Goal: Task Accomplishment & Management: Manage account settings

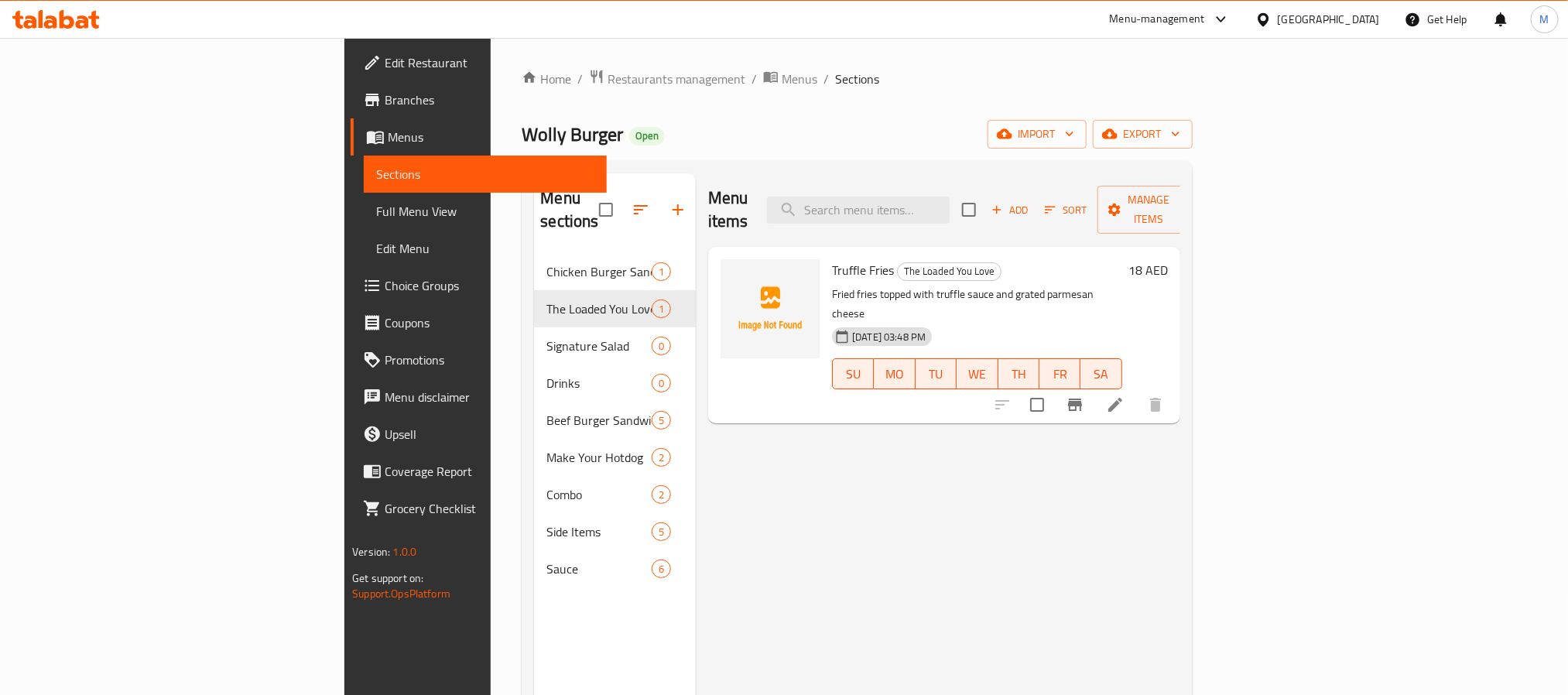
click at [1340, 23] on div "[GEOGRAPHIC_DATA]" at bounding box center [1328, 19] width 102 height 17
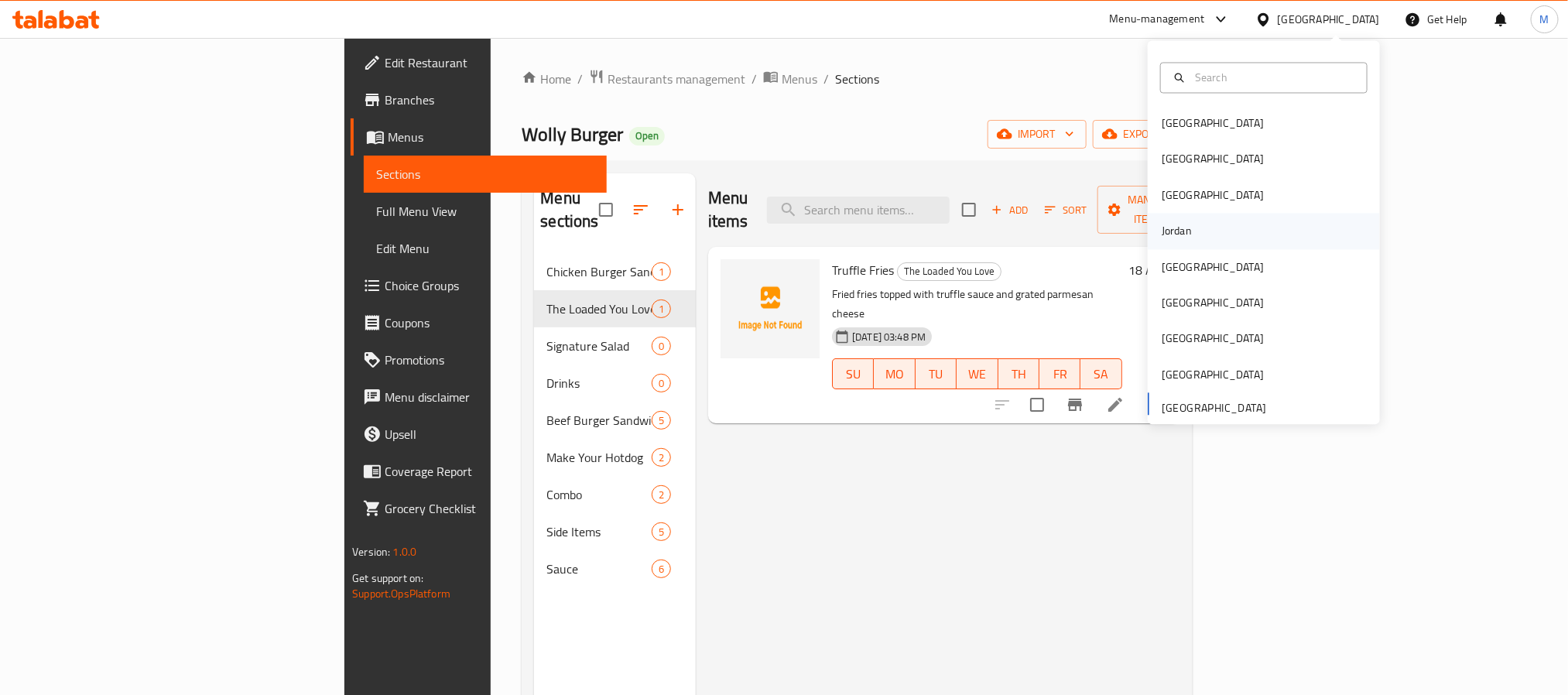
click at [1198, 233] on div "Jordan" at bounding box center [1264, 232] width 233 height 36
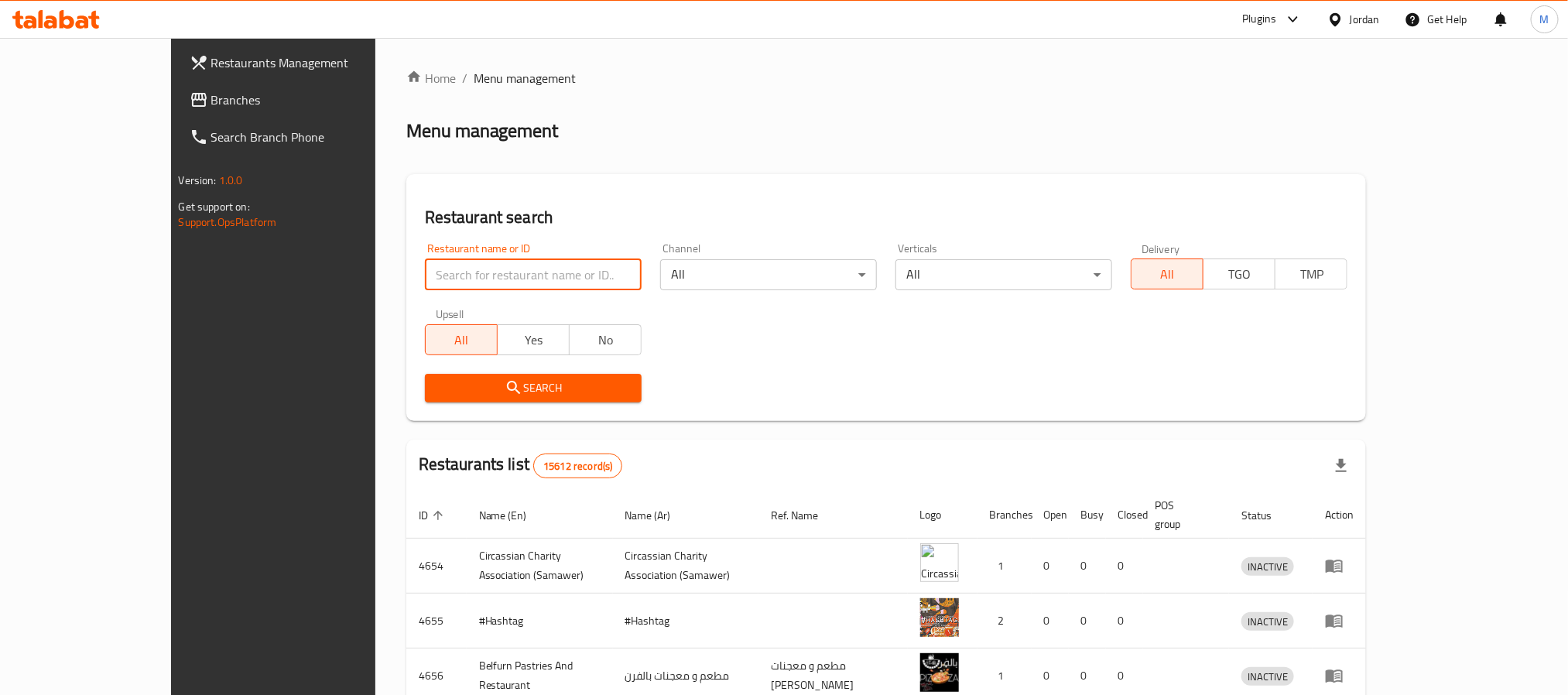
click at [426, 282] on input "search" at bounding box center [533, 274] width 216 height 31
paste input "Active Mobile"
type input "Active Mobile"
click button "Search" at bounding box center [533, 388] width 216 height 29
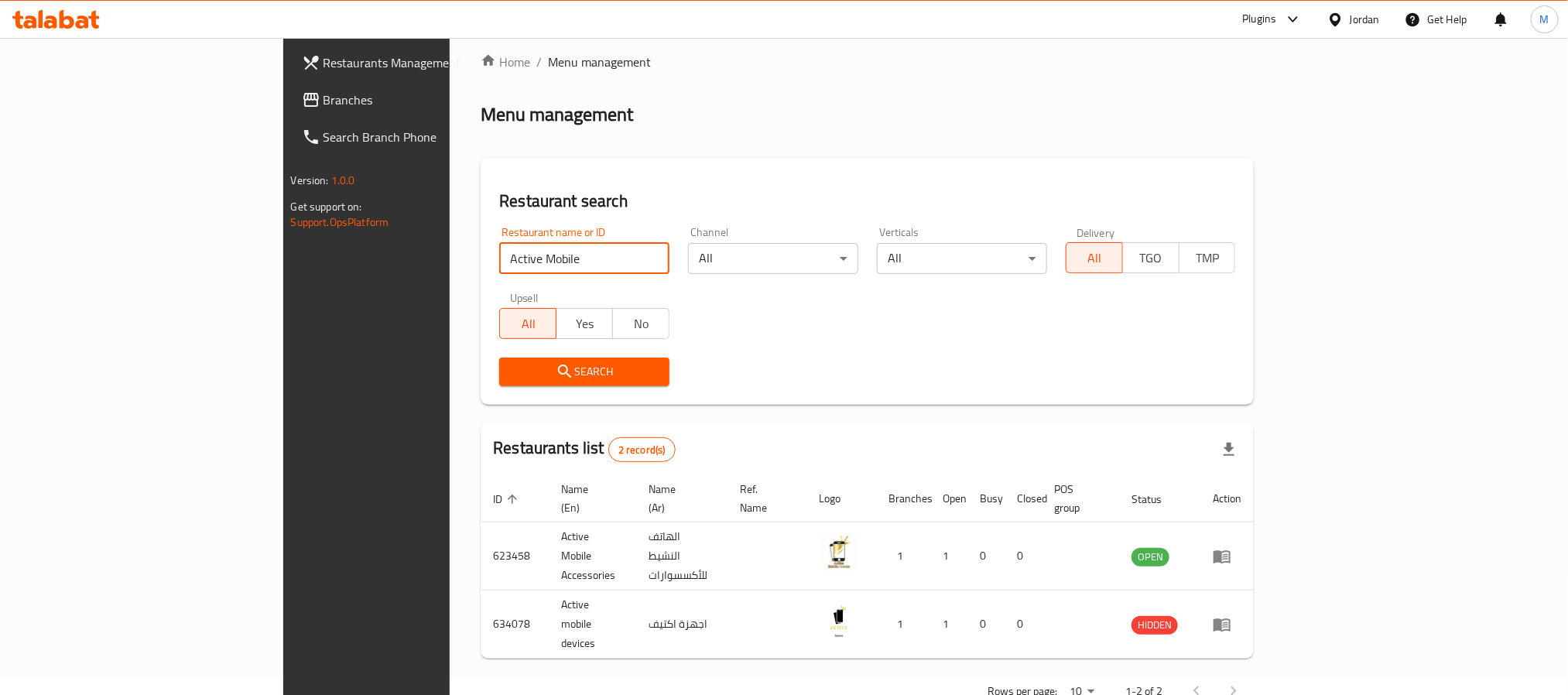
scroll to position [20, 0]
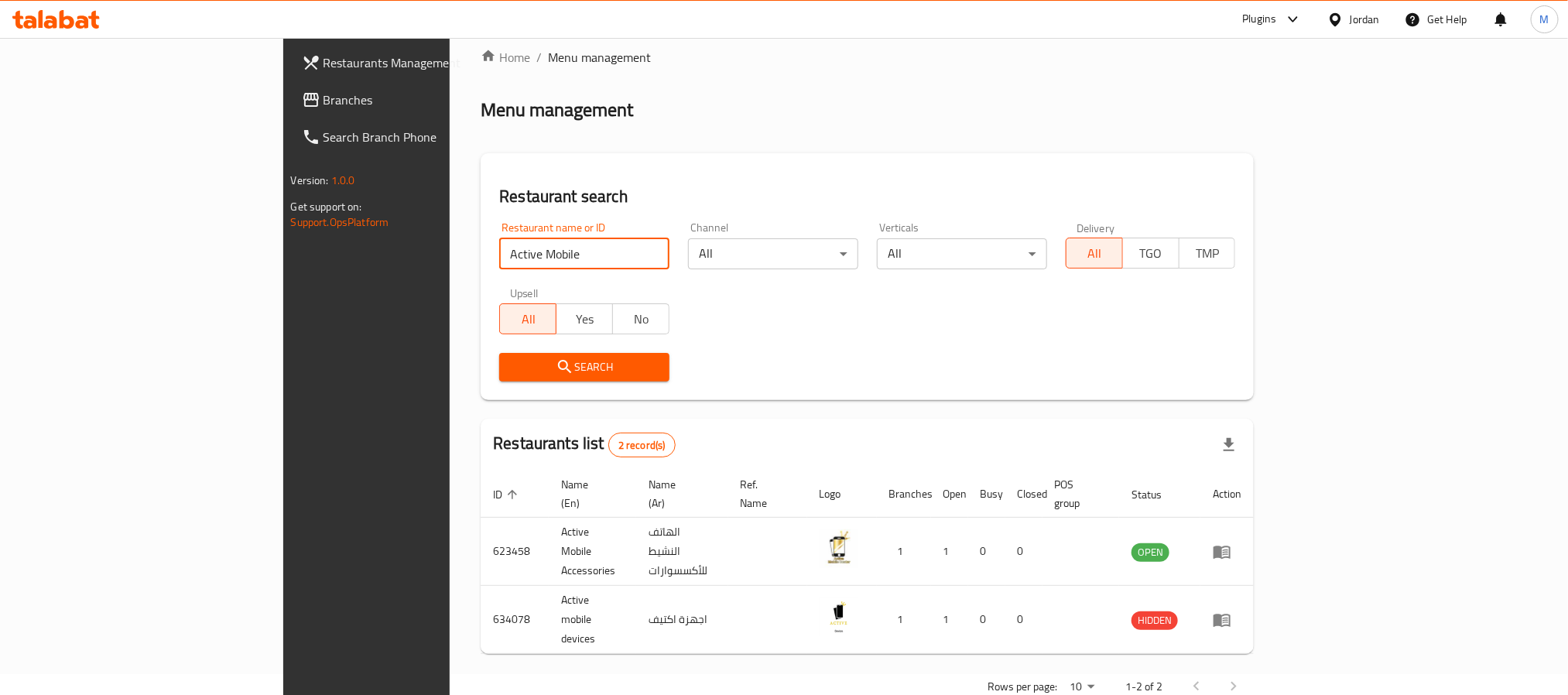
click at [323, 103] on span "Branches" at bounding box center [428, 100] width 209 height 19
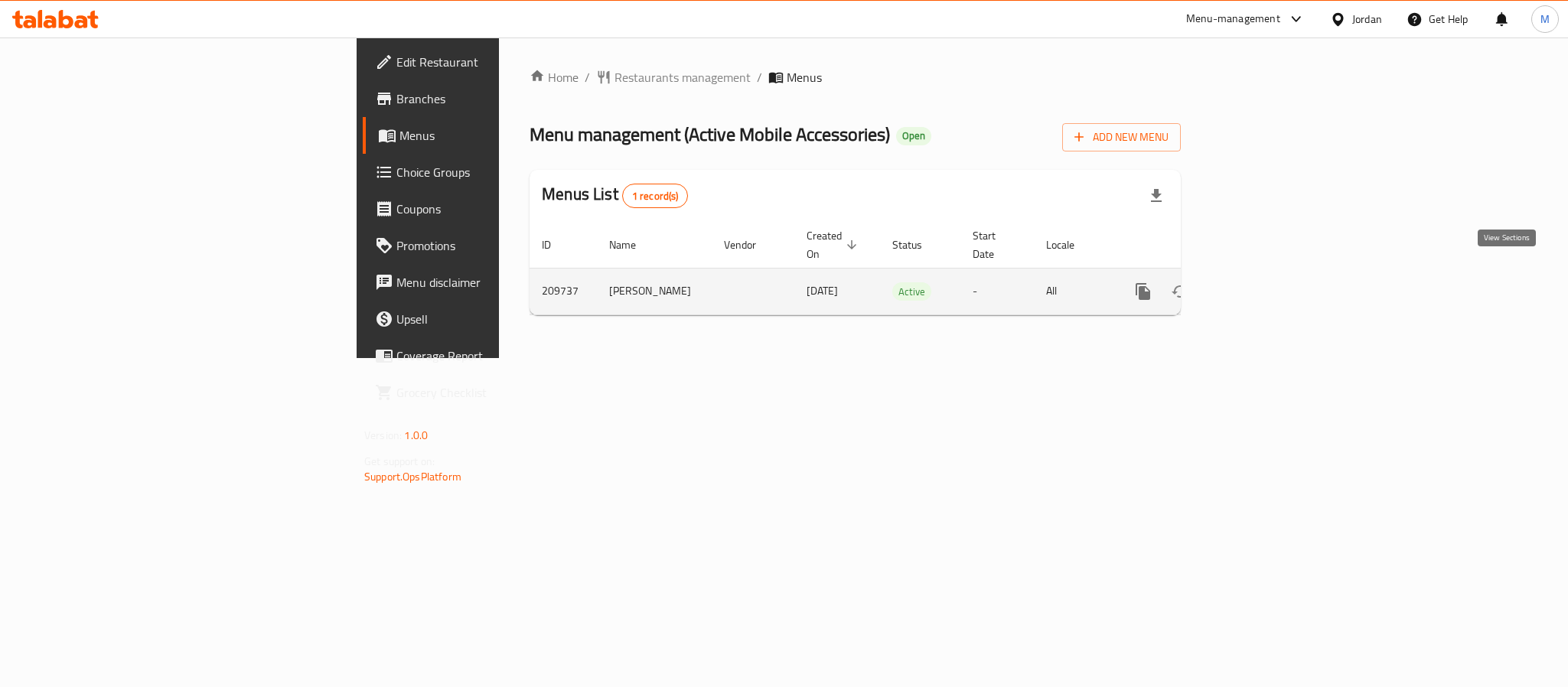
click at [1263, 283] on icon "enhanced table" at bounding box center [1254, 292] width 18 height 18
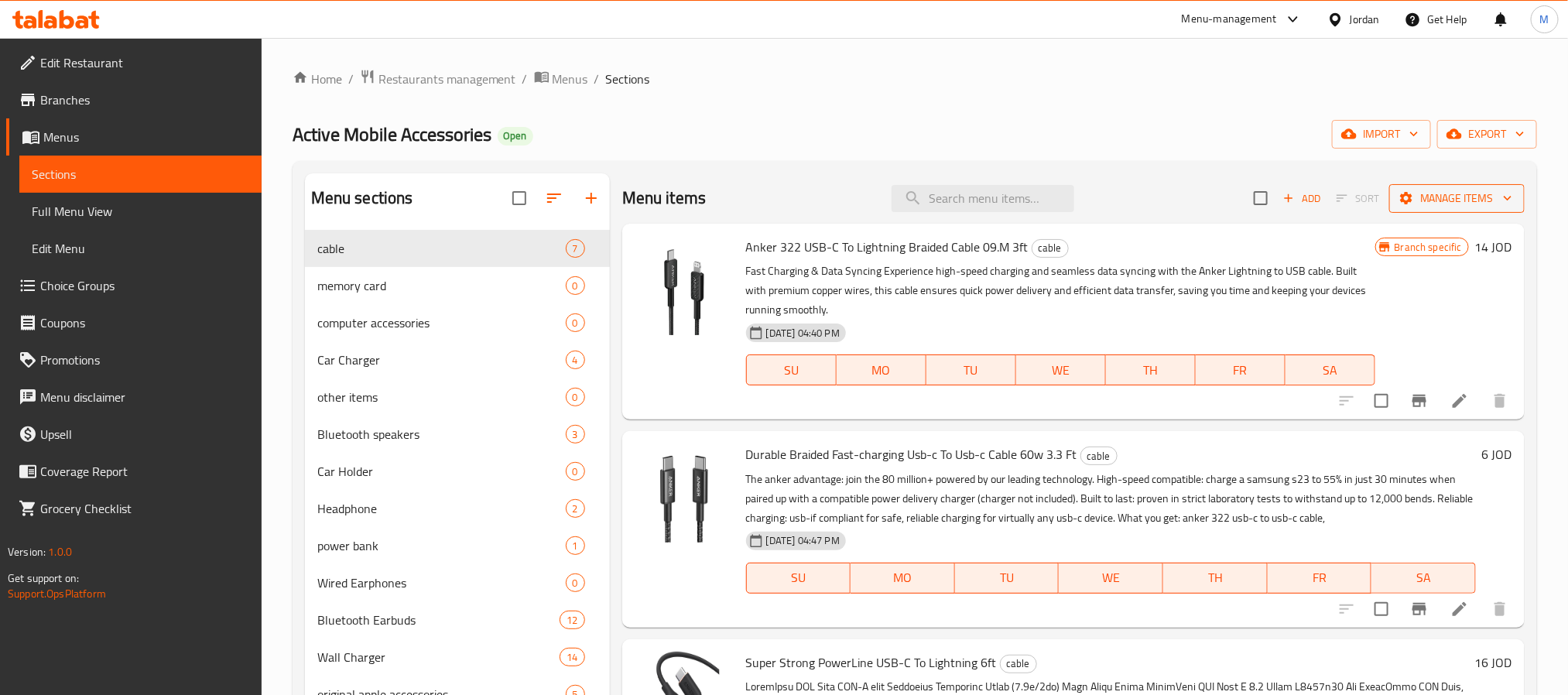
click at [1452, 211] on button "Manage items" at bounding box center [1458, 199] width 135 height 29
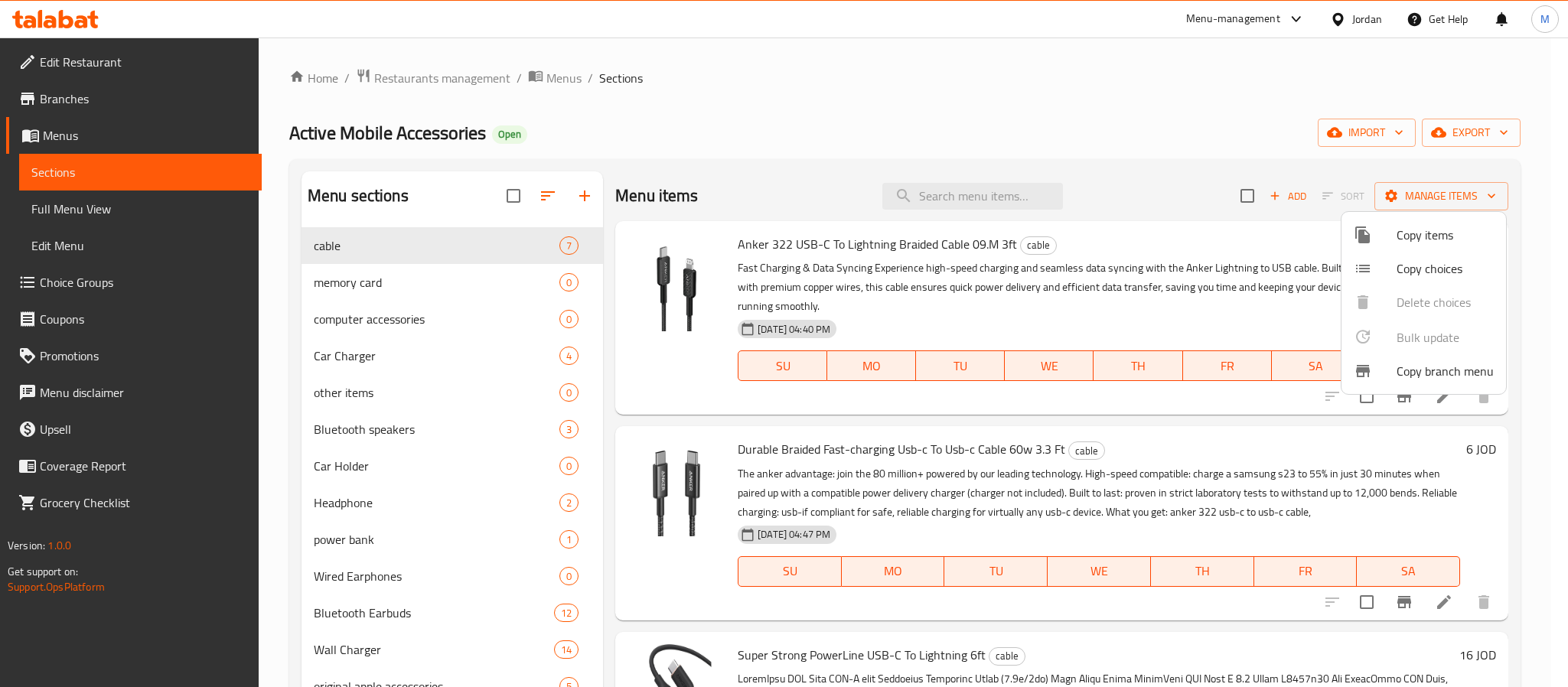
click at [1359, 137] on div at bounding box center [784, 344] width 1568 height 687
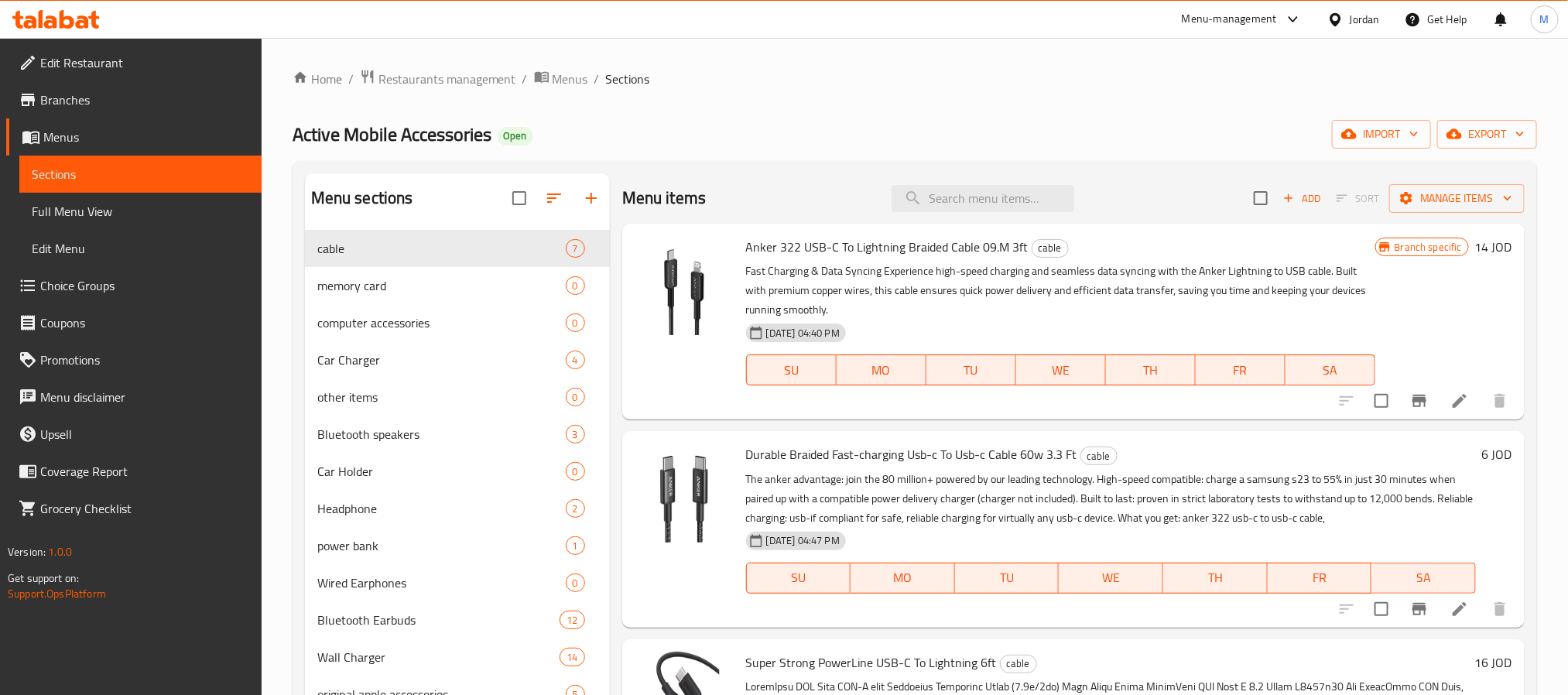
click at [1375, 138] on span "import" at bounding box center [1381, 135] width 74 height 20
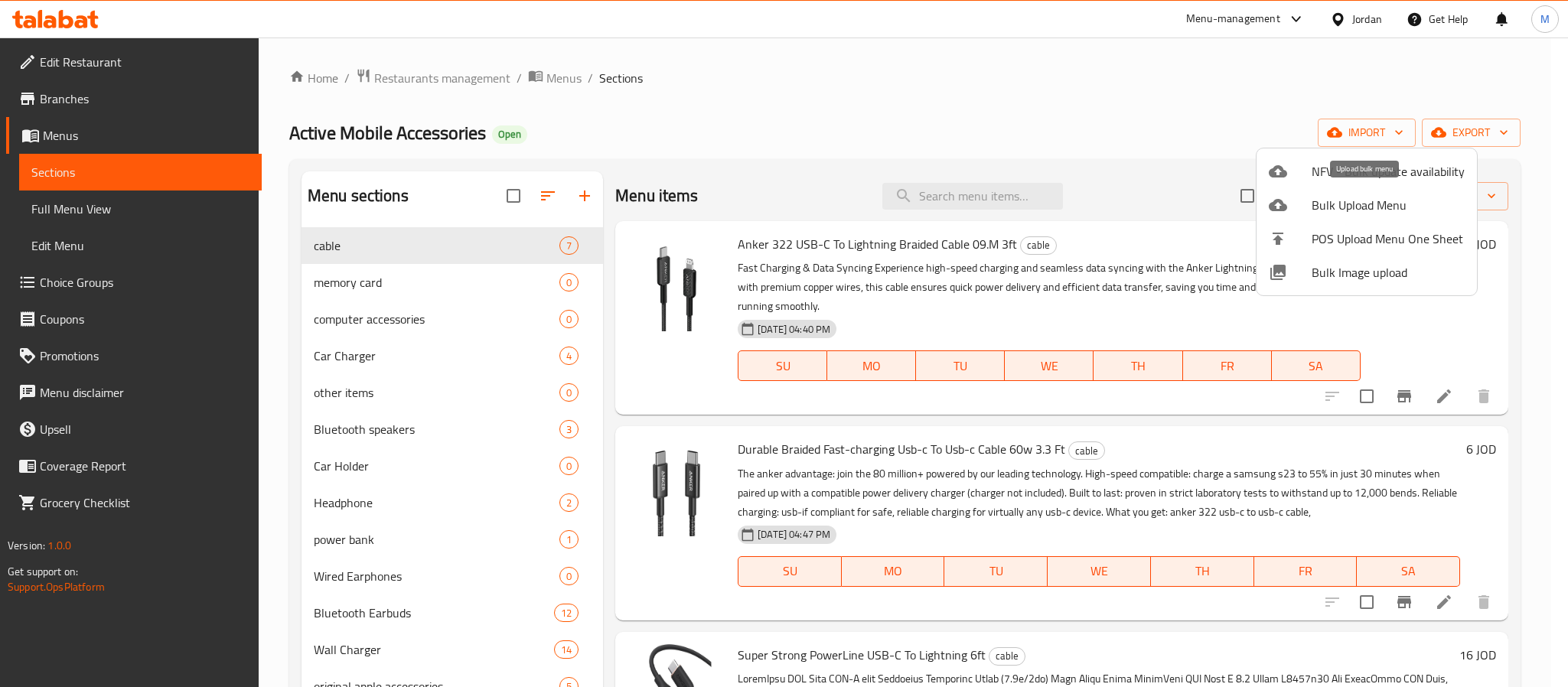
click at [1402, 209] on span "Bulk Upload Menu" at bounding box center [1388, 204] width 153 height 18
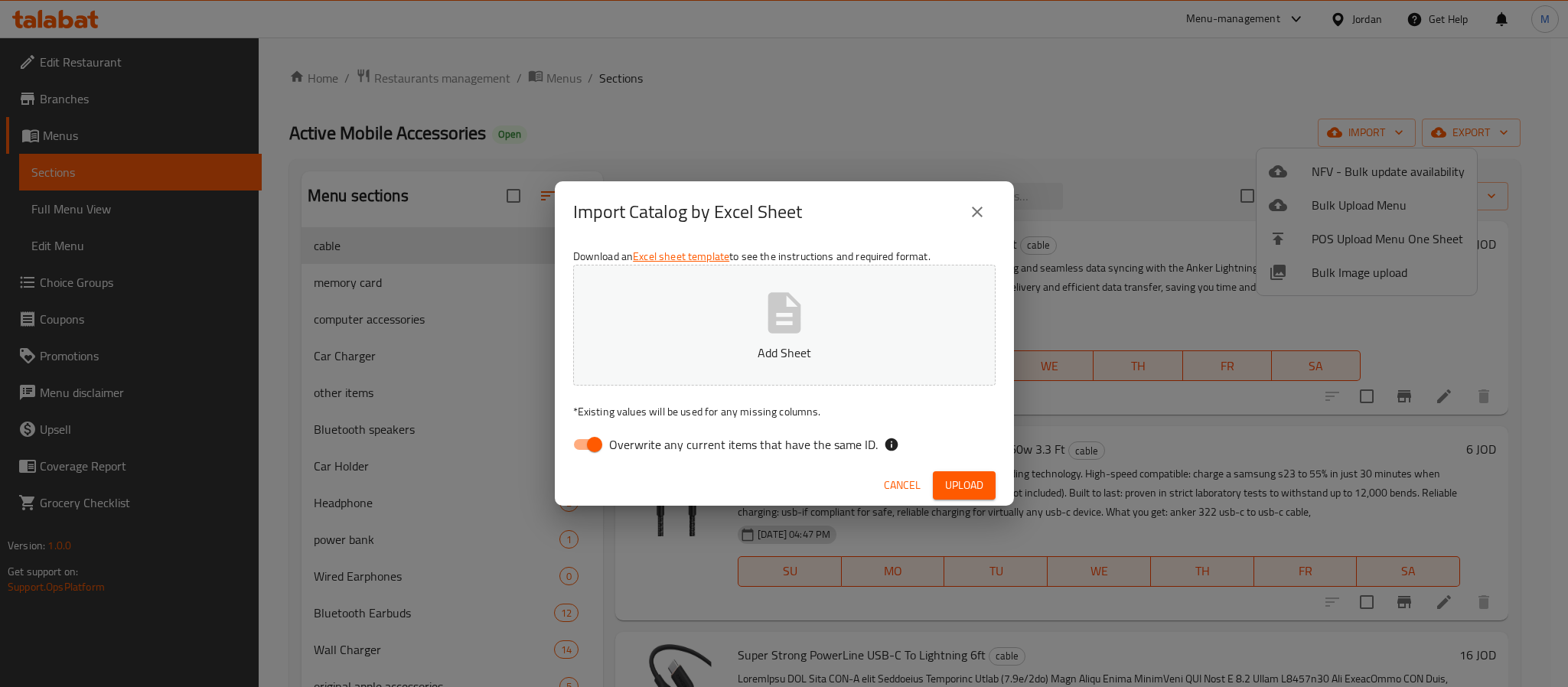
click at [647, 310] on button "Add Sheet" at bounding box center [785, 325] width 423 height 121
click at [936, 480] on button "Upload" at bounding box center [964, 485] width 63 height 28
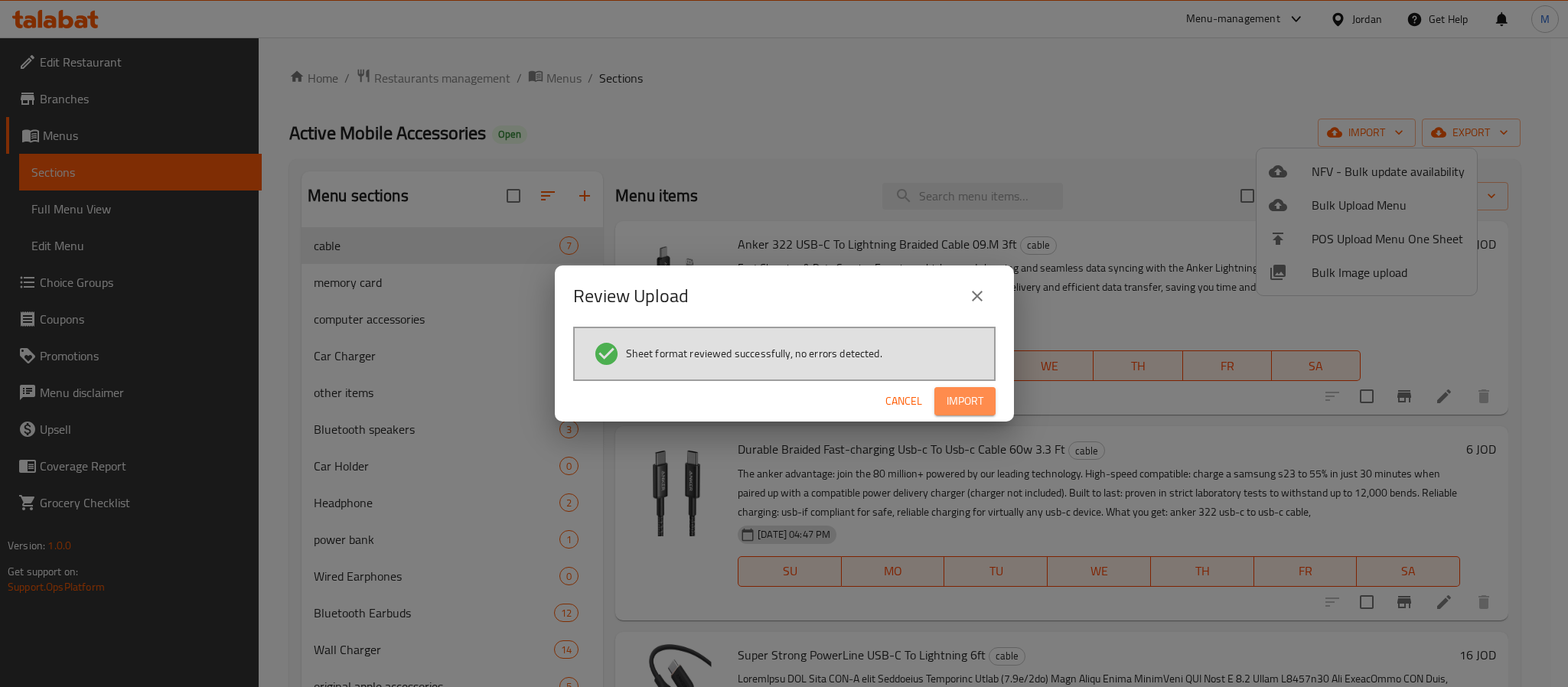
click at [951, 392] on span "Import" at bounding box center [965, 402] width 37 height 19
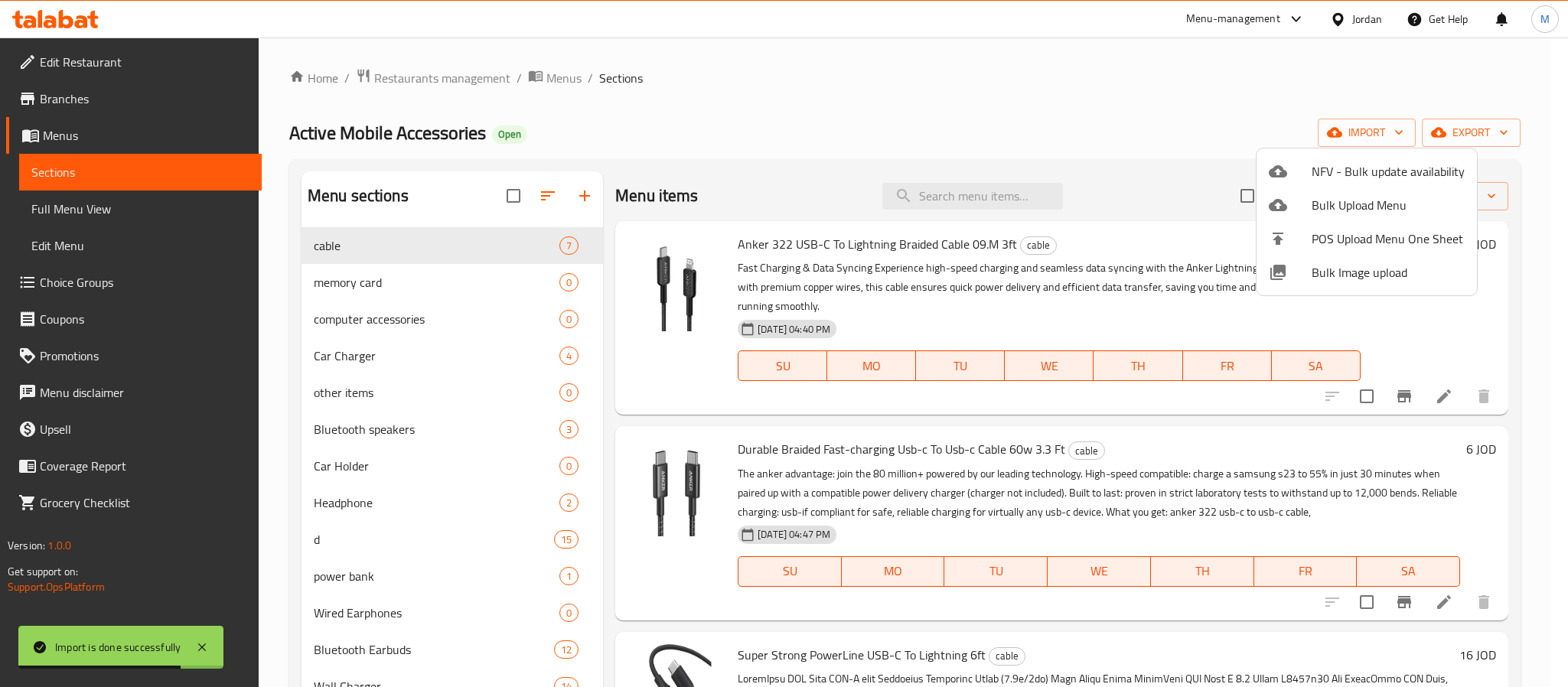
click at [462, 533] on div at bounding box center [784, 344] width 1568 height 687
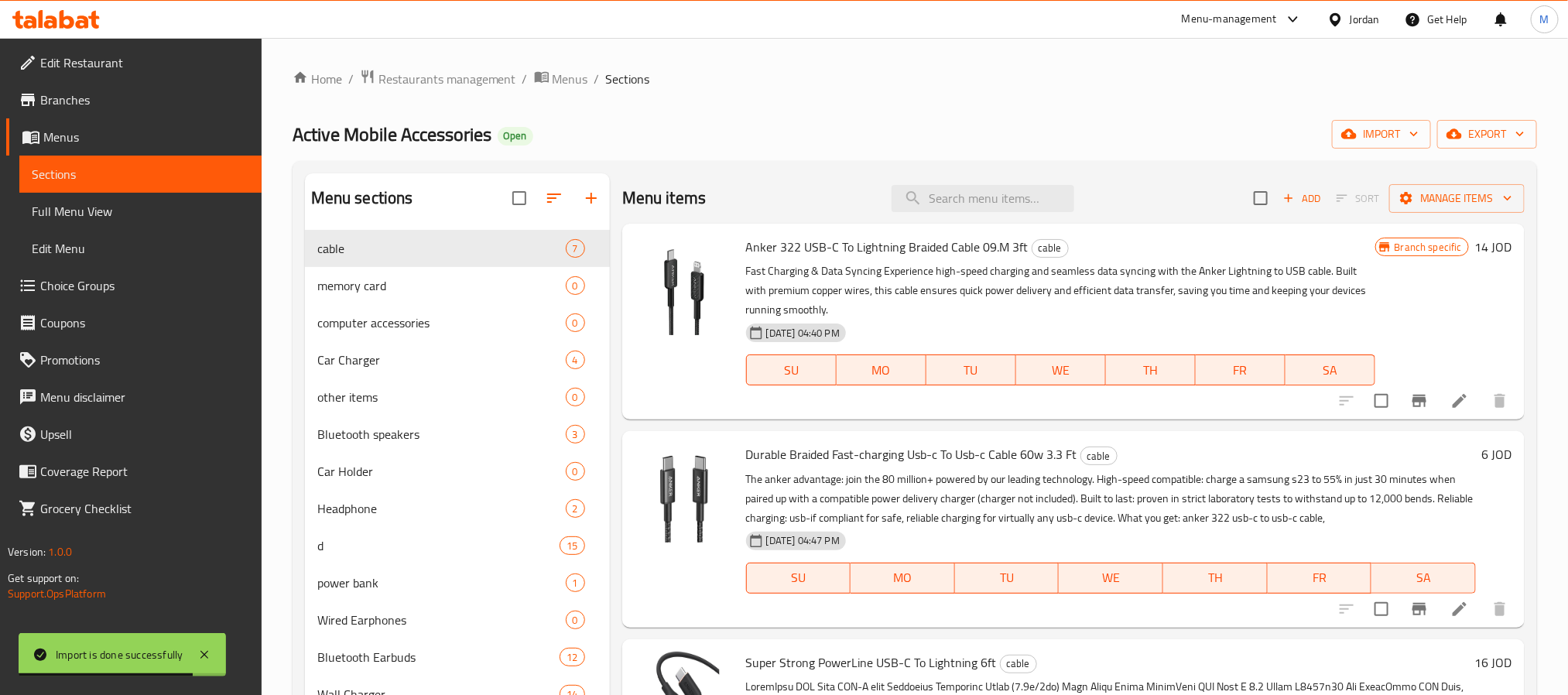
click at [468, 539] on span "d" at bounding box center [438, 545] width 243 height 19
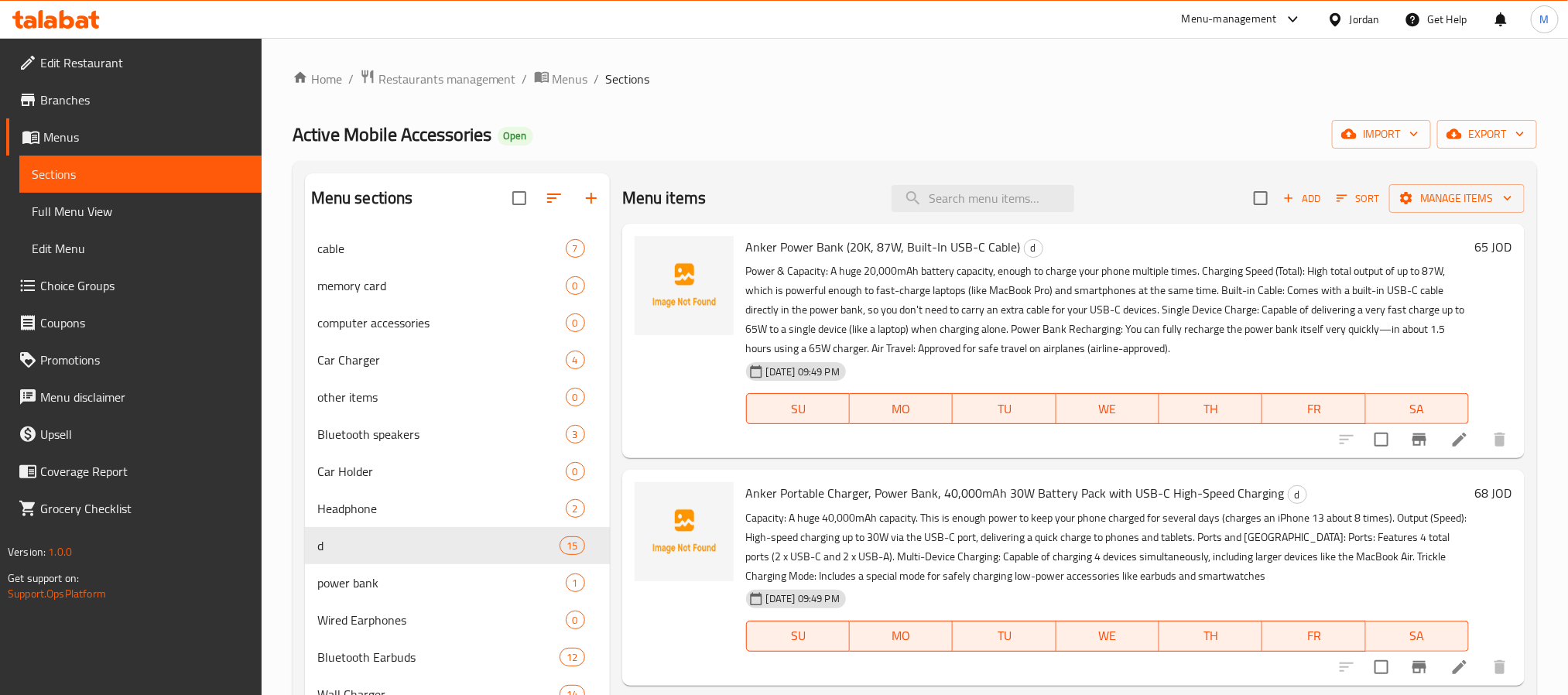
click at [755, 239] on span "Anker Power Bank (20K, 87W, Built-In USB-C Cable)" at bounding box center [884, 247] width 274 height 23
copy span "Anker Power"
copy span "Anker Power Bank"
drag, startPoint x: 755, startPoint y: 239, endPoint x: 822, endPoint y: 240, distance: 67.0
click at [822, 240] on span "Anker Power Bank (20K, 87W, Built-In USB-C Cable)" at bounding box center [884, 247] width 274 height 23
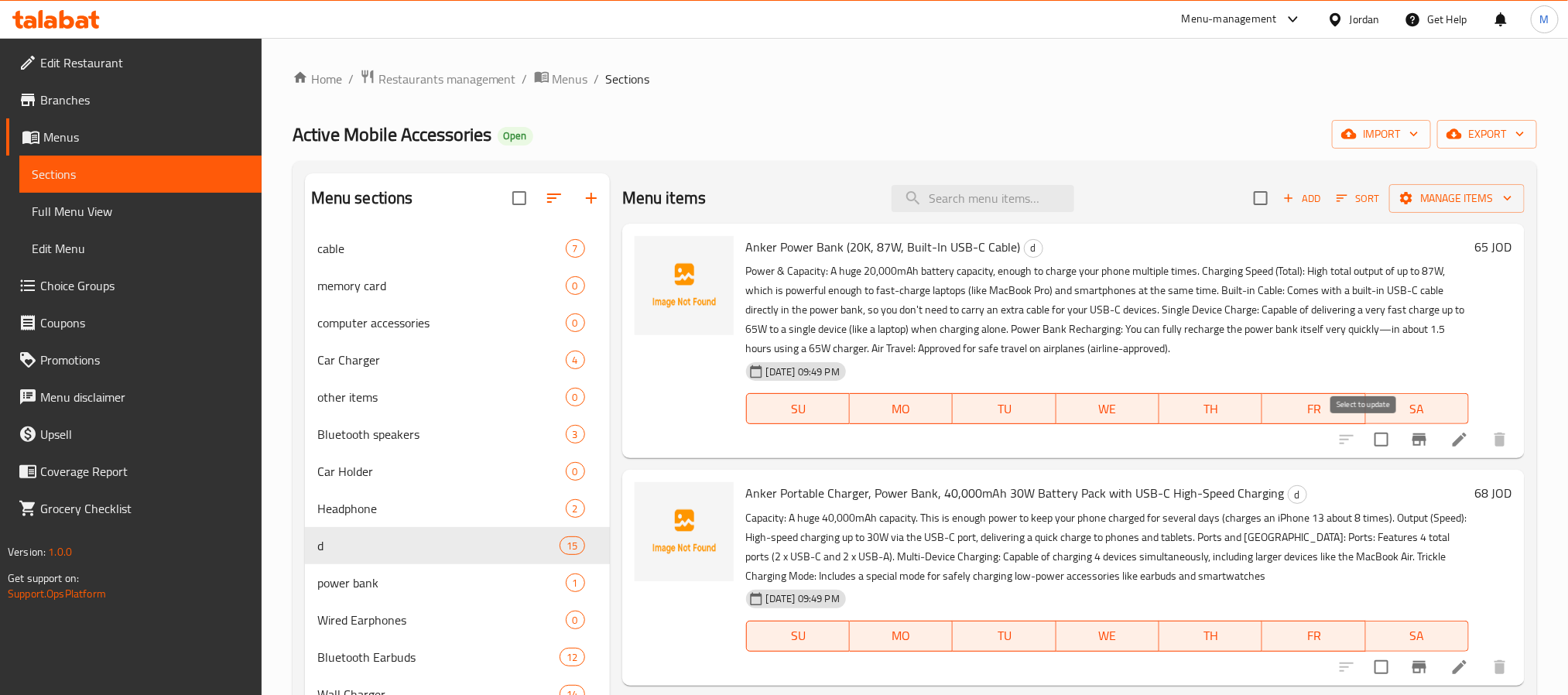
click at [1366, 437] on input "checkbox" at bounding box center [1382, 439] width 32 height 32
checkbox input "true"
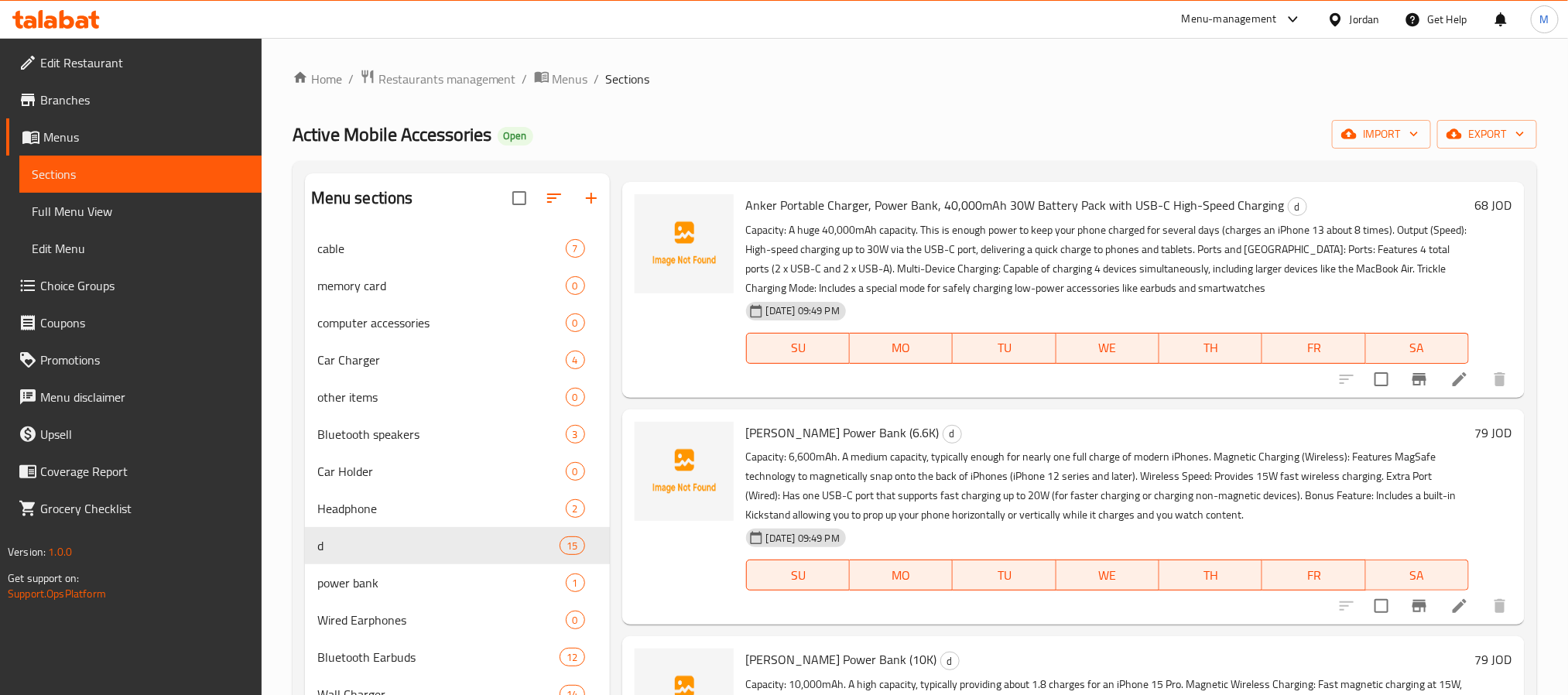
scroll to position [348, 0]
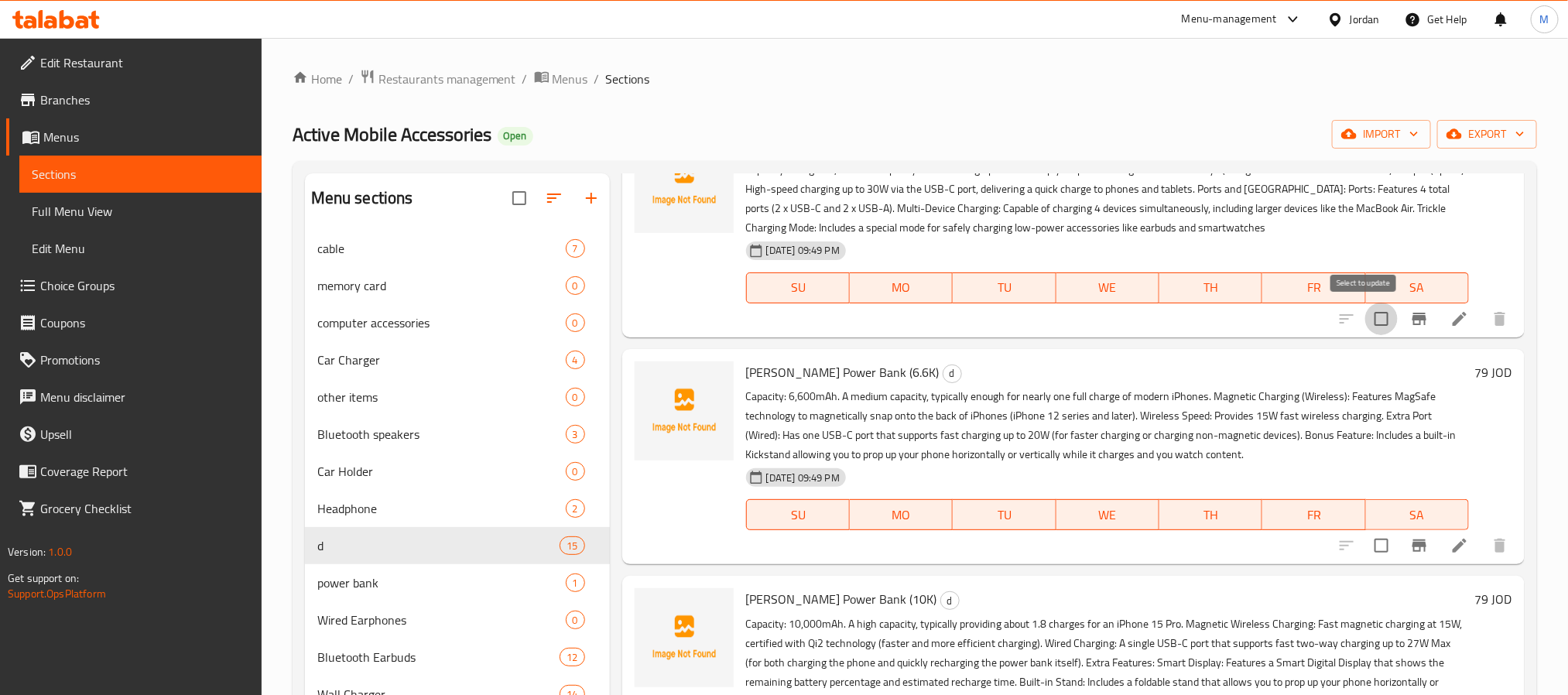
click at [1366, 323] on input "checkbox" at bounding box center [1382, 319] width 32 height 32
checkbox input "true"
click at [1366, 542] on input "checkbox" at bounding box center [1382, 545] width 32 height 32
checkbox input "true"
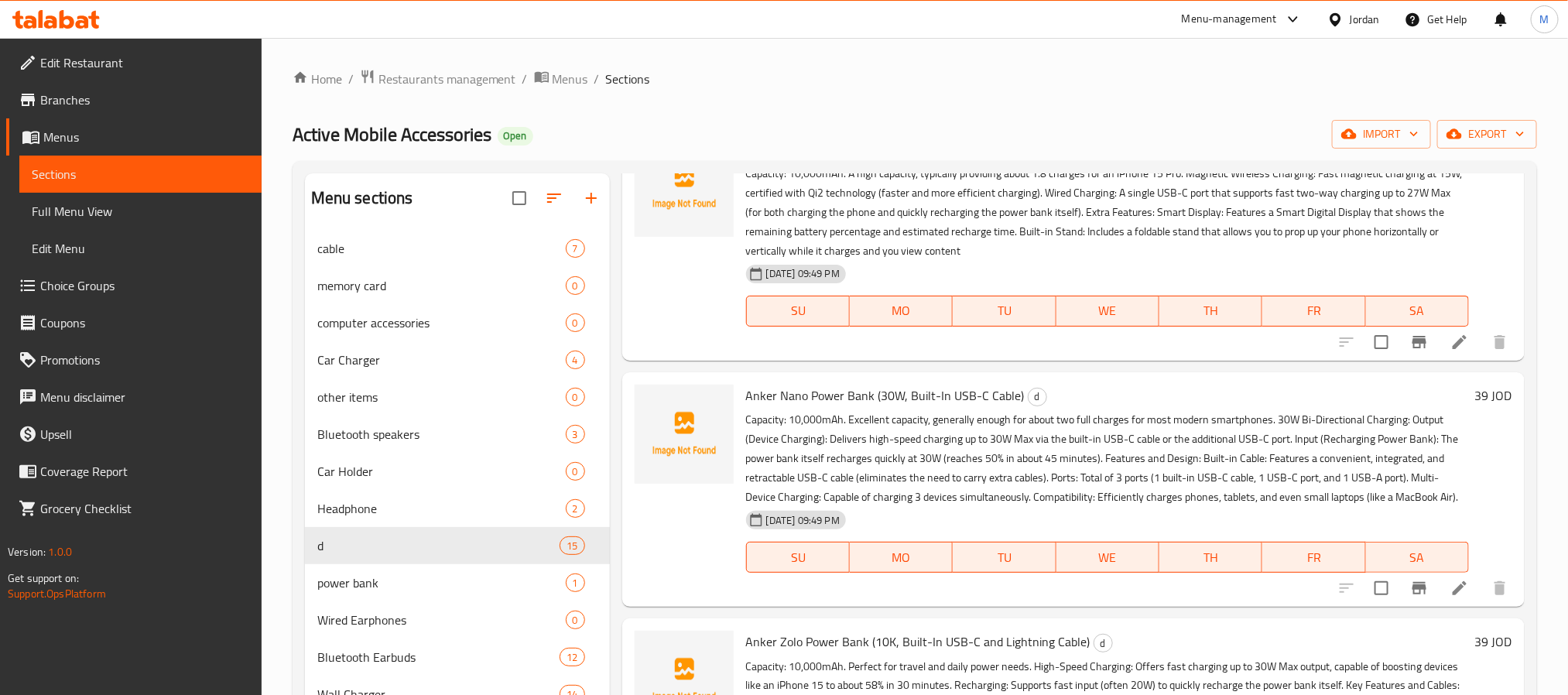
scroll to position [813, 0]
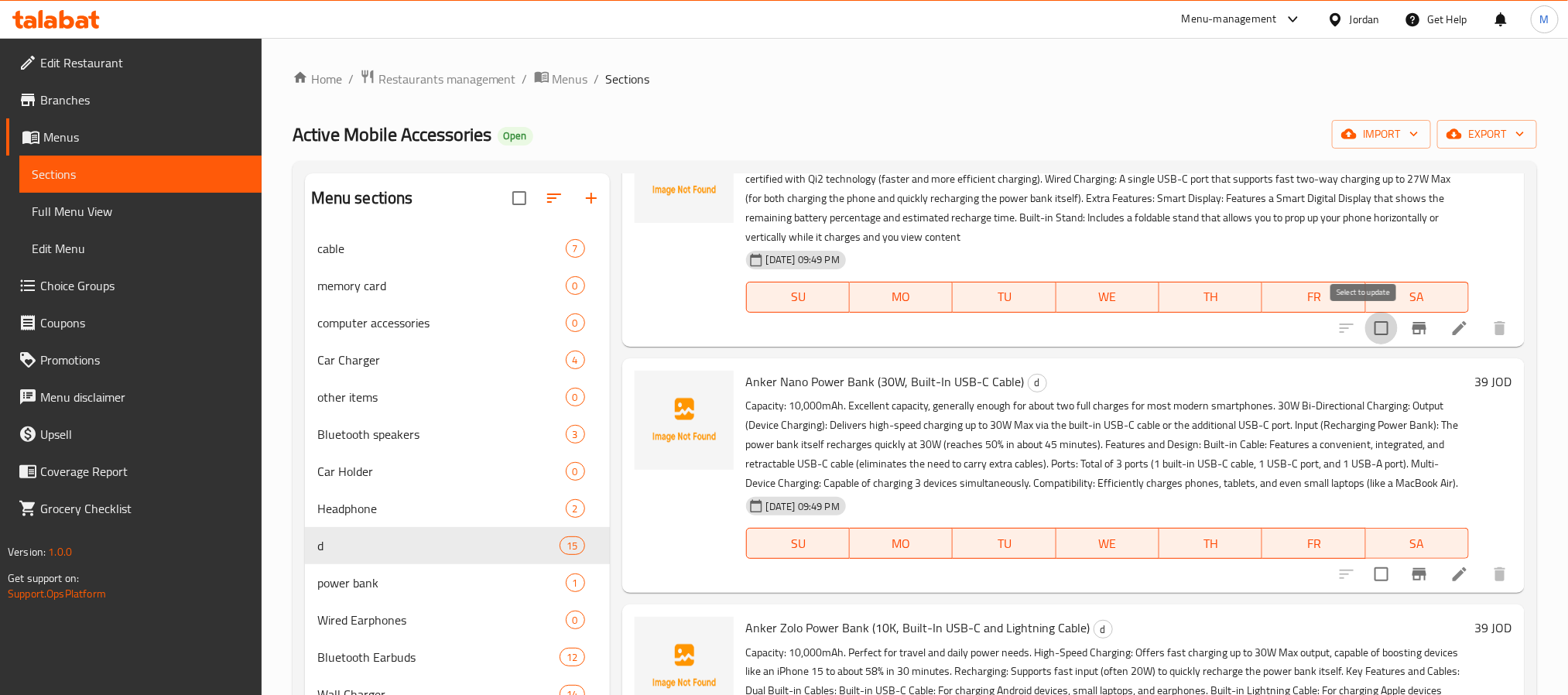
drag, startPoint x: 1359, startPoint y: 328, endPoint x: 1349, endPoint y: 338, distance: 14.1
click at [1366, 328] on input "checkbox" at bounding box center [1382, 328] width 32 height 32
checkbox input "true"
click at [1366, 591] on input "checkbox" at bounding box center [1382, 574] width 32 height 32
checkbox input "true"
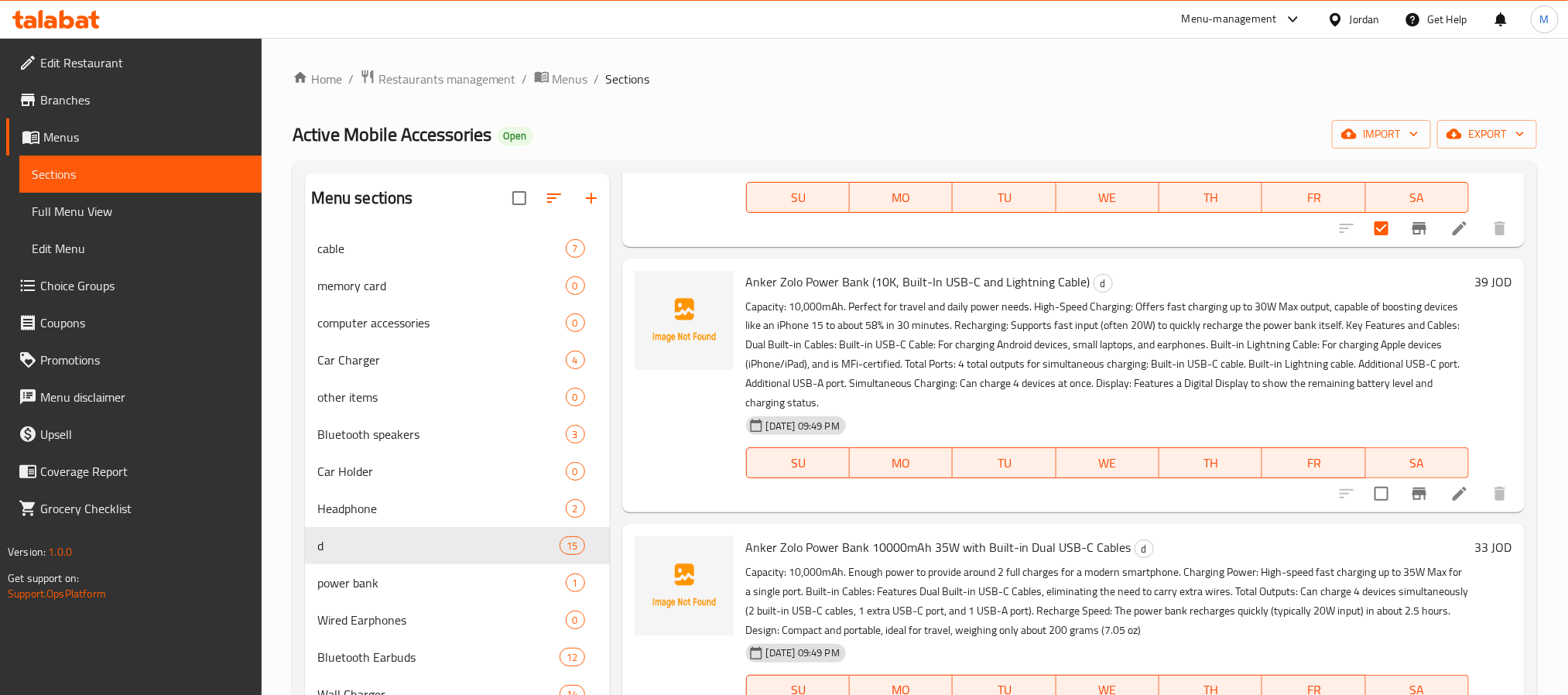
scroll to position [1161, 0]
click at [1367, 508] on input "checkbox" at bounding box center [1382, 491] width 32 height 32
checkbox input "true"
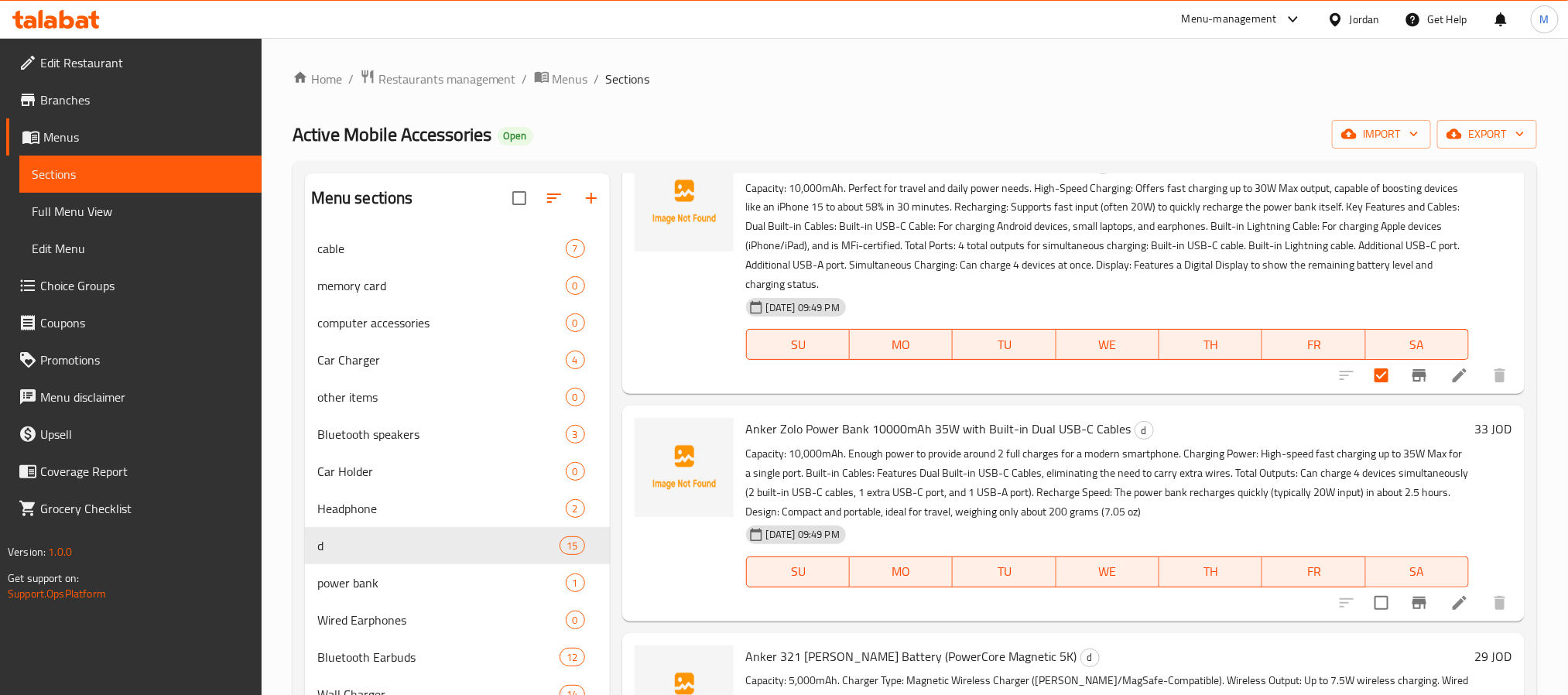
scroll to position [1394, 0]
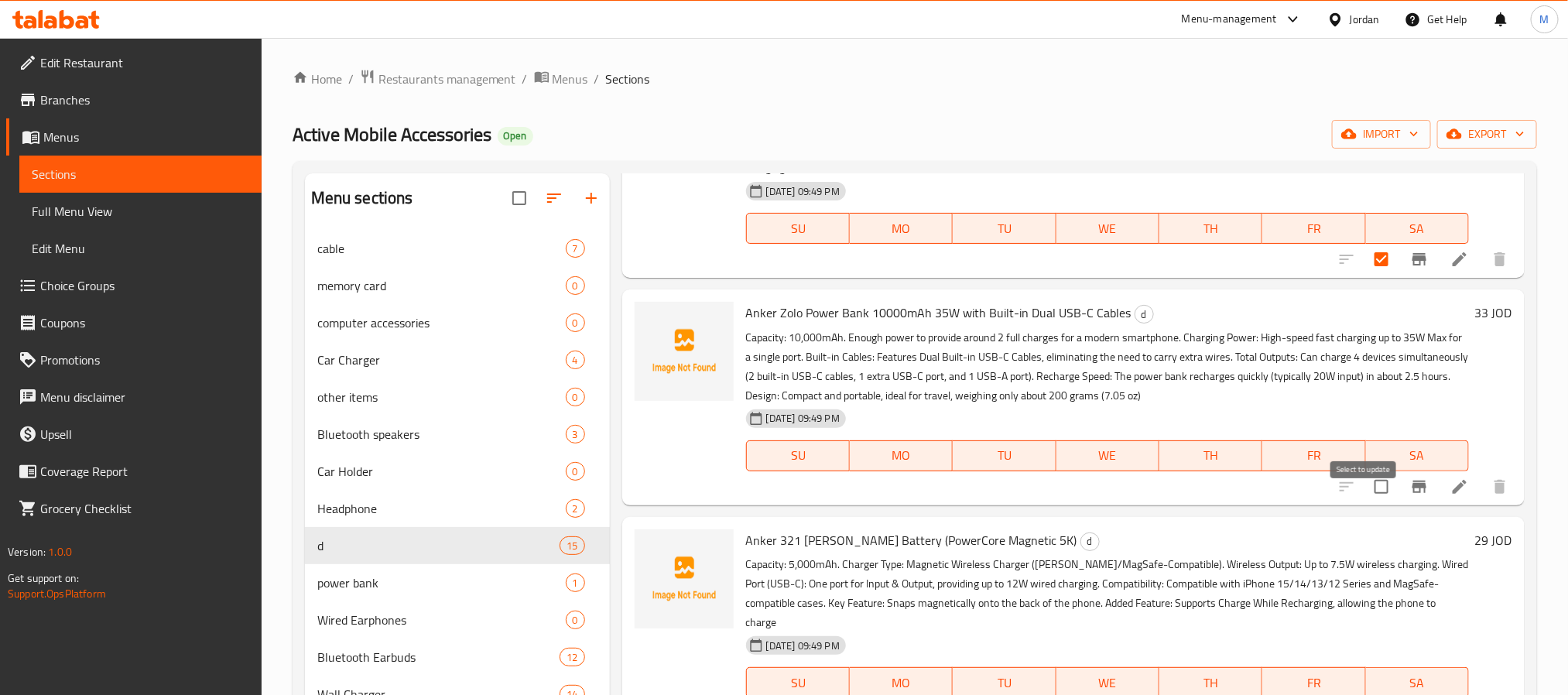
click at [1366, 503] on input "checkbox" at bounding box center [1382, 487] width 32 height 32
checkbox input "true"
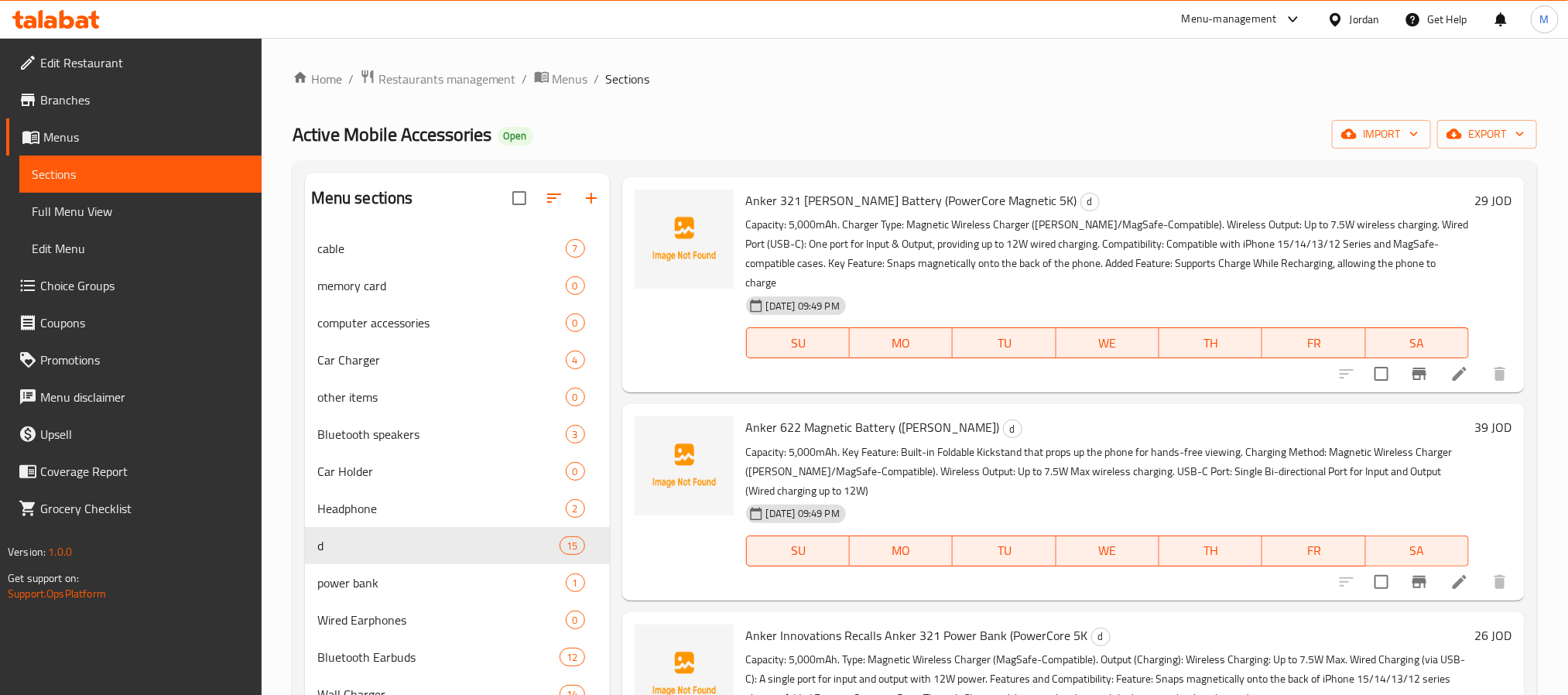
scroll to position [1742, 0]
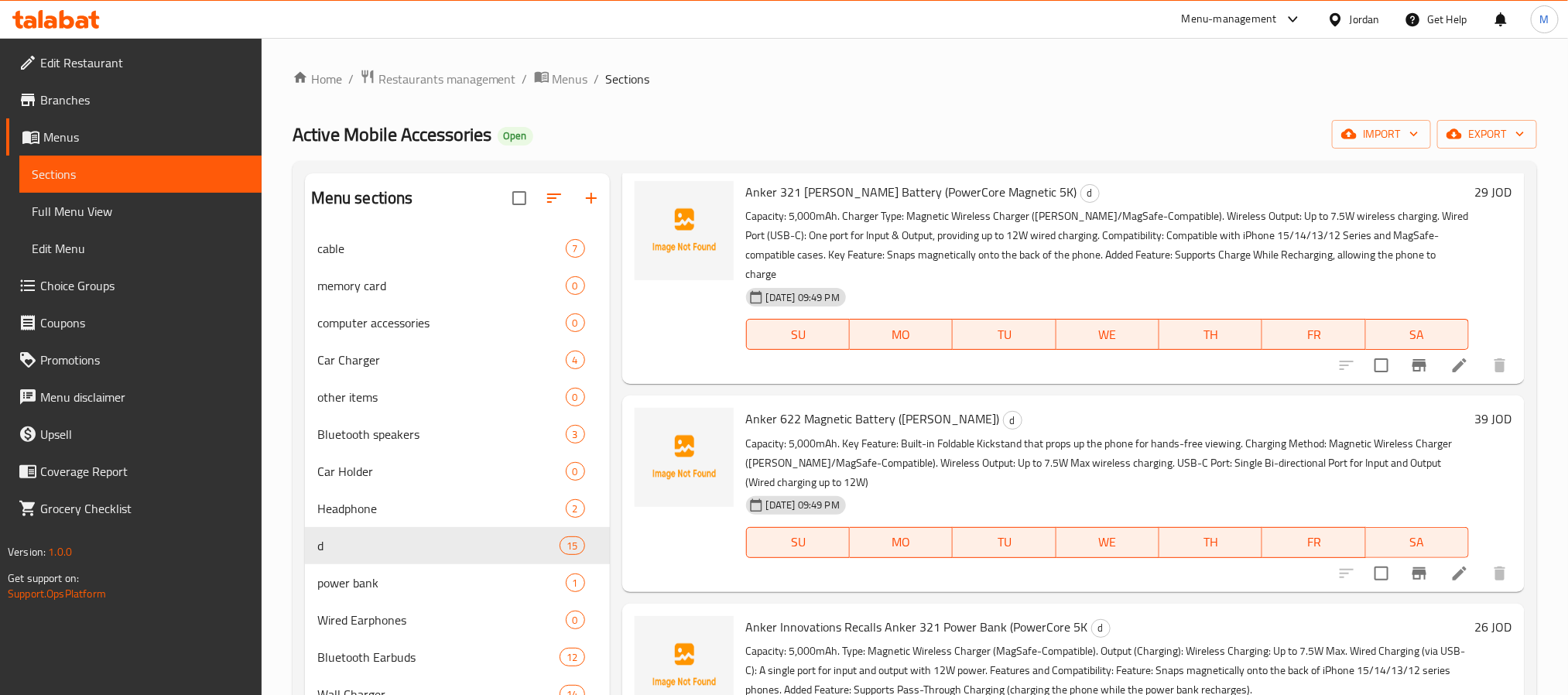
click at [847, 204] on span "Anker 321 MagGo Battery (PowerCore Magnetic 5K)" at bounding box center [912, 192] width 331 height 23
copy h6 "Anker 321 MagGo Battery (PowerCore Magnetic 5K)"
click at [1372, 381] on input "checkbox" at bounding box center [1382, 365] width 32 height 32
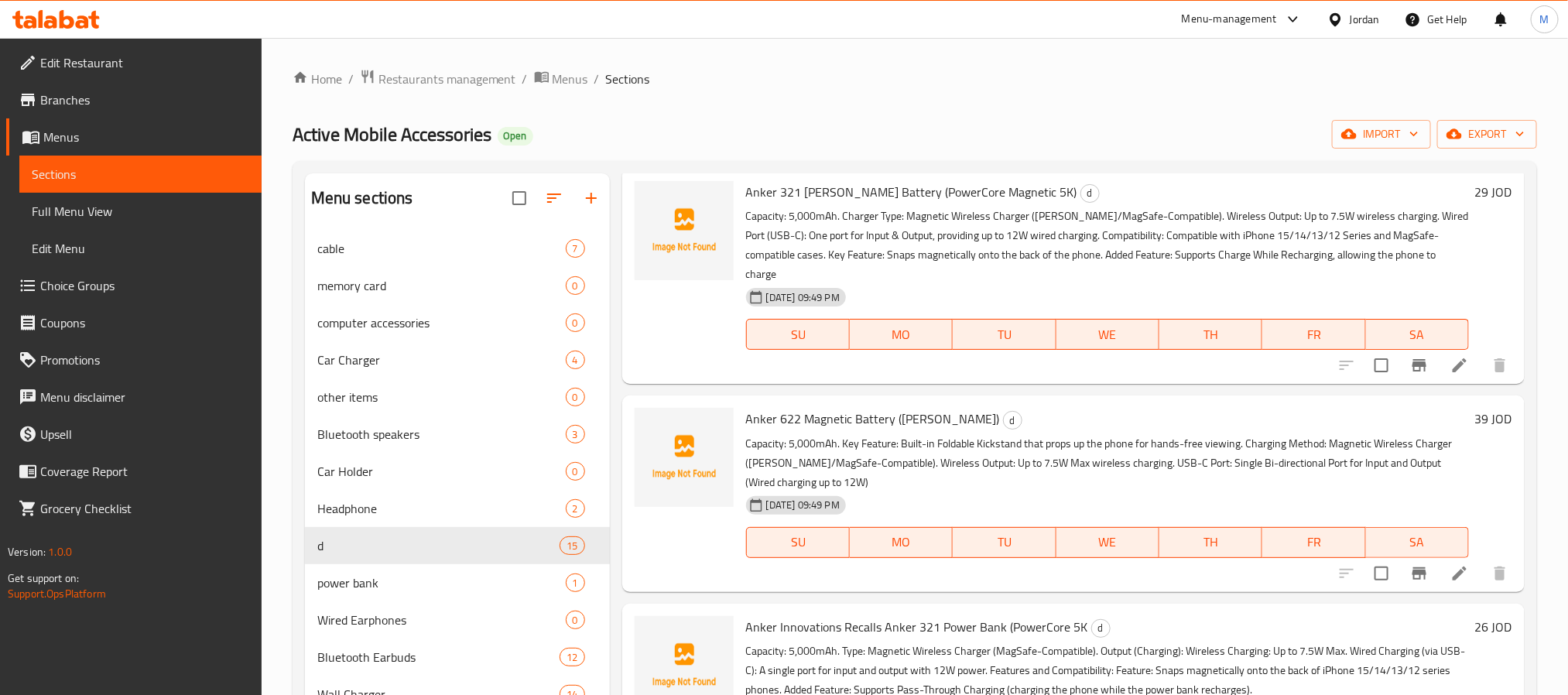
checkbox input "true"
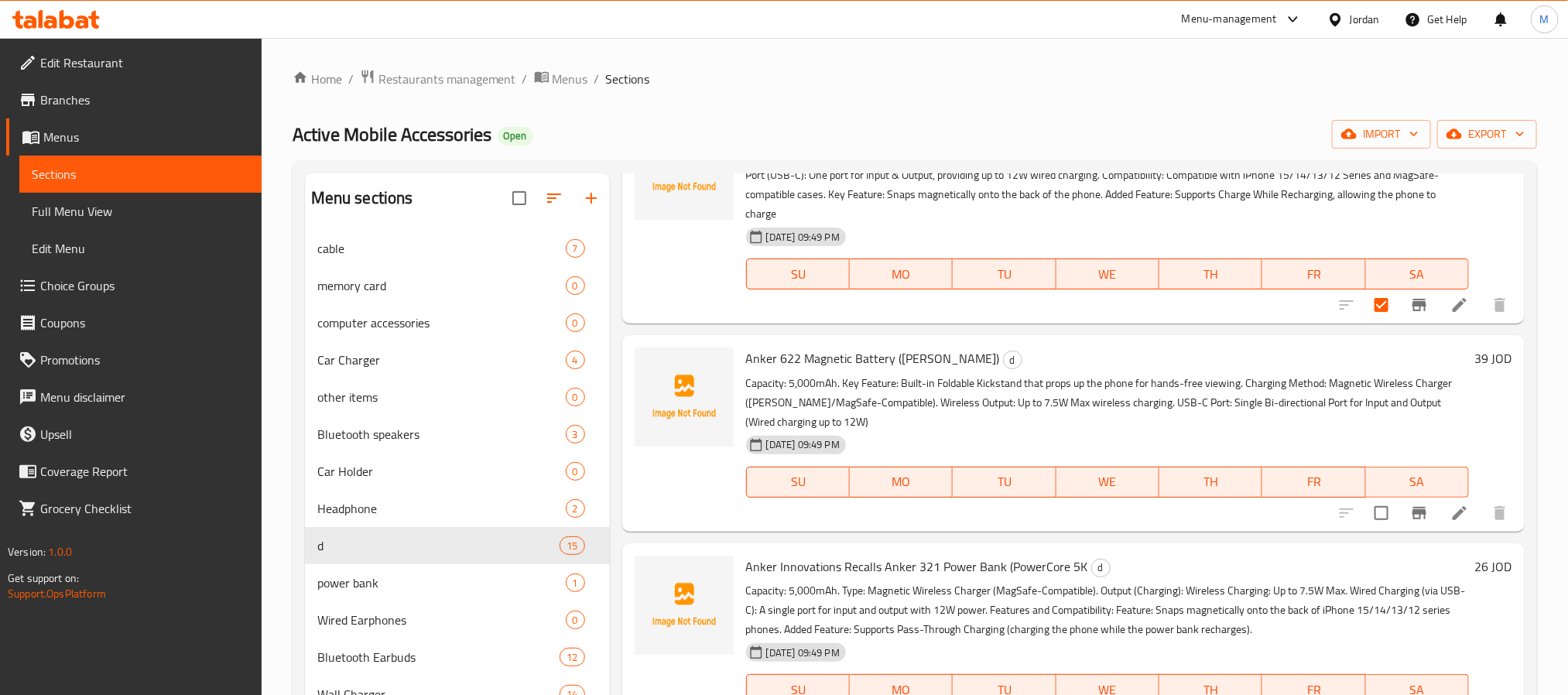
scroll to position [1858, 0]
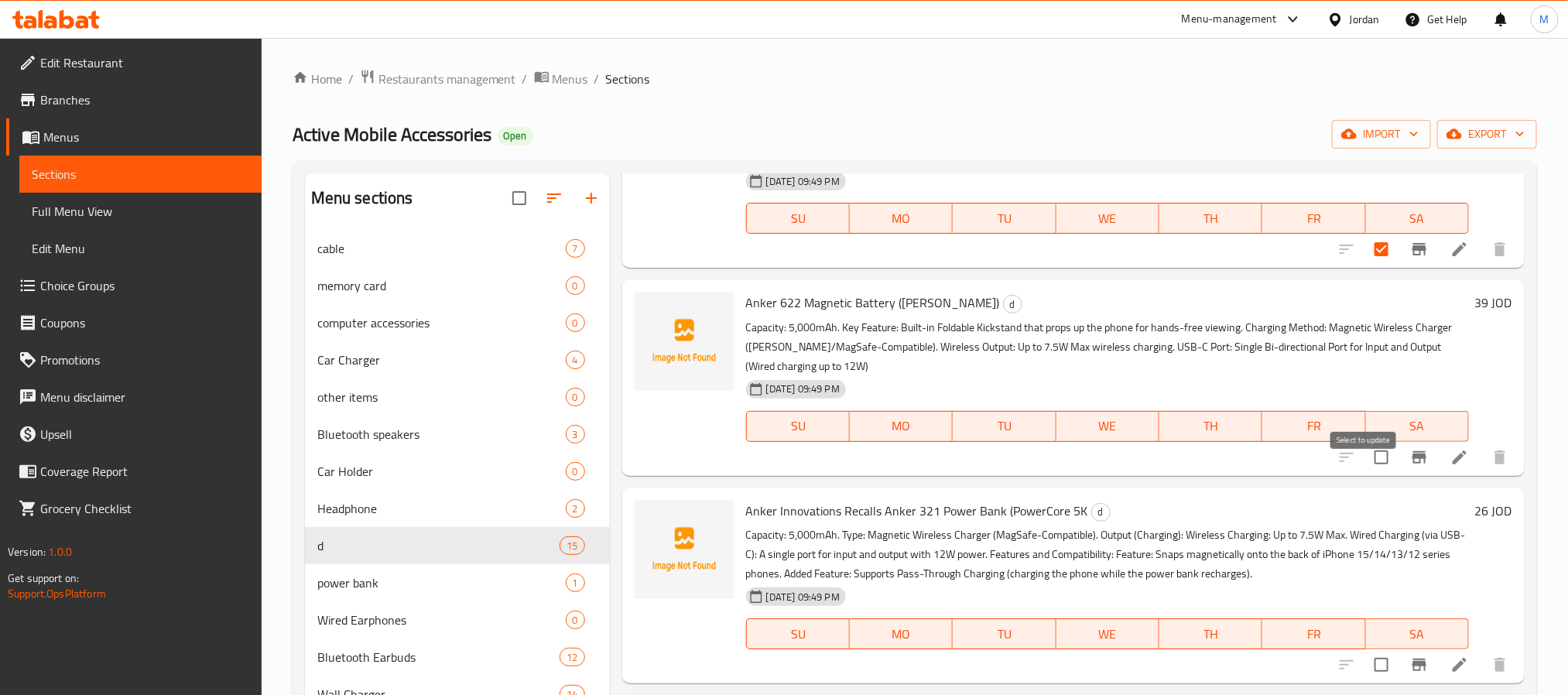
click at [1366, 474] on input "checkbox" at bounding box center [1382, 457] width 32 height 32
checkbox input "true"
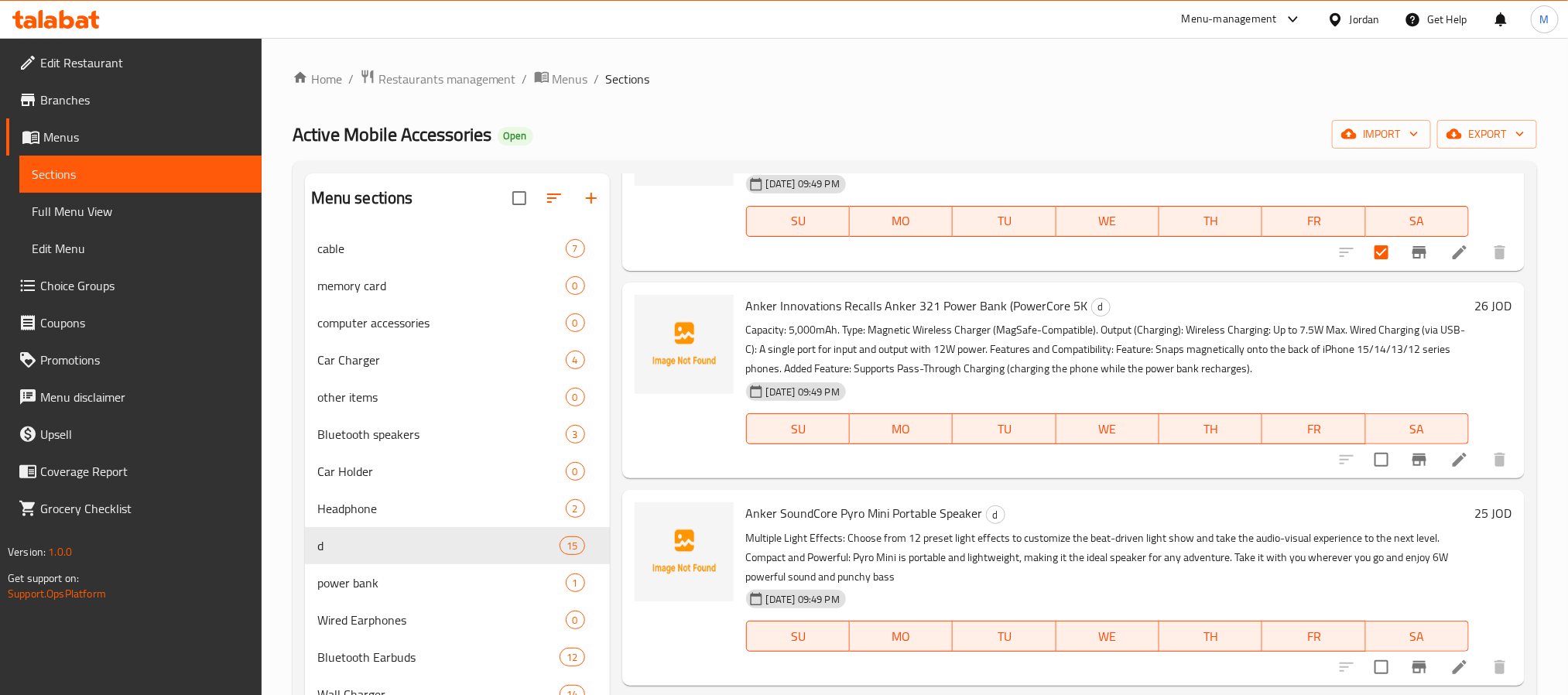
scroll to position [2090, 0]
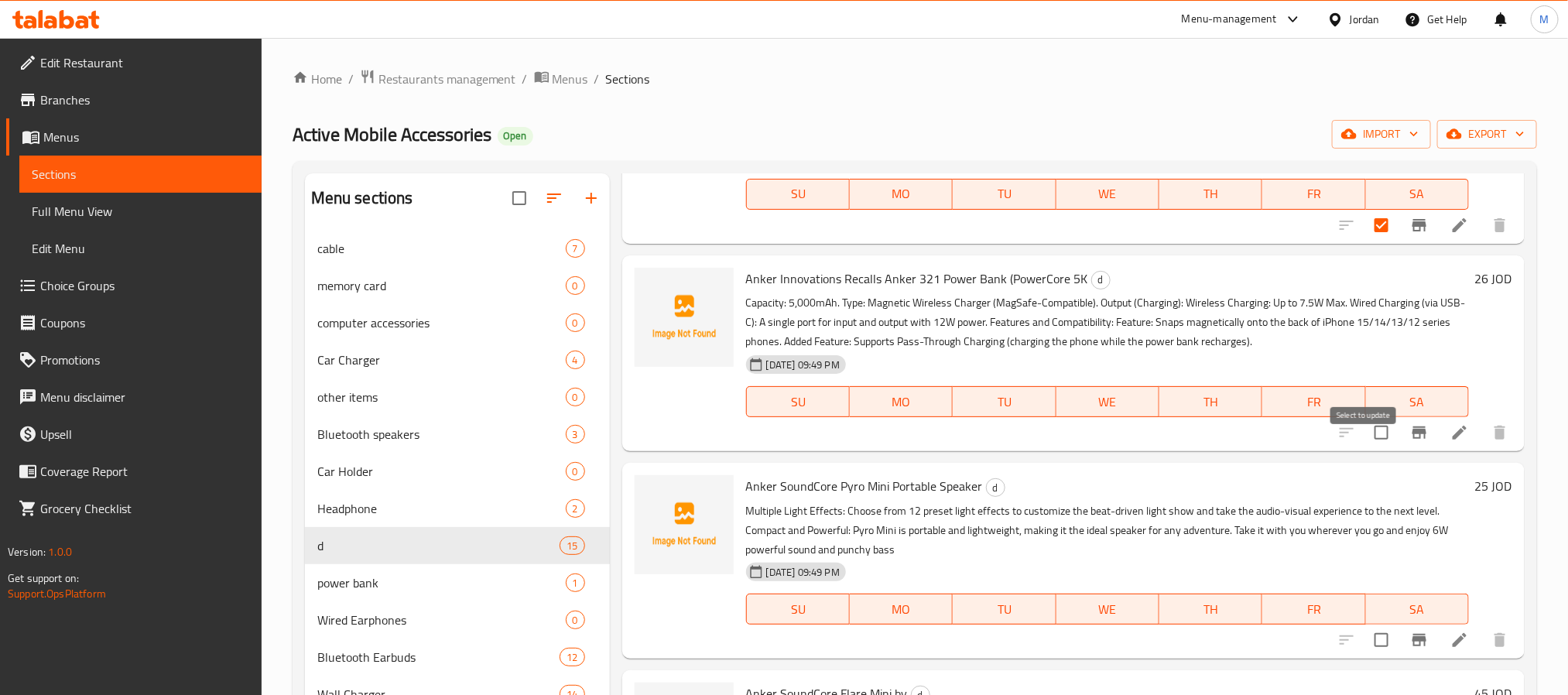
click at [1366, 449] on input "checkbox" at bounding box center [1382, 432] width 32 height 32
checkbox input "true"
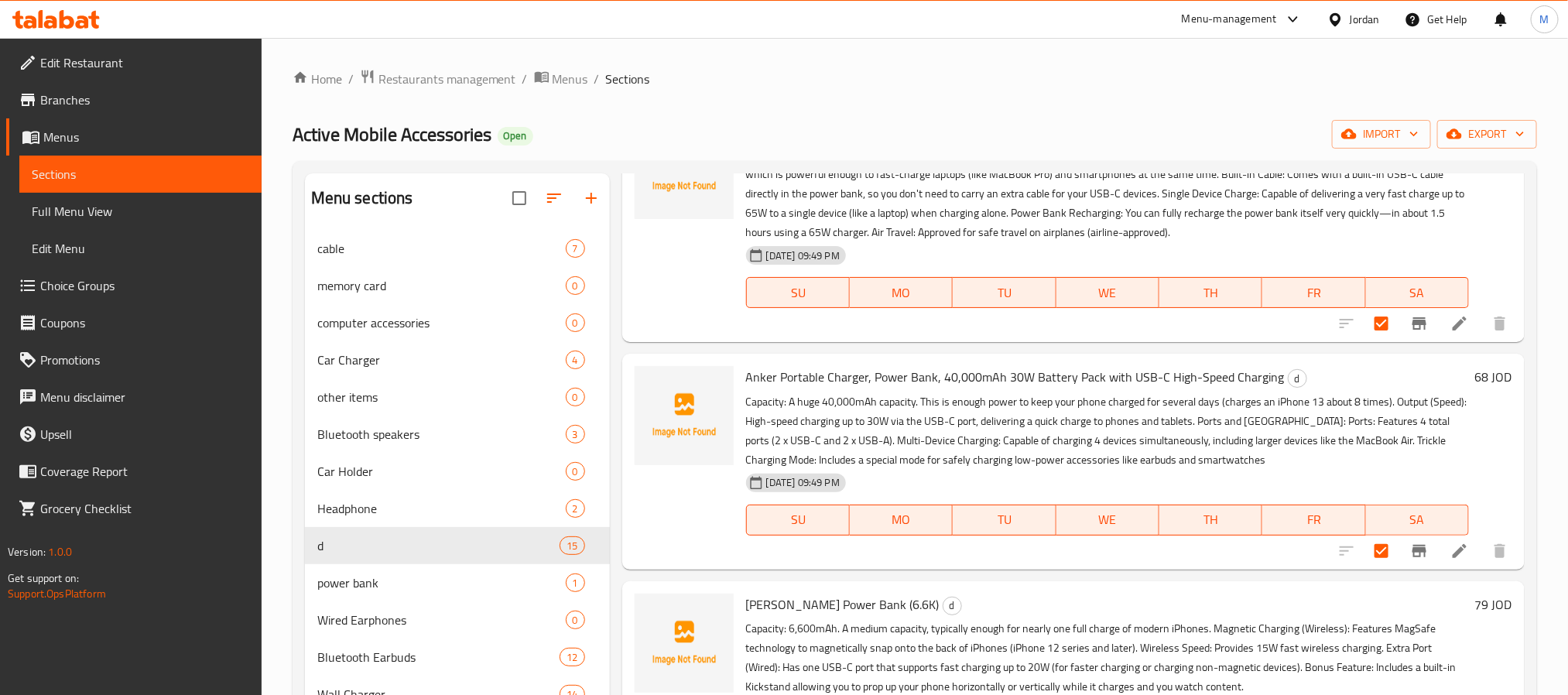
scroll to position [0, 0]
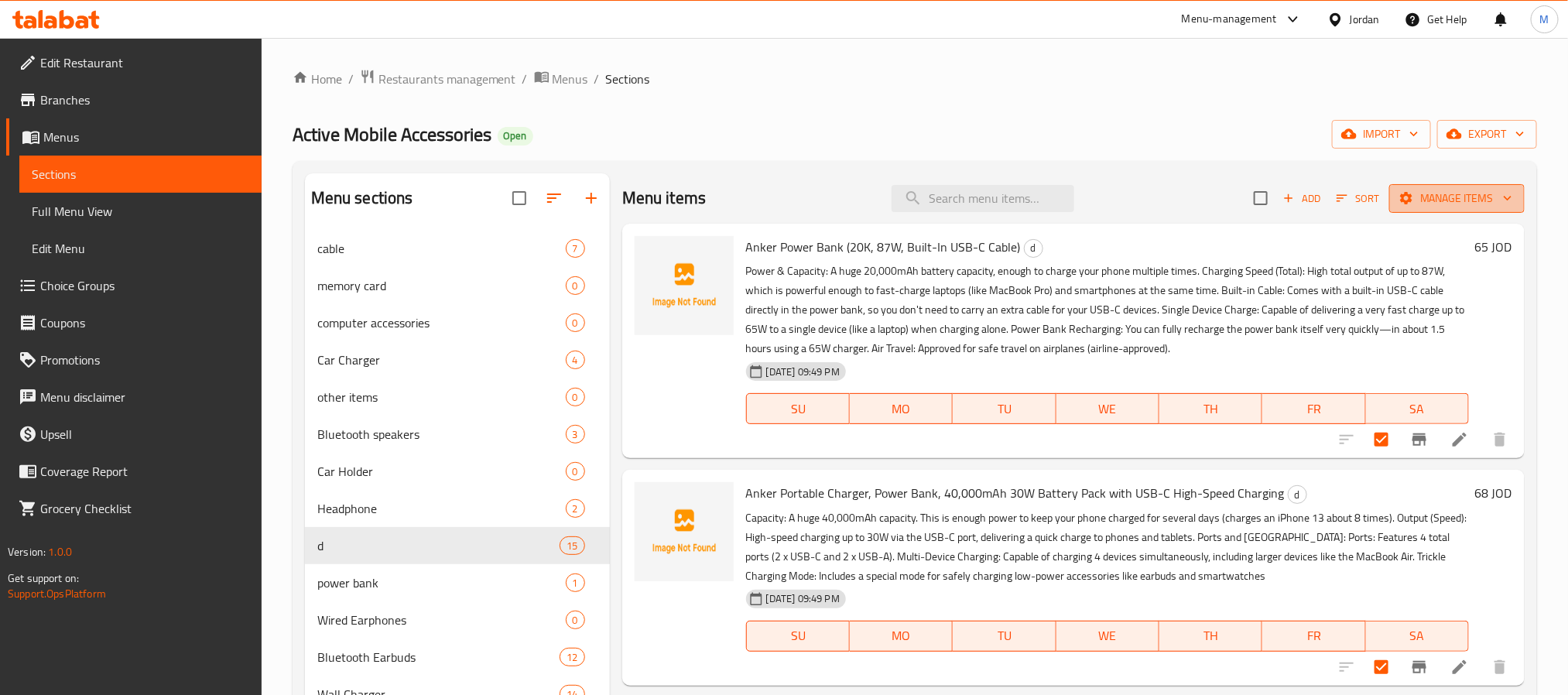
click at [1461, 205] on span "Manage items" at bounding box center [1458, 199] width 110 height 20
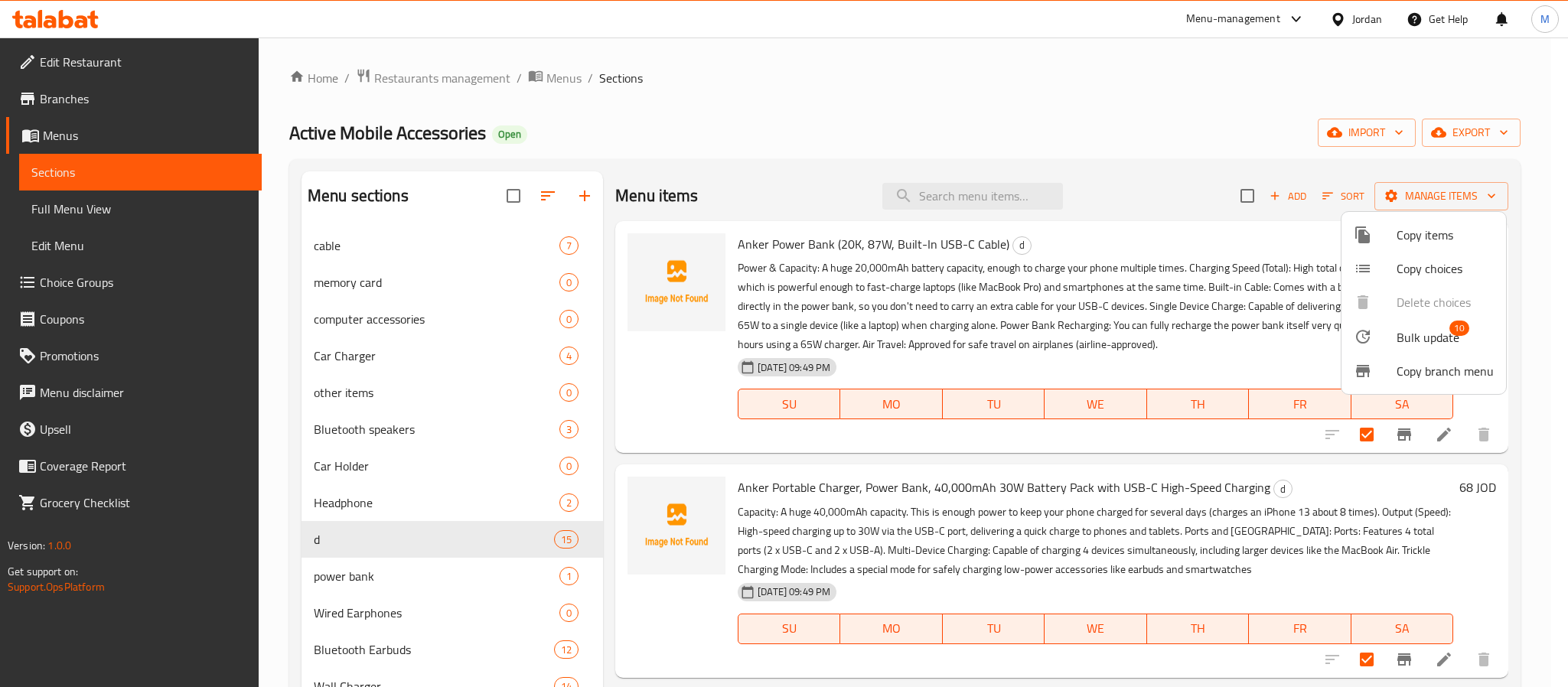
click at [1410, 344] on span "Bulk update" at bounding box center [1428, 337] width 63 height 18
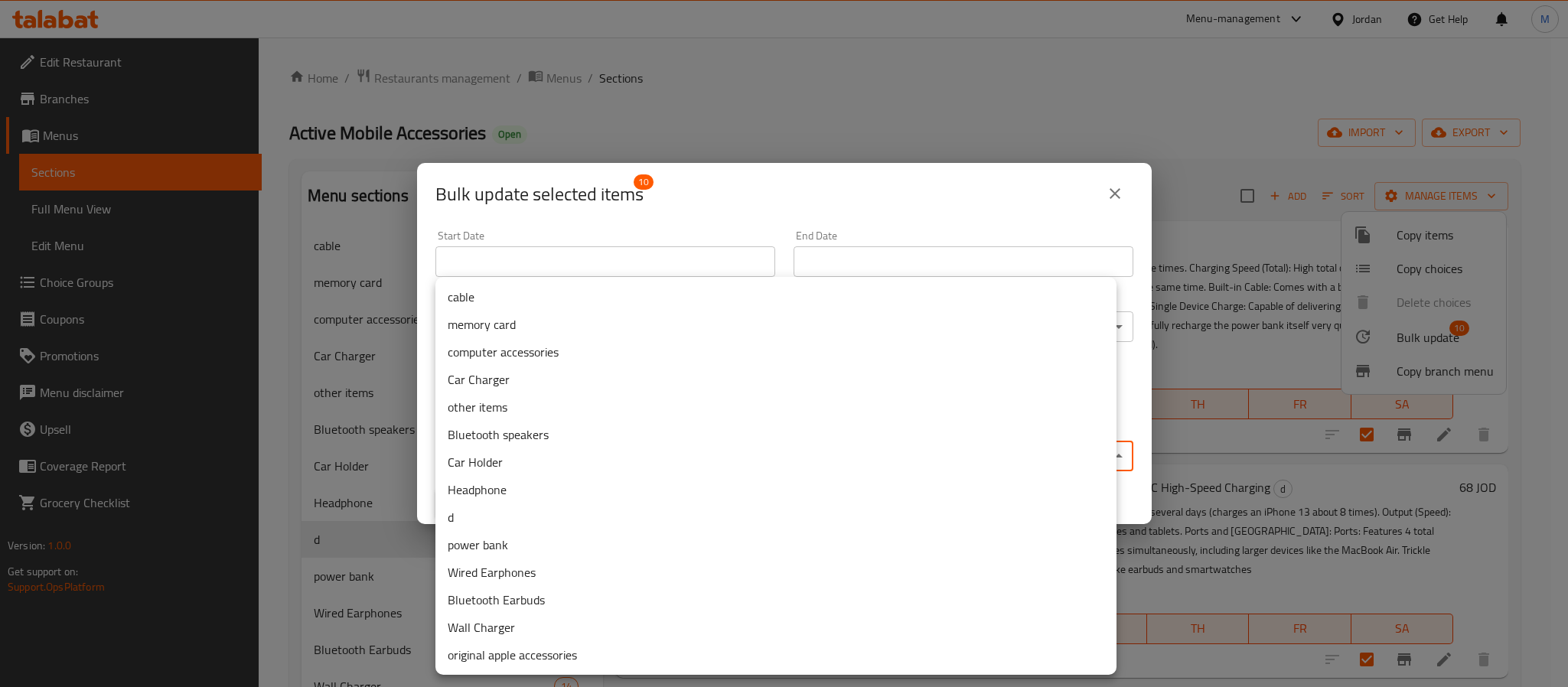
click at [676, 441] on body "​ Menu-management Jordan Get Help M Edit Restaurant Branches Menus Sections Ful…" at bounding box center [784, 363] width 1568 height 650
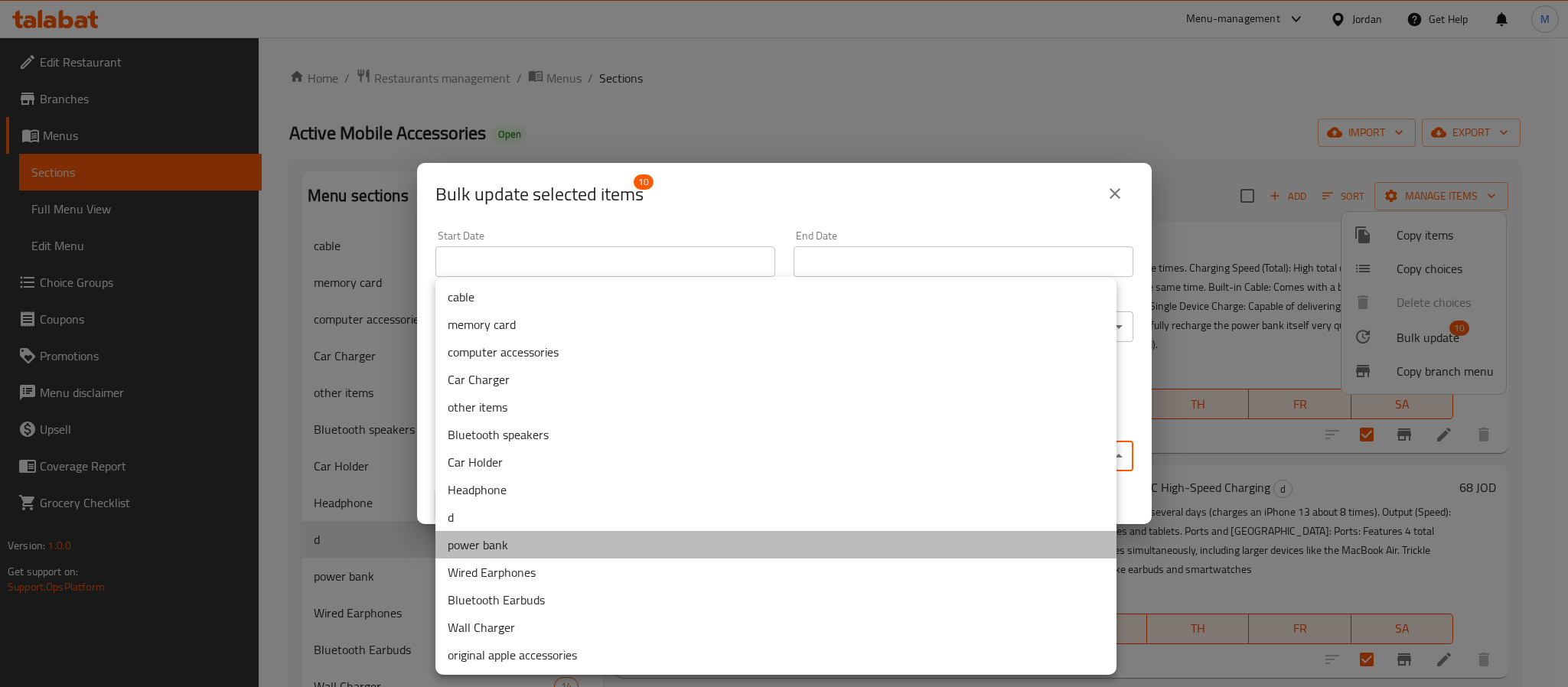
click at [558, 547] on li "power bank" at bounding box center [775, 544] width 681 height 27
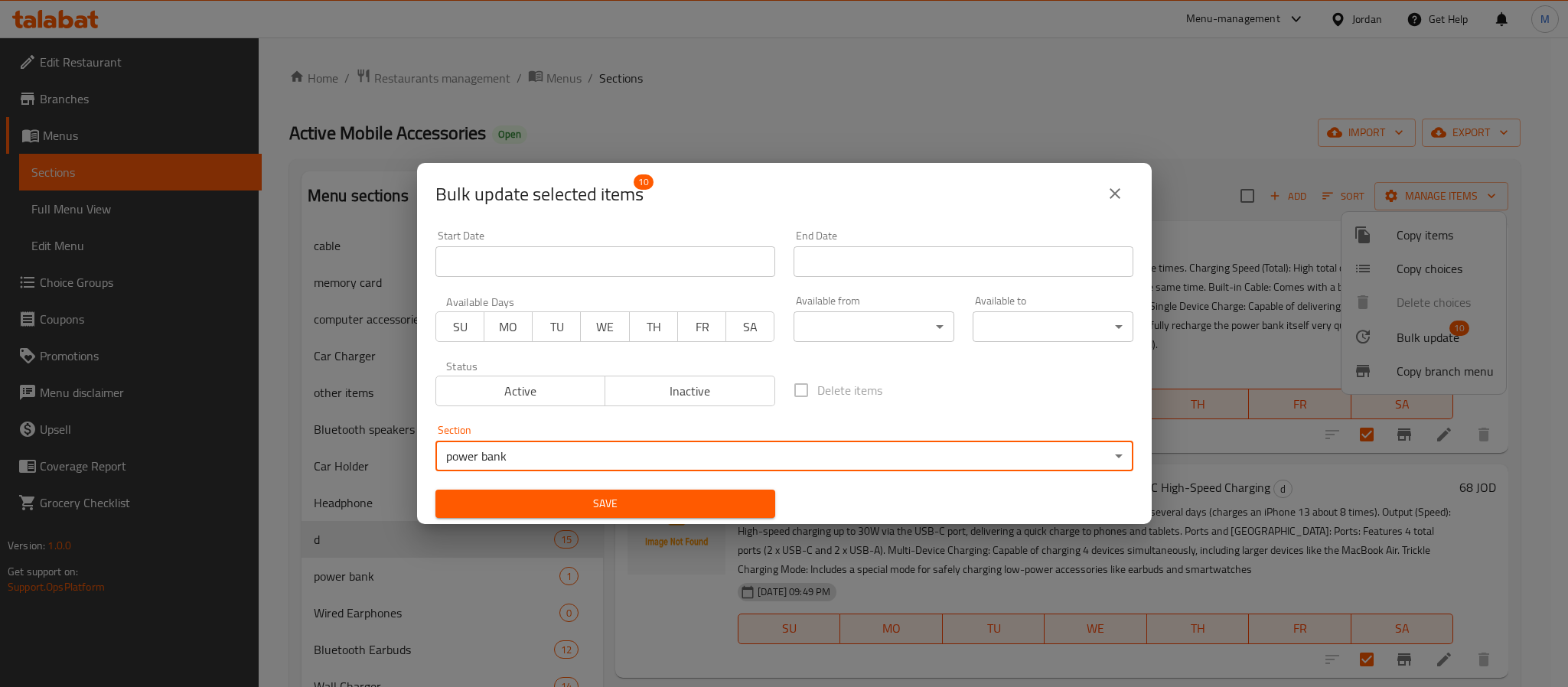
click at [627, 512] on span "Save" at bounding box center [605, 504] width 315 height 19
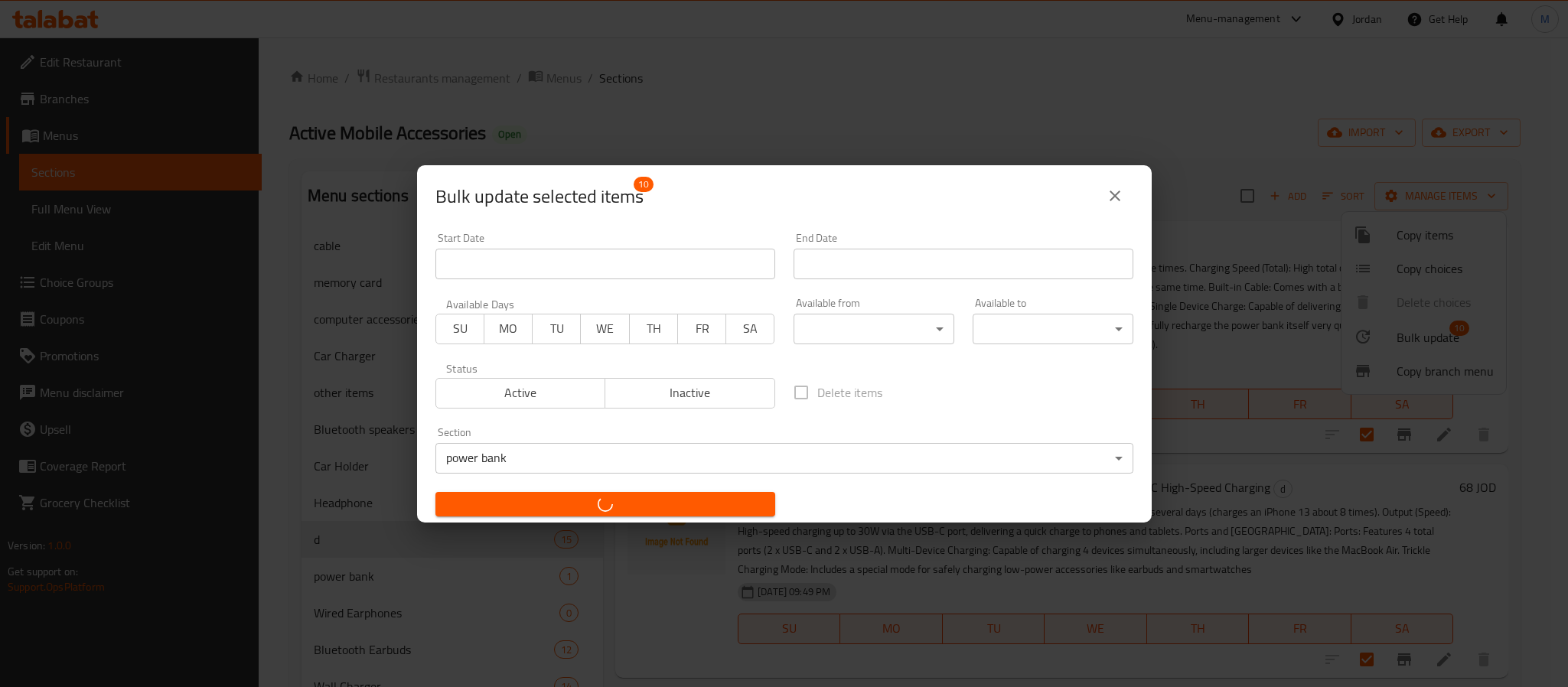
checkbox input "false"
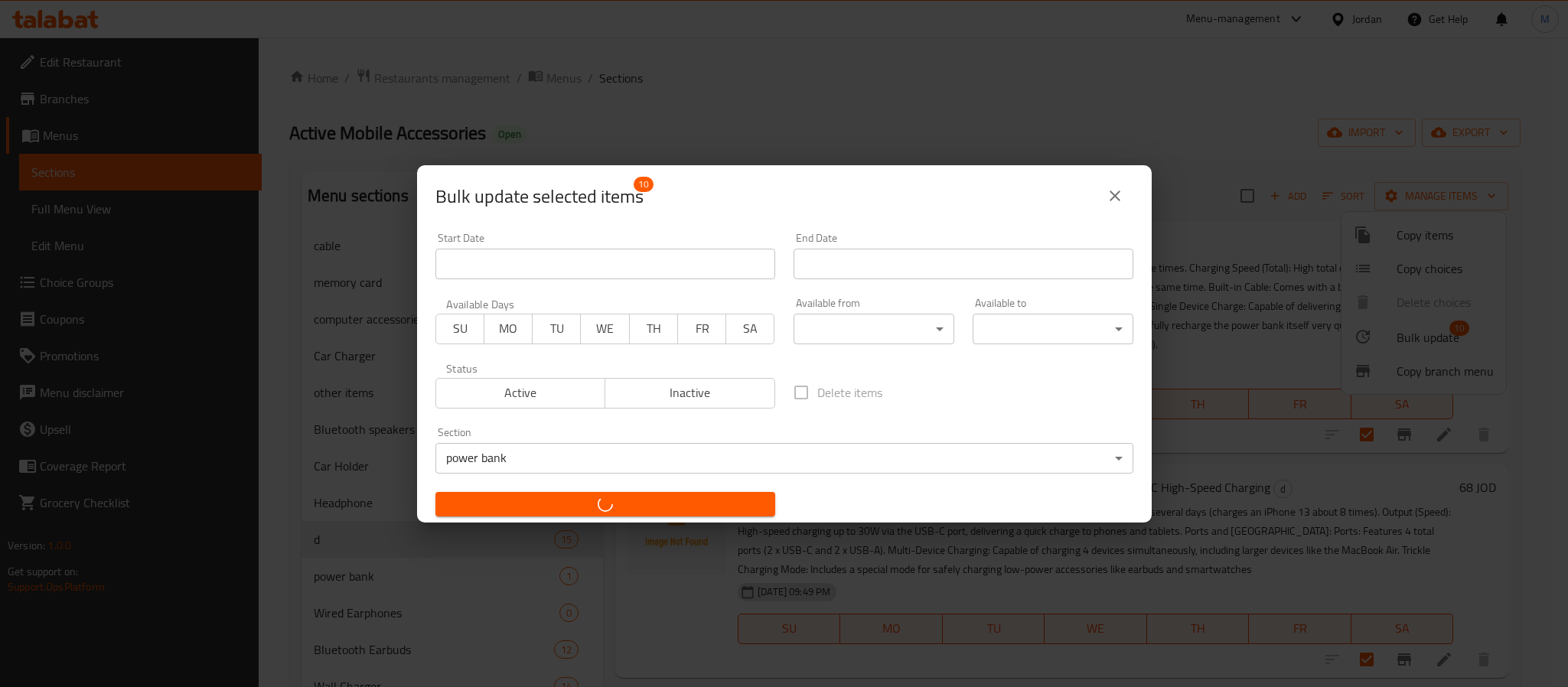
checkbox input "false"
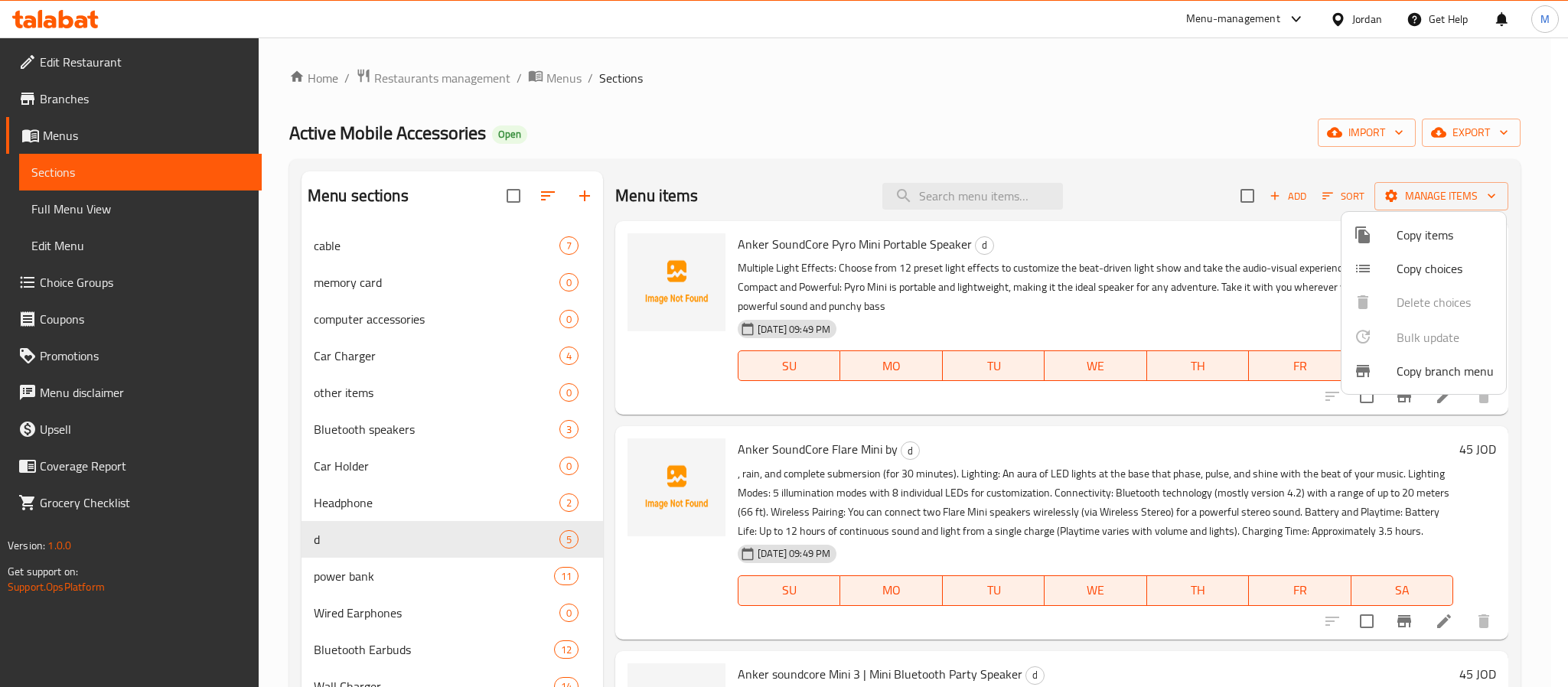
click at [1363, 397] on div at bounding box center [784, 344] width 1568 height 687
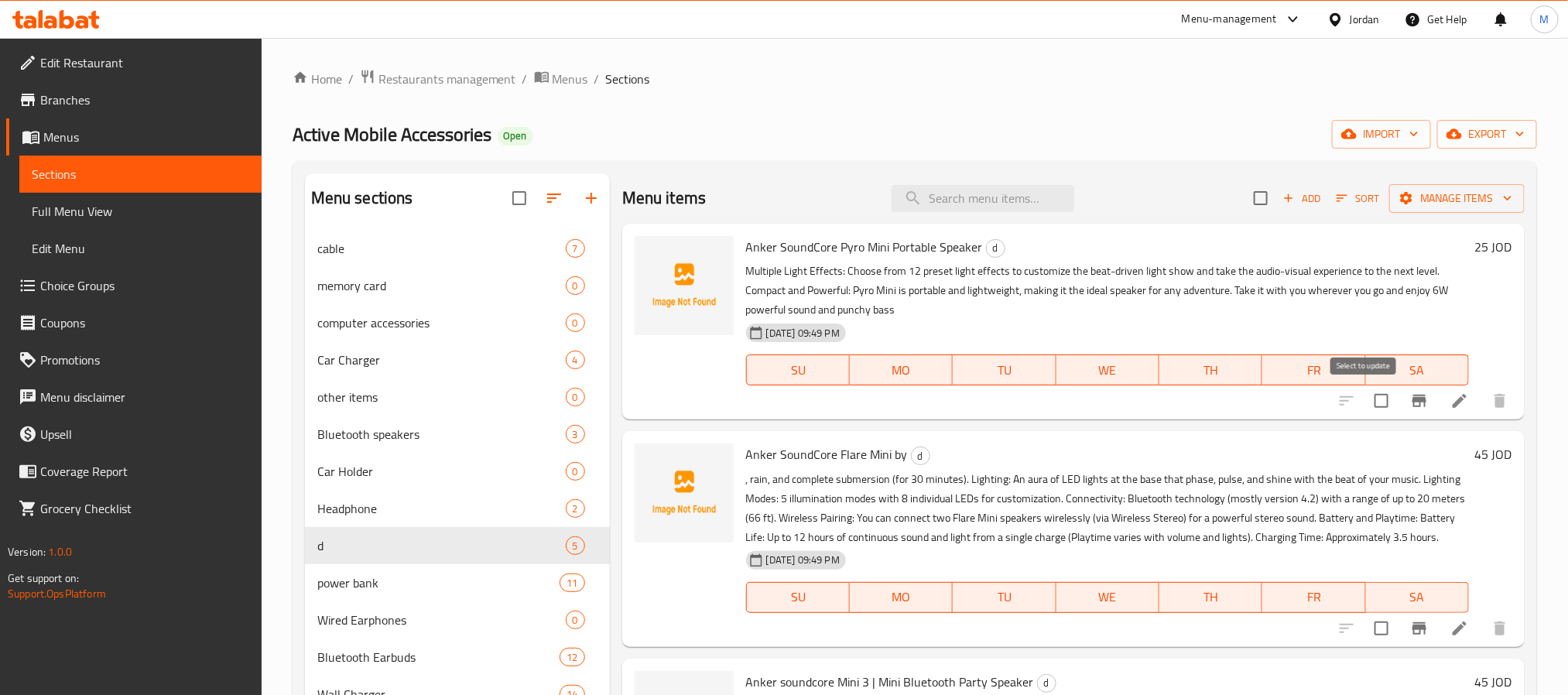
click at [1368, 406] on input "checkbox" at bounding box center [1382, 401] width 32 height 32
checkbox input "true"
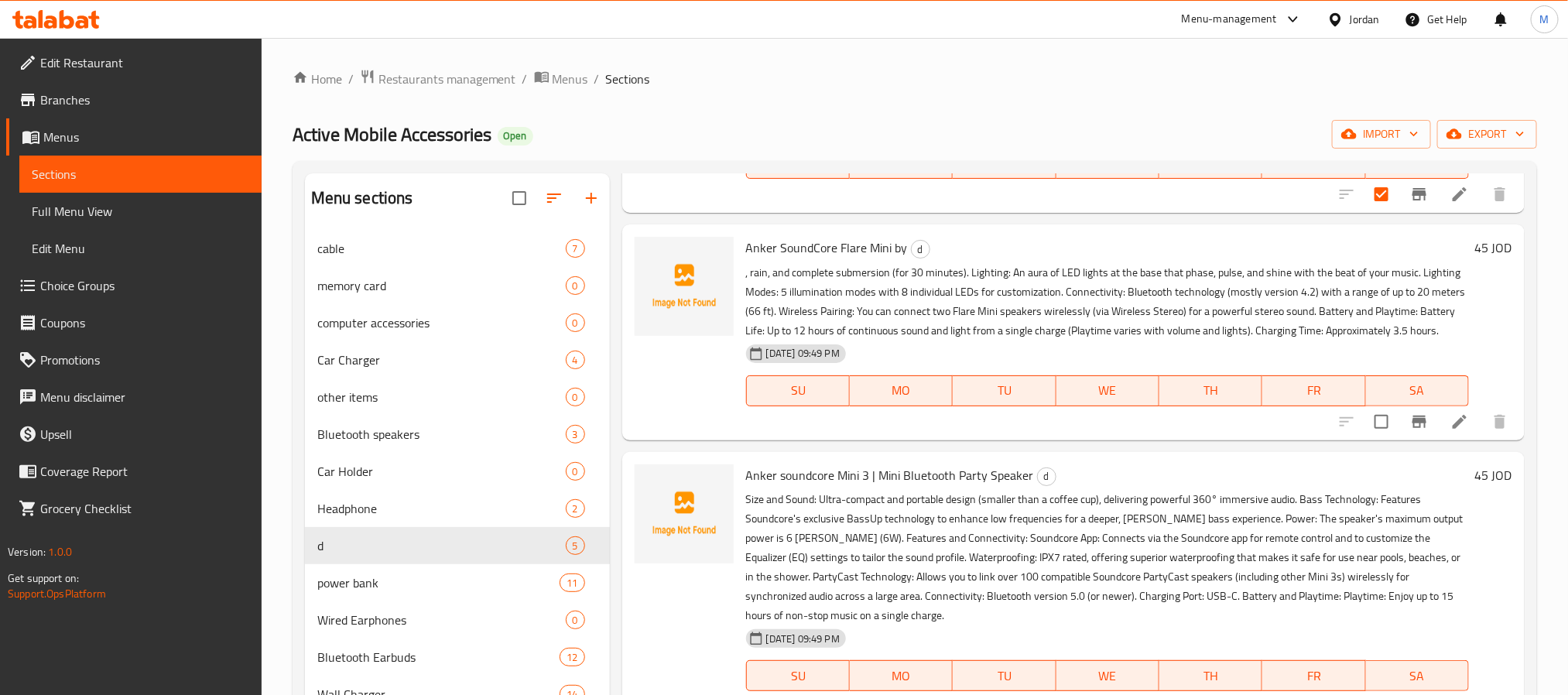
scroll to position [233, 0]
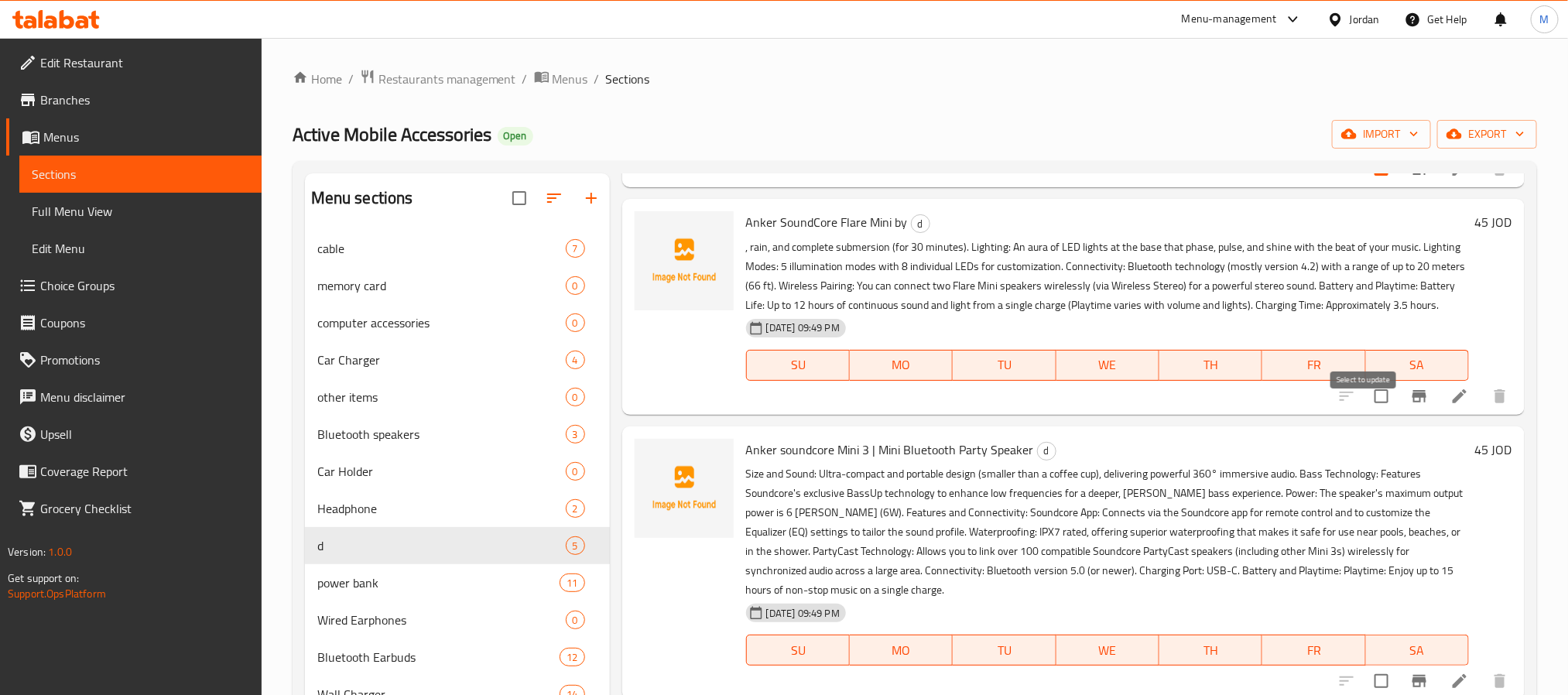
click at [1370, 413] on input "checkbox" at bounding box center [1382, 397] width 32 height 32
checkbox input "true"
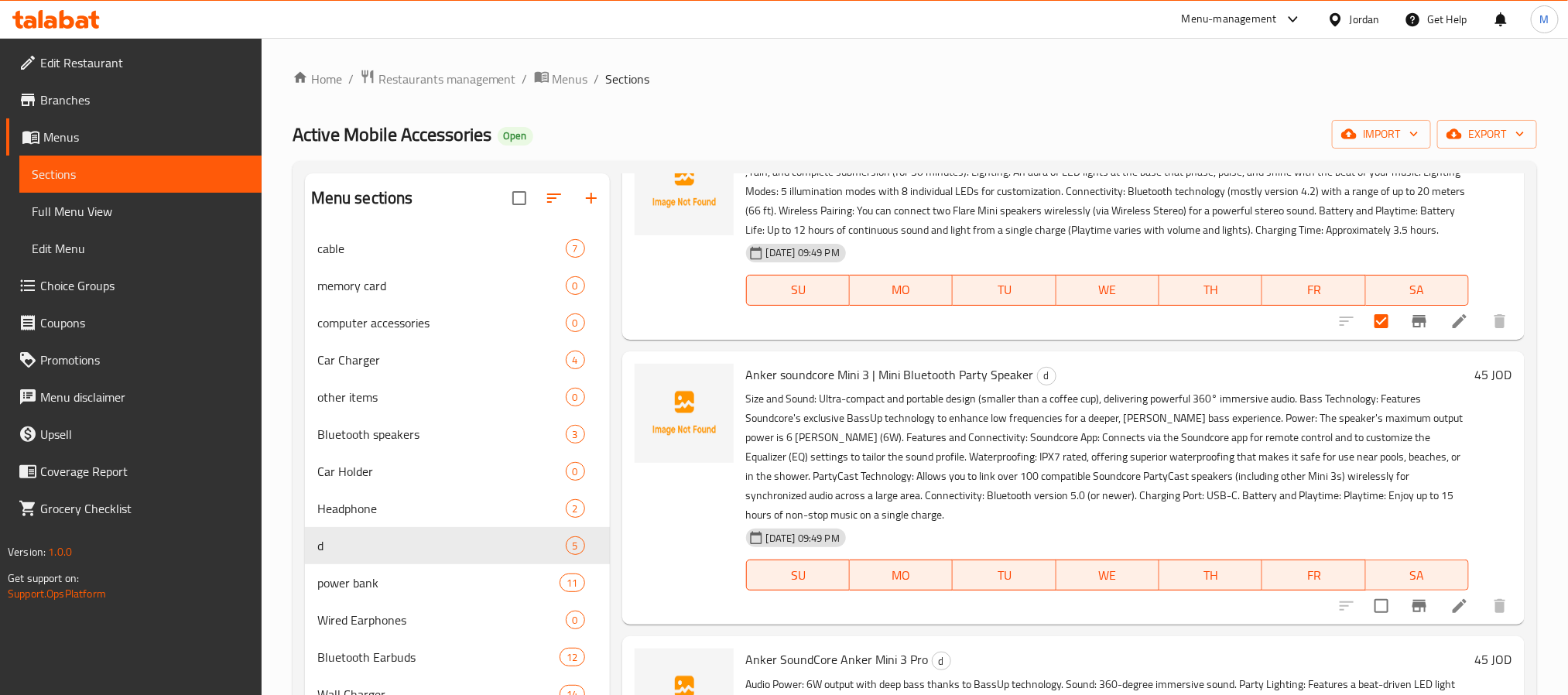
scroll to position [348, 0]
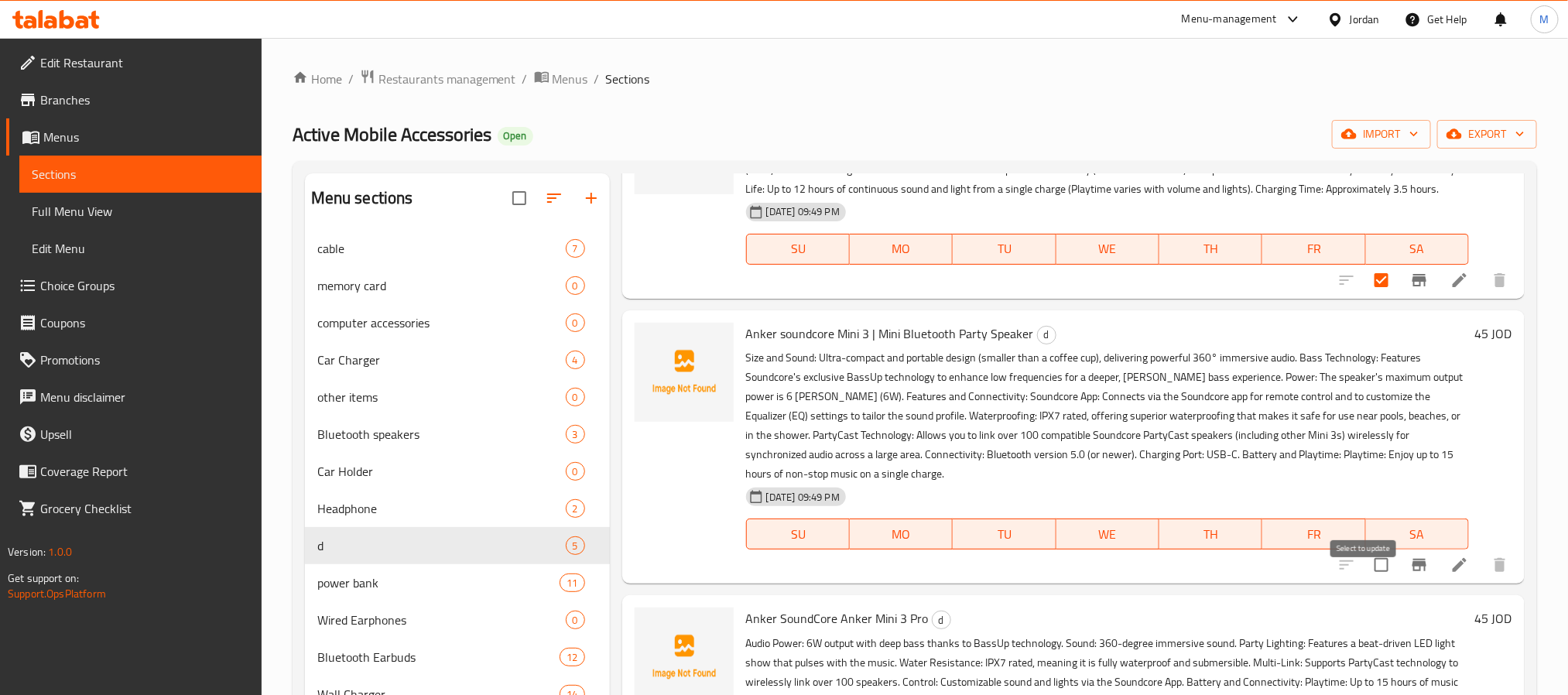
click at [1366, 581] on input "checkbox" at bounding box center [1382, 565] width 32 height 32
checkbox input "true"
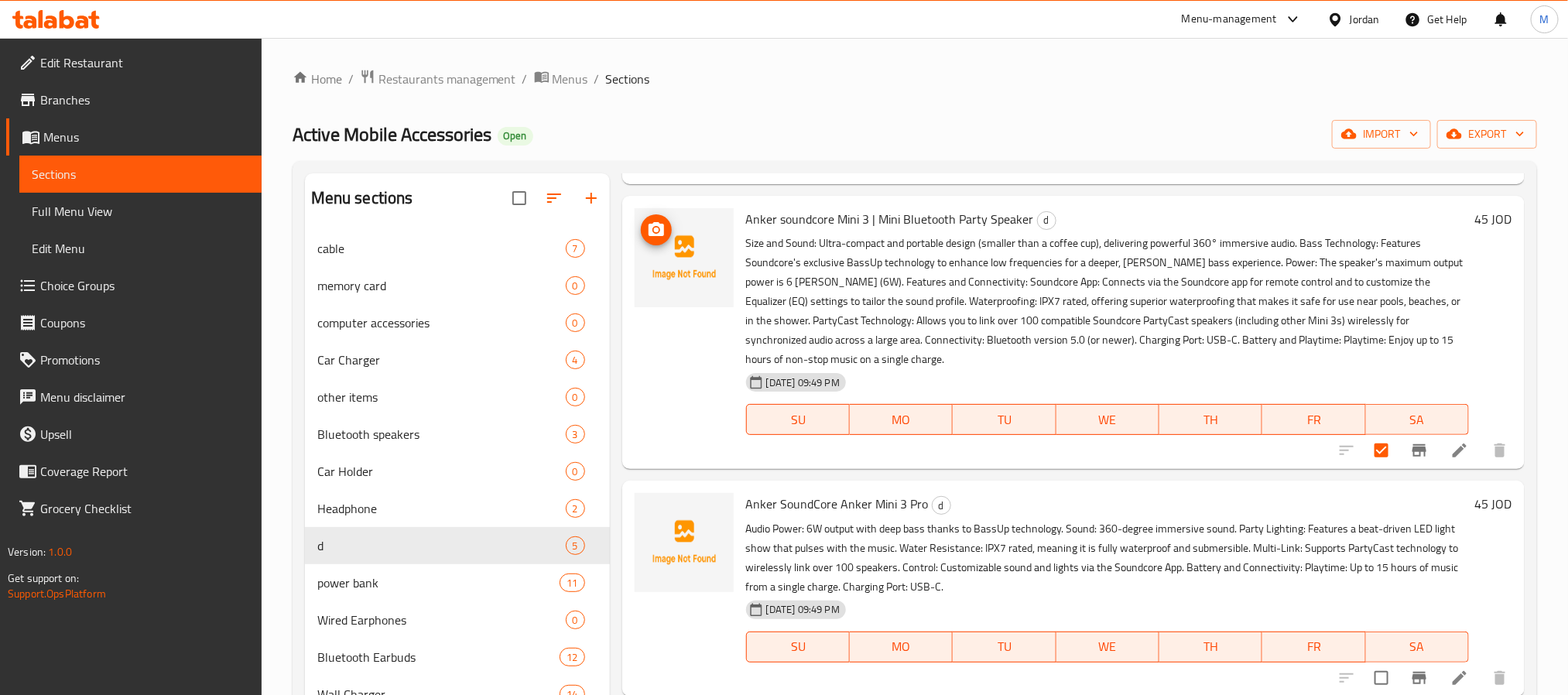
scroll to position [555, 0]
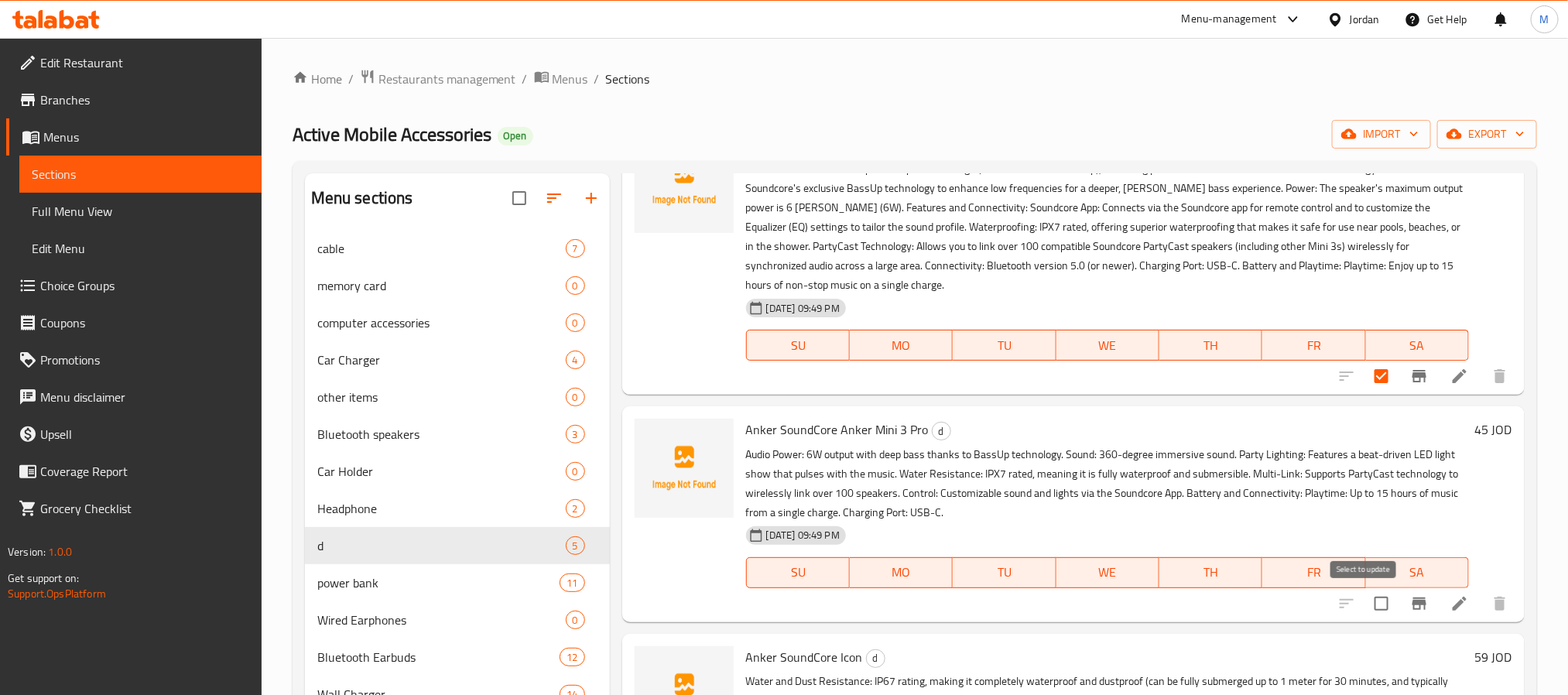
click at [1371, 611] on input "checkbox" at bounding box center [1382, 603] width 32 height 32
checkbox input "true"
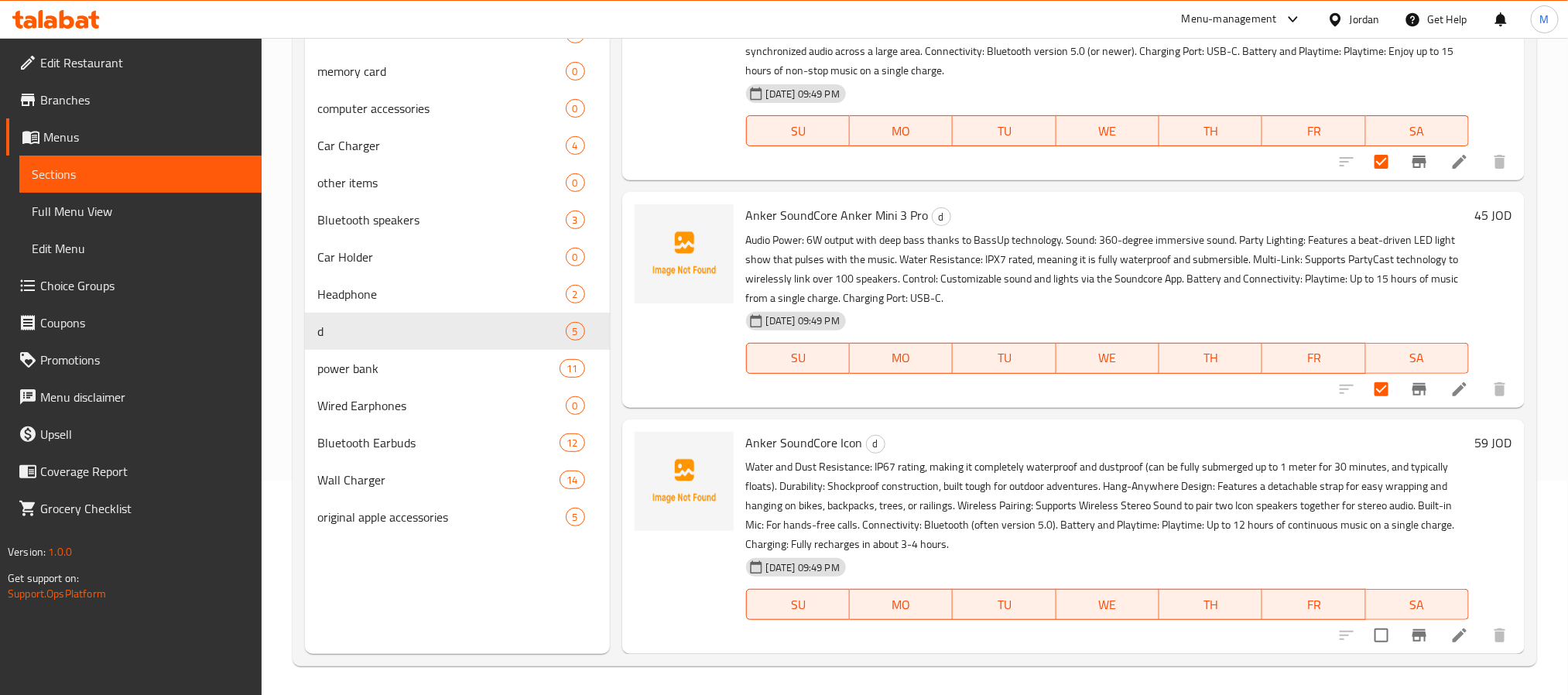
scroll to position [217, 0]
click at [802, 444] on span "Anker SoundCore Icon" at bounding box center [804, 440] width 117 height 23
copy h6 "Anker SoundCore Icon"
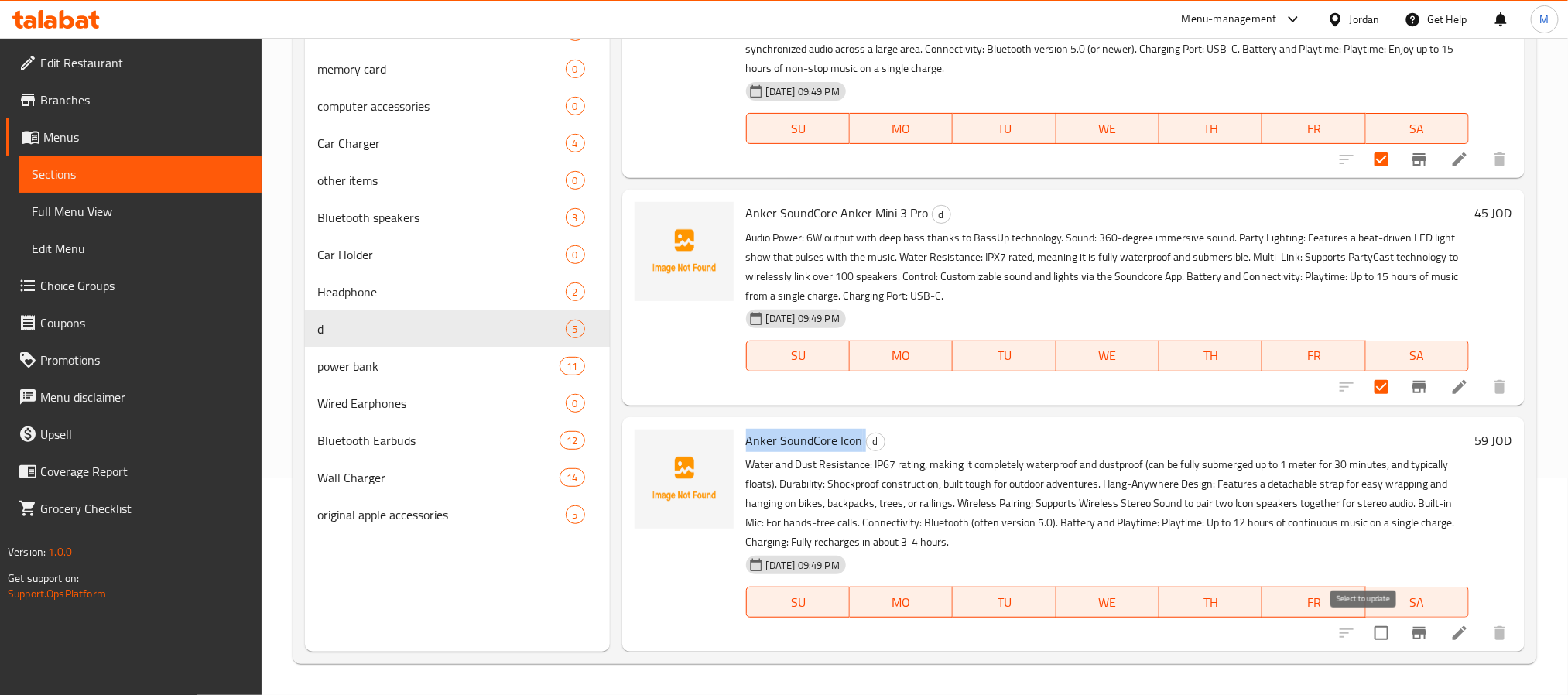
click at [1367, 642] on input "checkbox" at bounding box center [1382, 633] width 32 height 32
checkbox input "true"
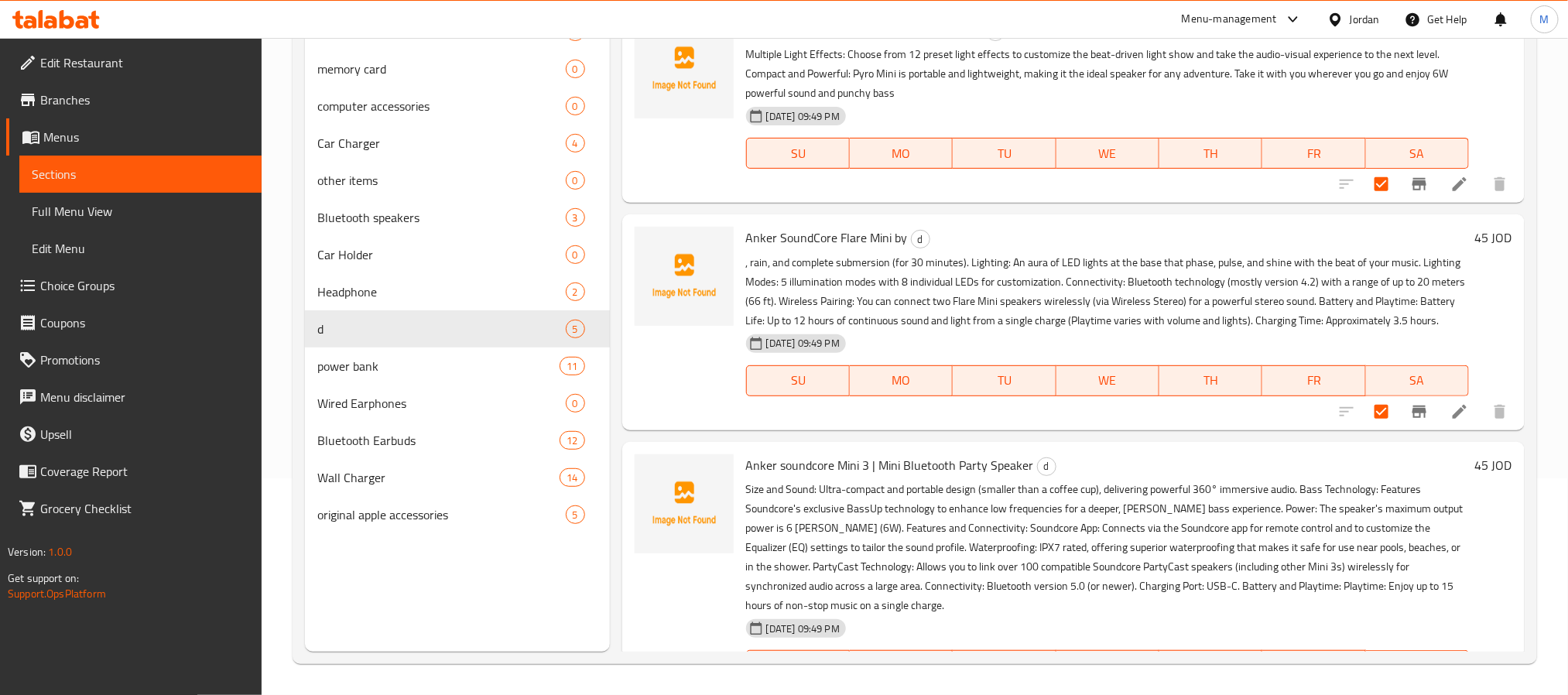
scroll to position [0, 0]
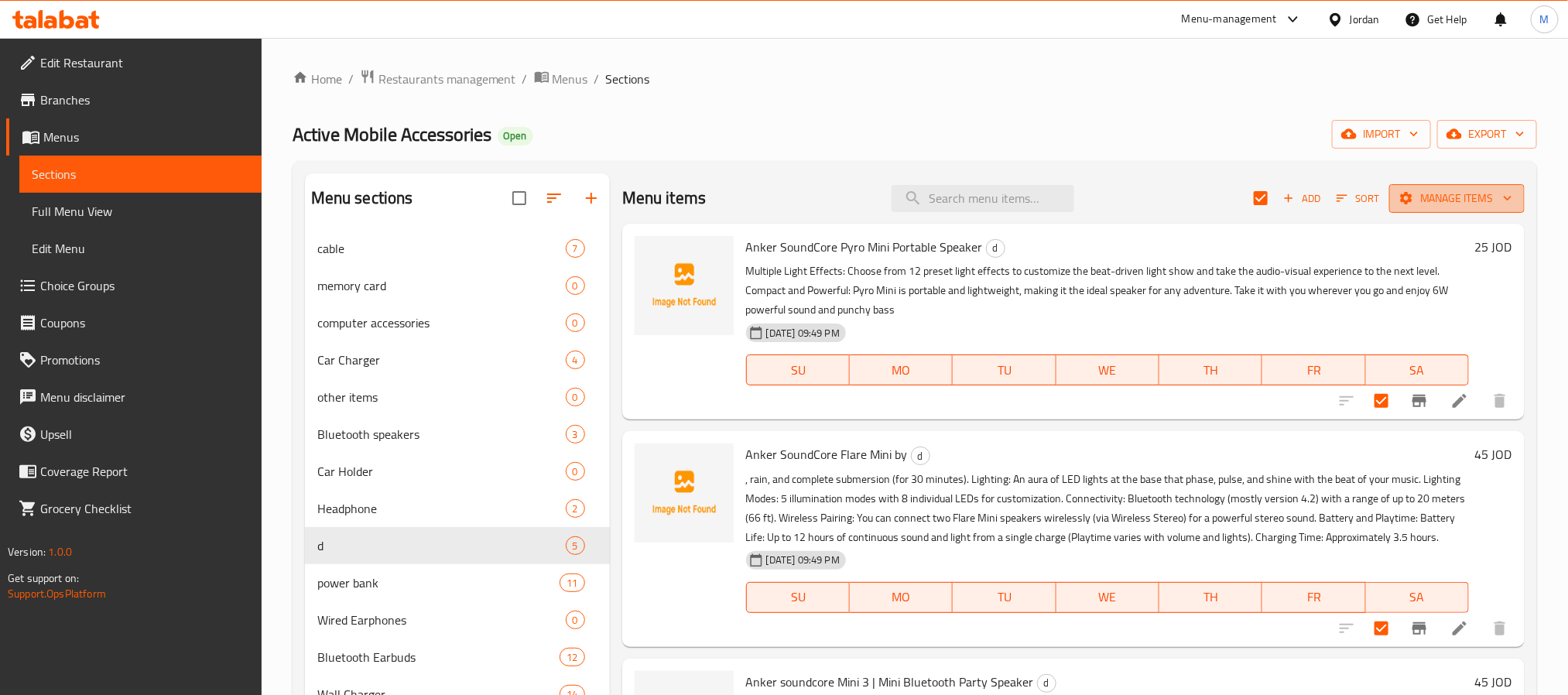
click at [1440, 193] on span "Manage items" at bounding box center [1458, 199] width 110 height 20
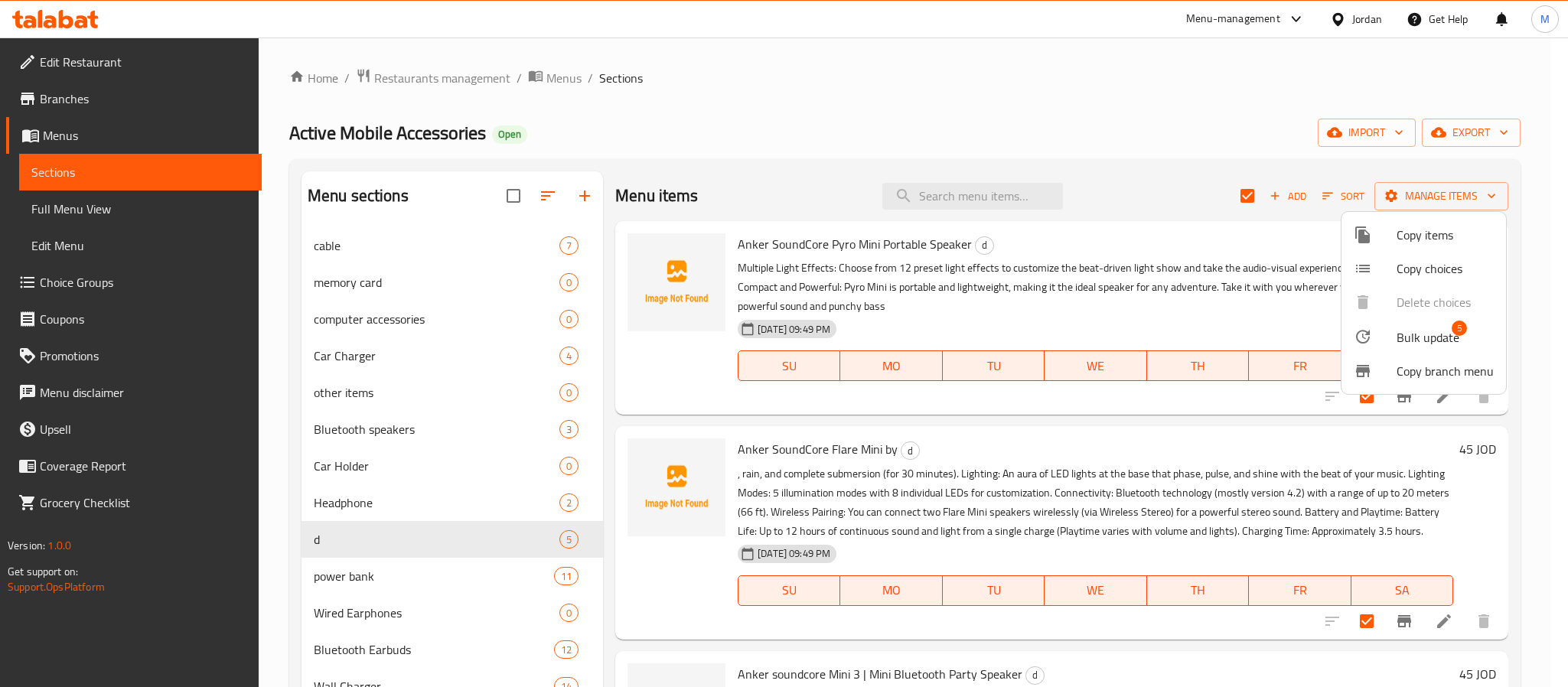
click at [1416, 347] on span "Bulk update" at bounding box center [1428, 337] width 63 height 18
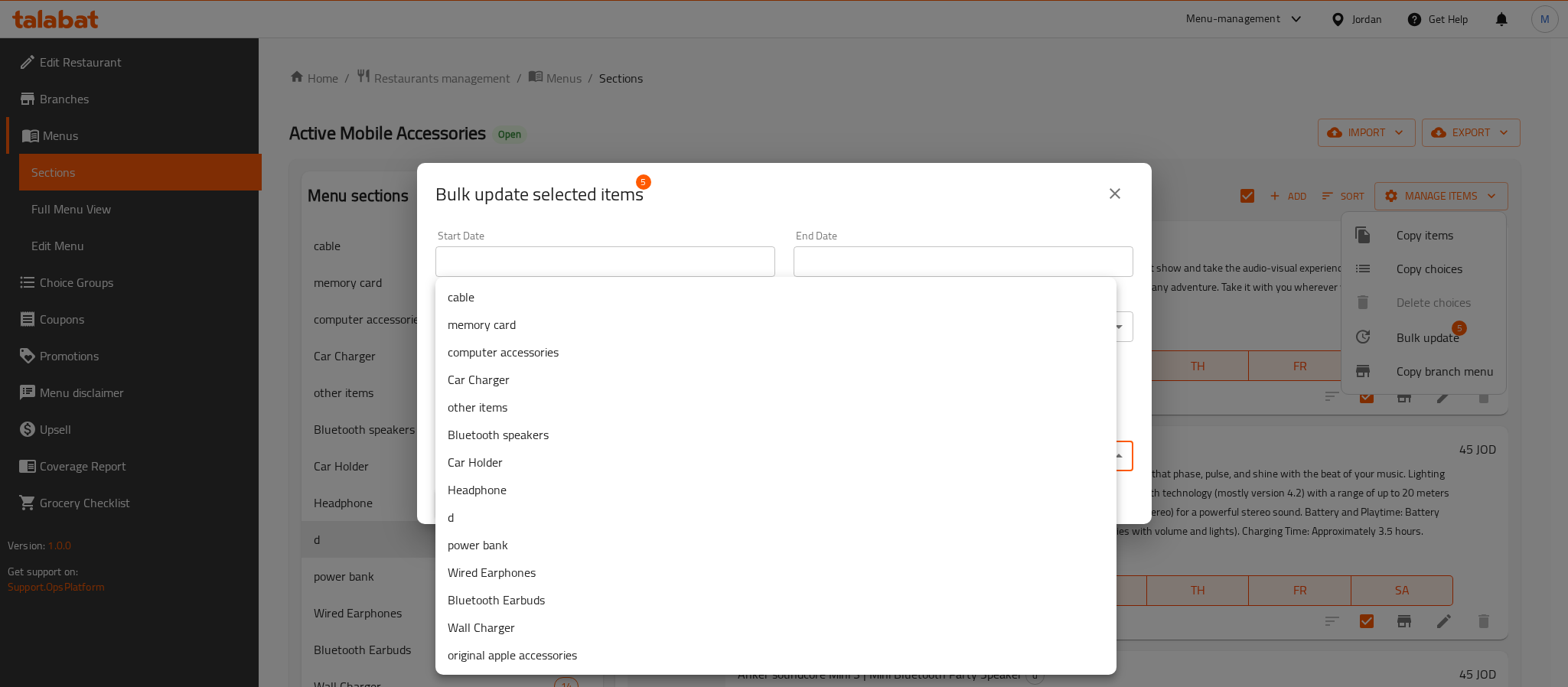
click at [651, 458] on body "​ Menu-management Jordan Get Help M Edit Restaurant Branches Menus Sections Ful…" at bounding box center [784, 363] width 1568 height 650
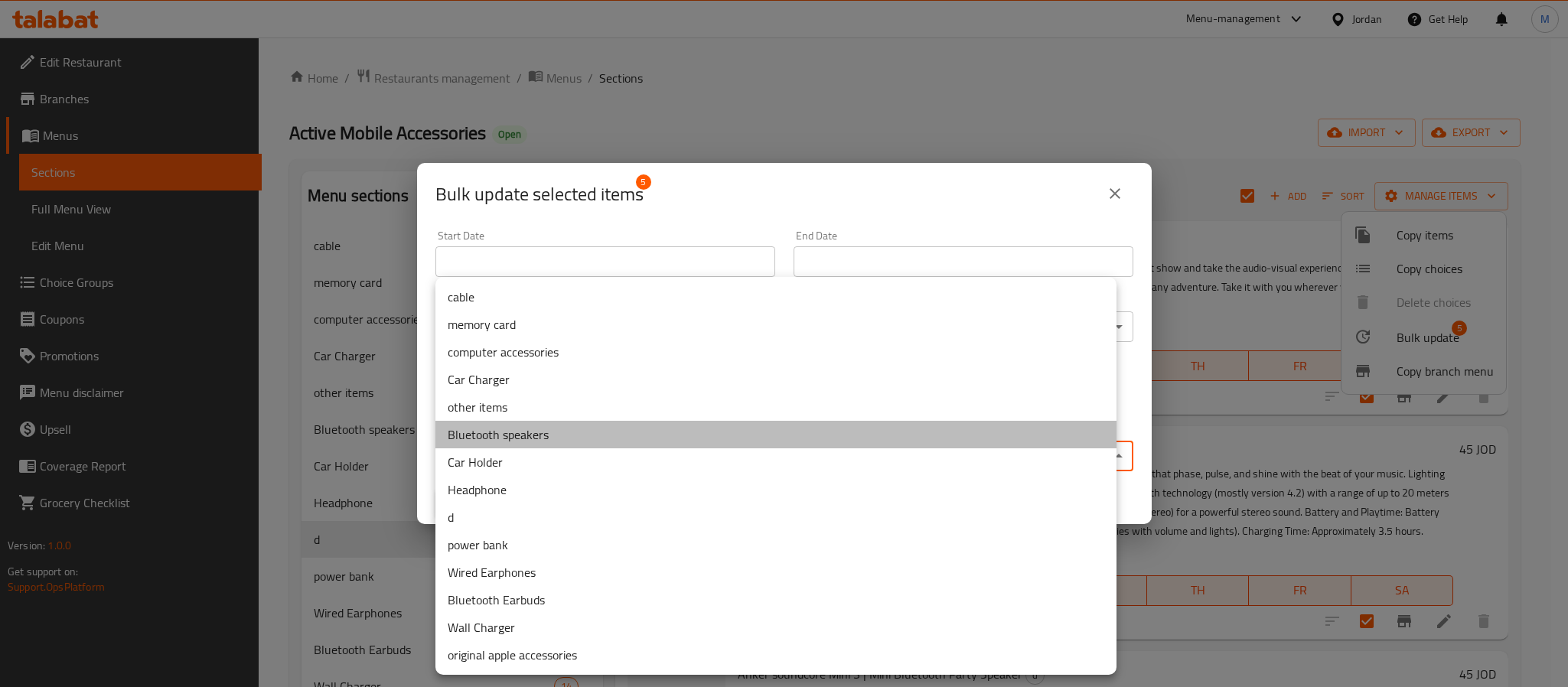
click at [623, 435] on li "Bluetooth speakers" at bounding box center [775, 434] width 681 height 27
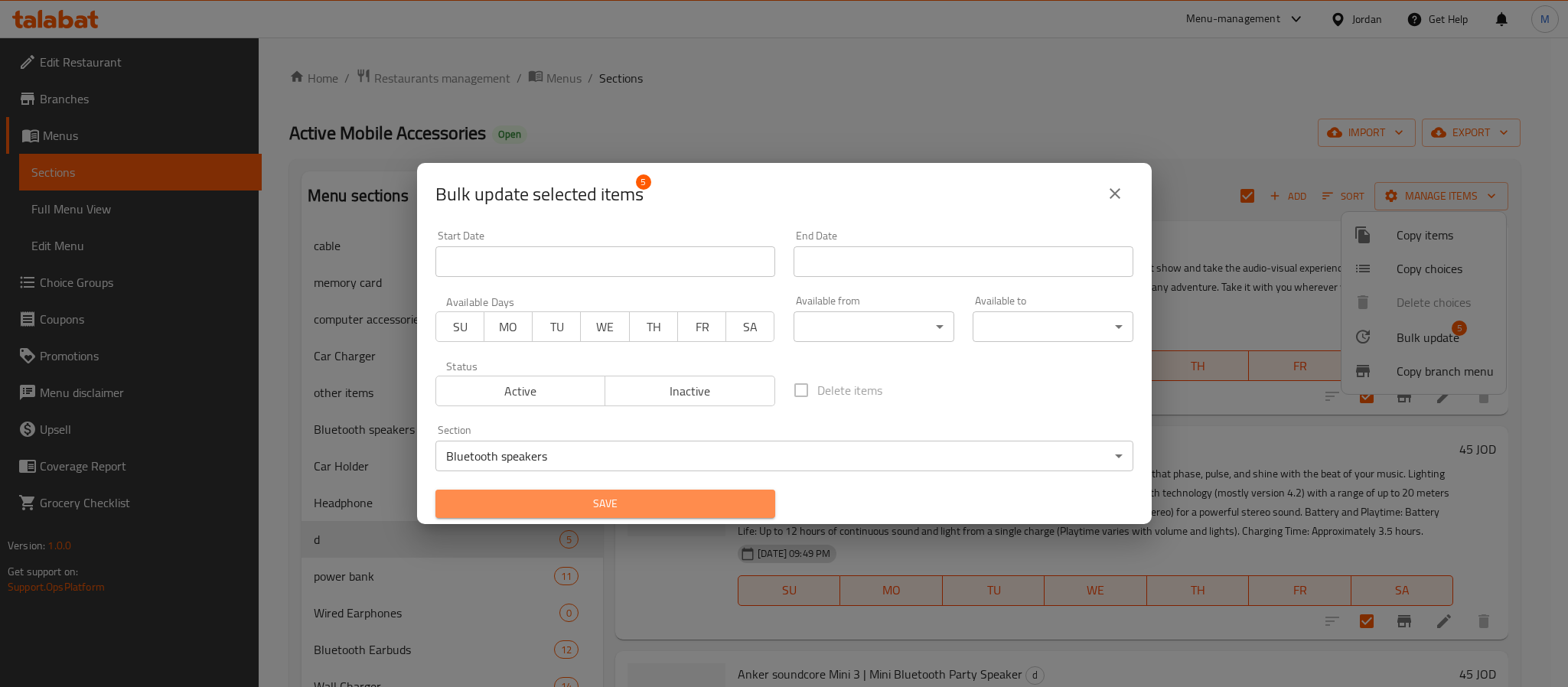
click at [616, 499] on span "Save" at bounding box center [605, 504] width 315 height 19
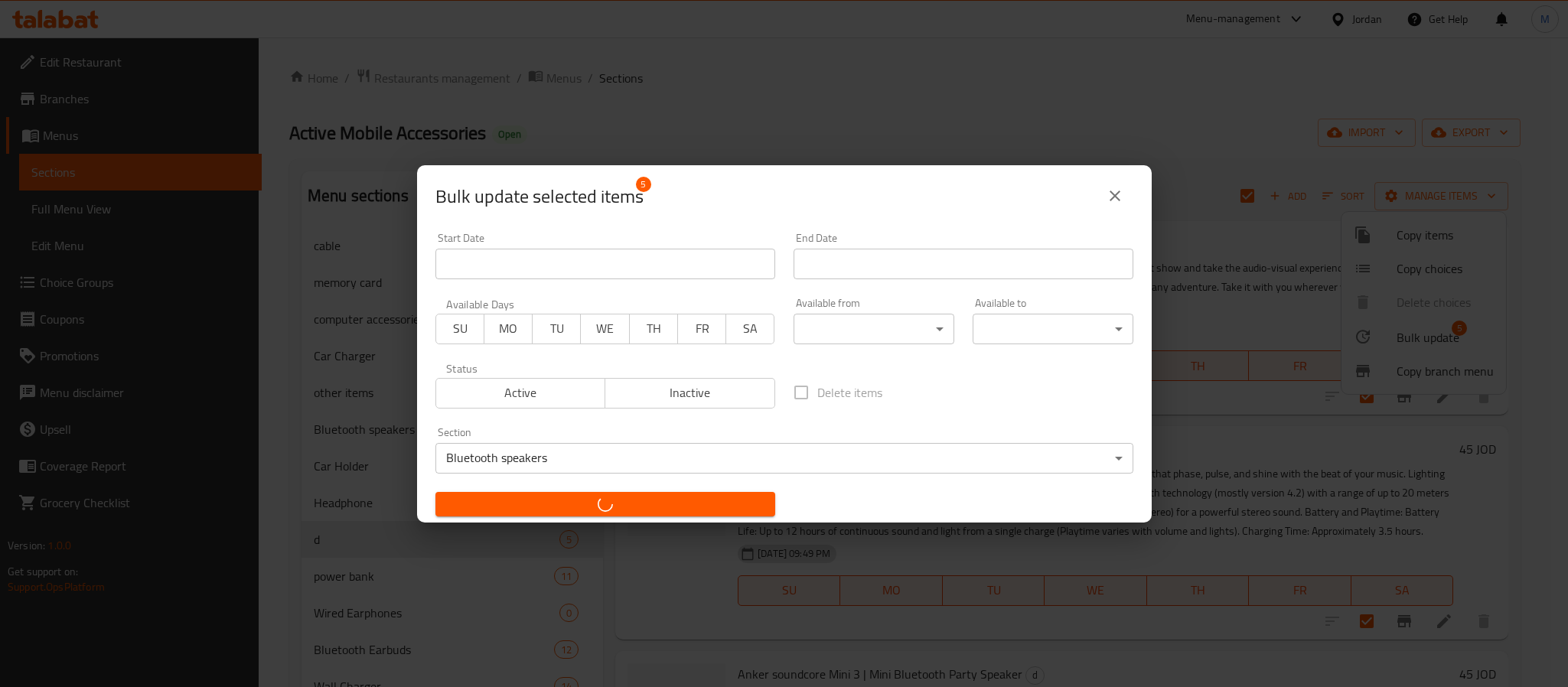
checkbox input "false"
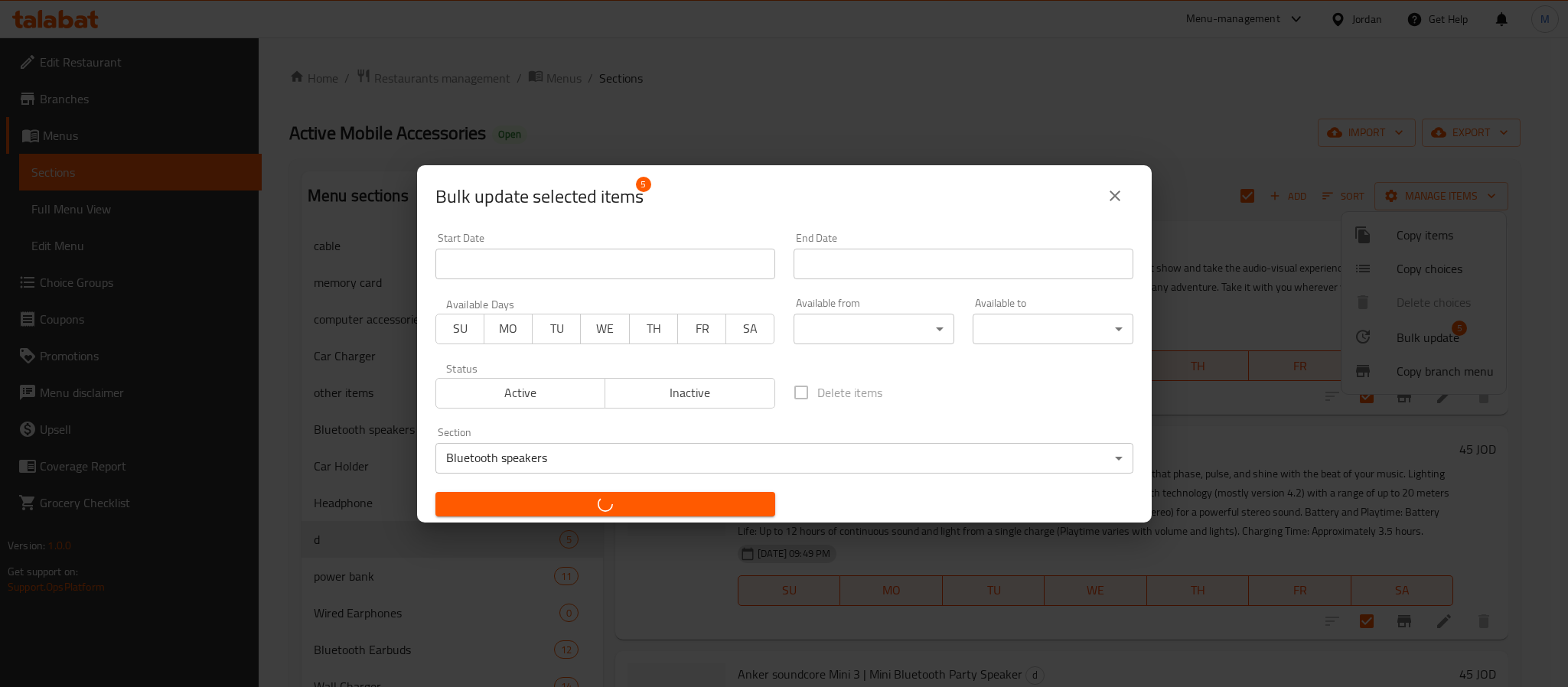
checkbox input "false"
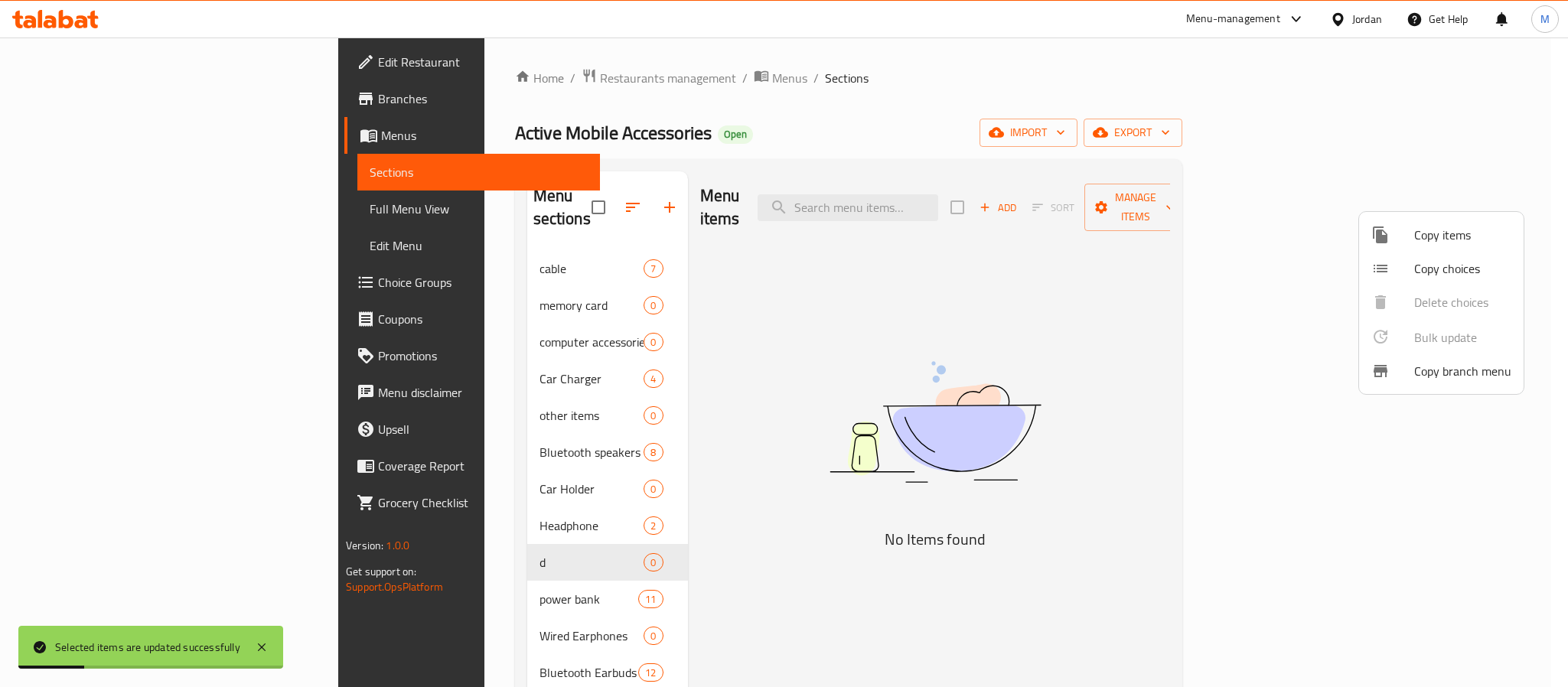
click at [455, 540] on div at bounding box center [784, 344] width 1568 height 687
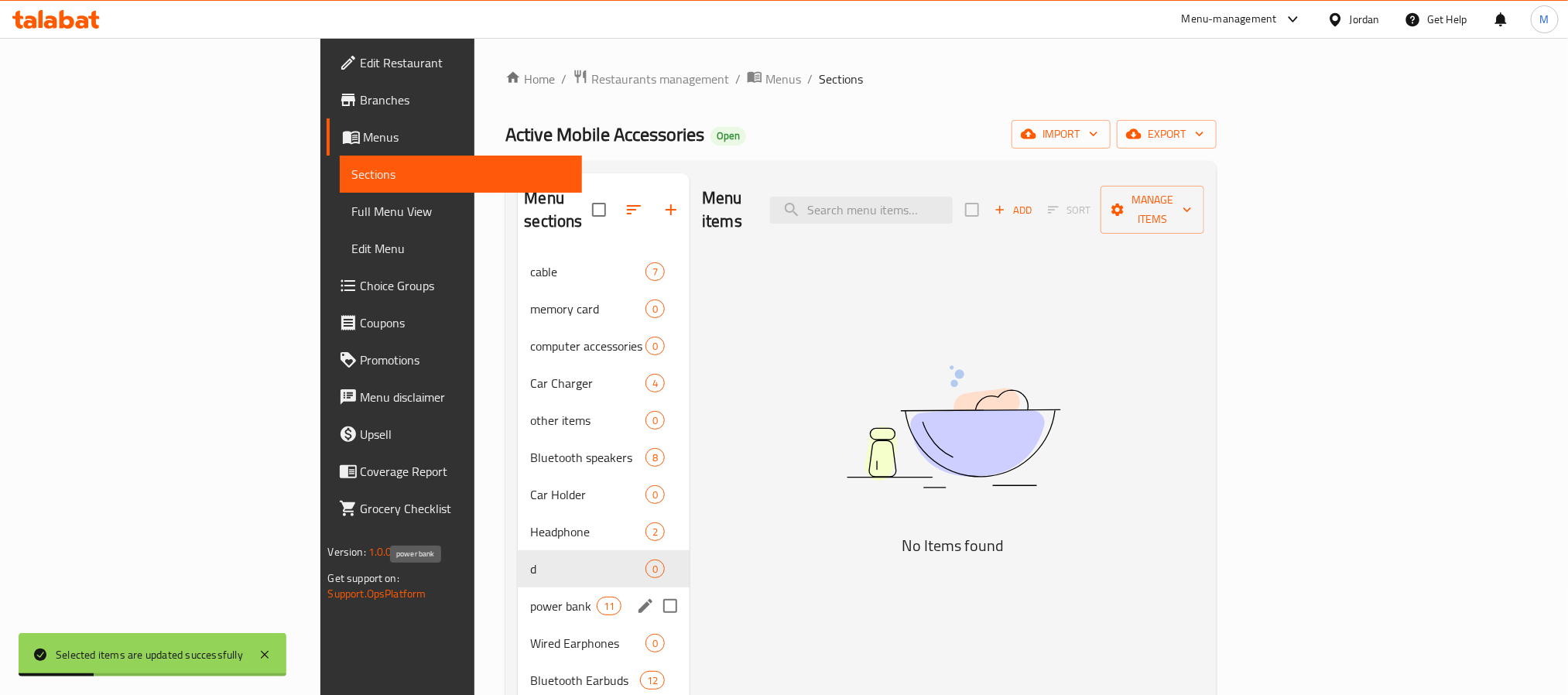
click at [530, 597] on span "power bank" at bounding box center [563, 606] width 66 height 19
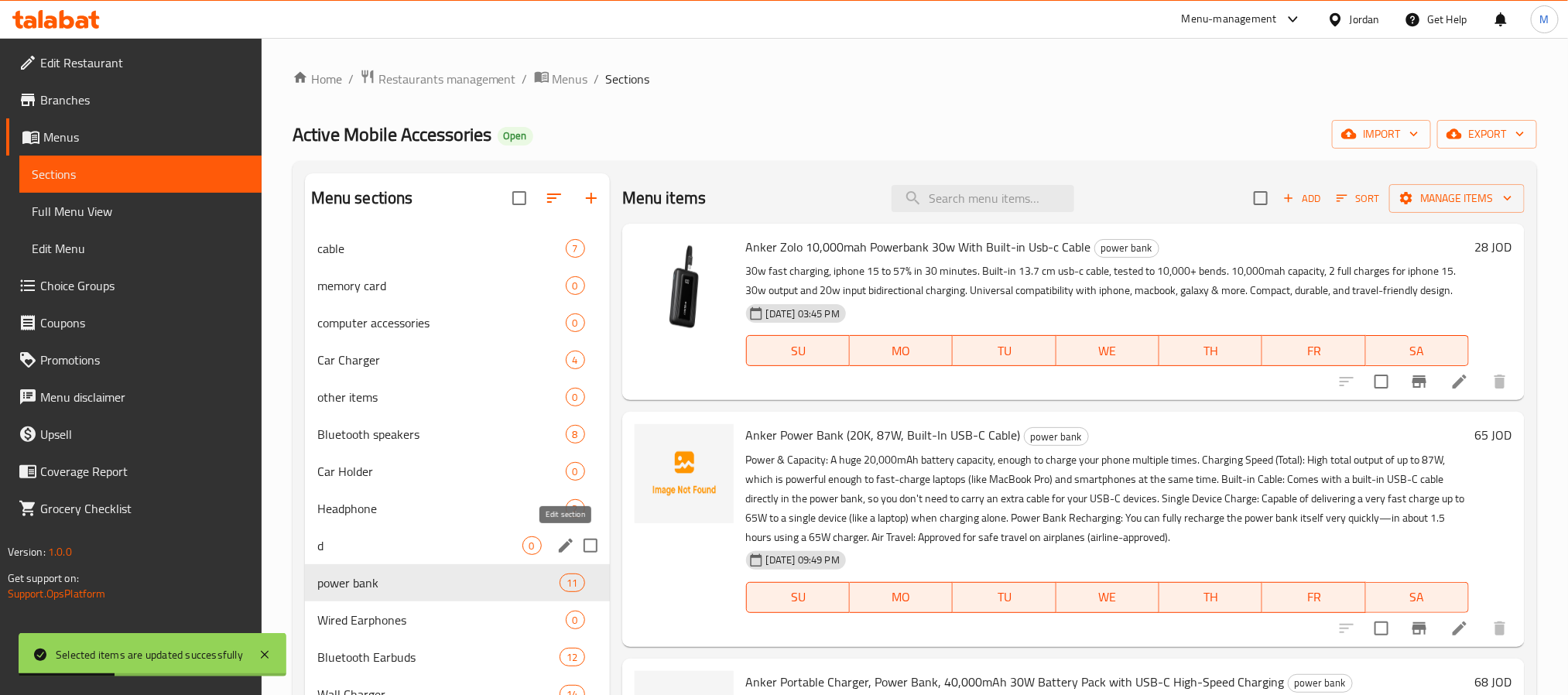
click at [568, 537] on icon "edit" at bounding box center [566, 545] width 19 height 19
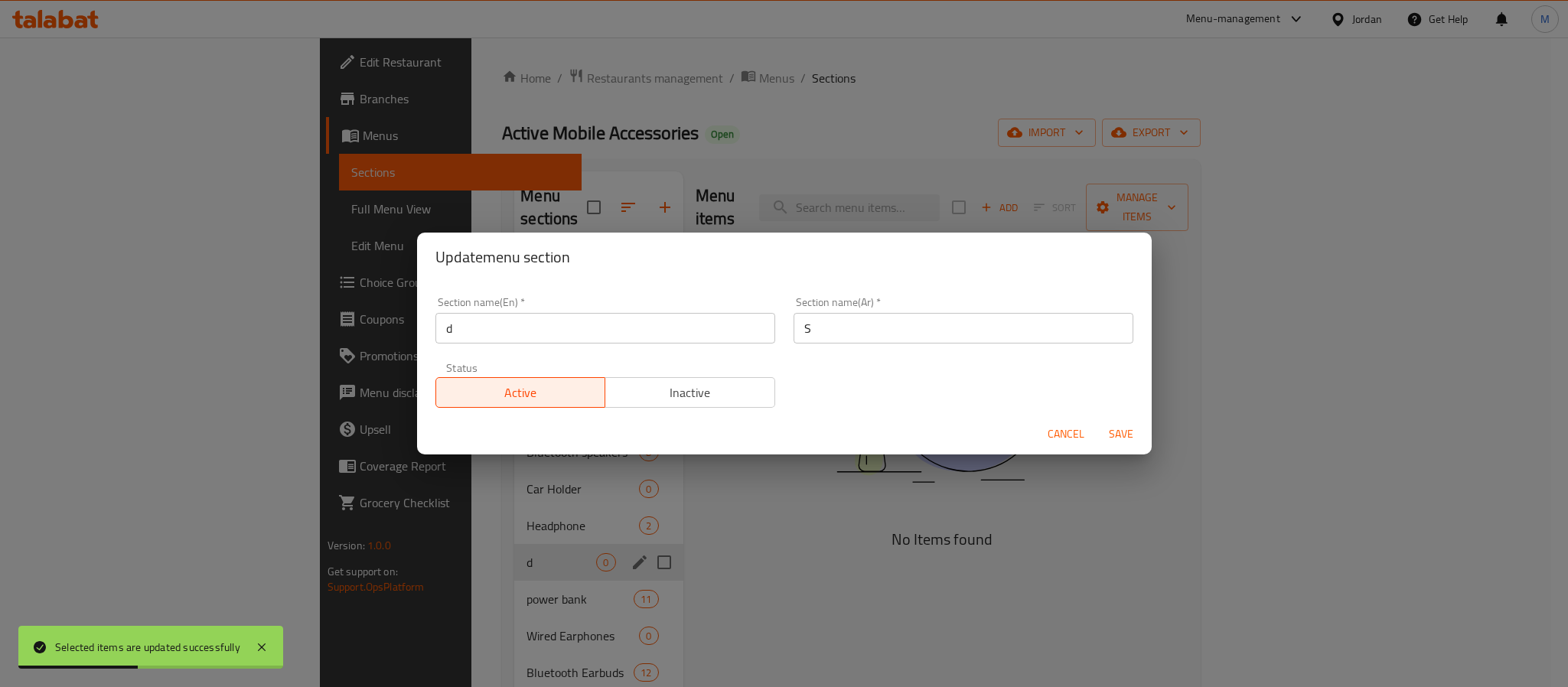
click at [632, 404] on button "Inactive" at bounding box center [690, 392] width 171 height 31
click at [703, 336] on input "d" at bounding box center [605, 328] width 340 height 31
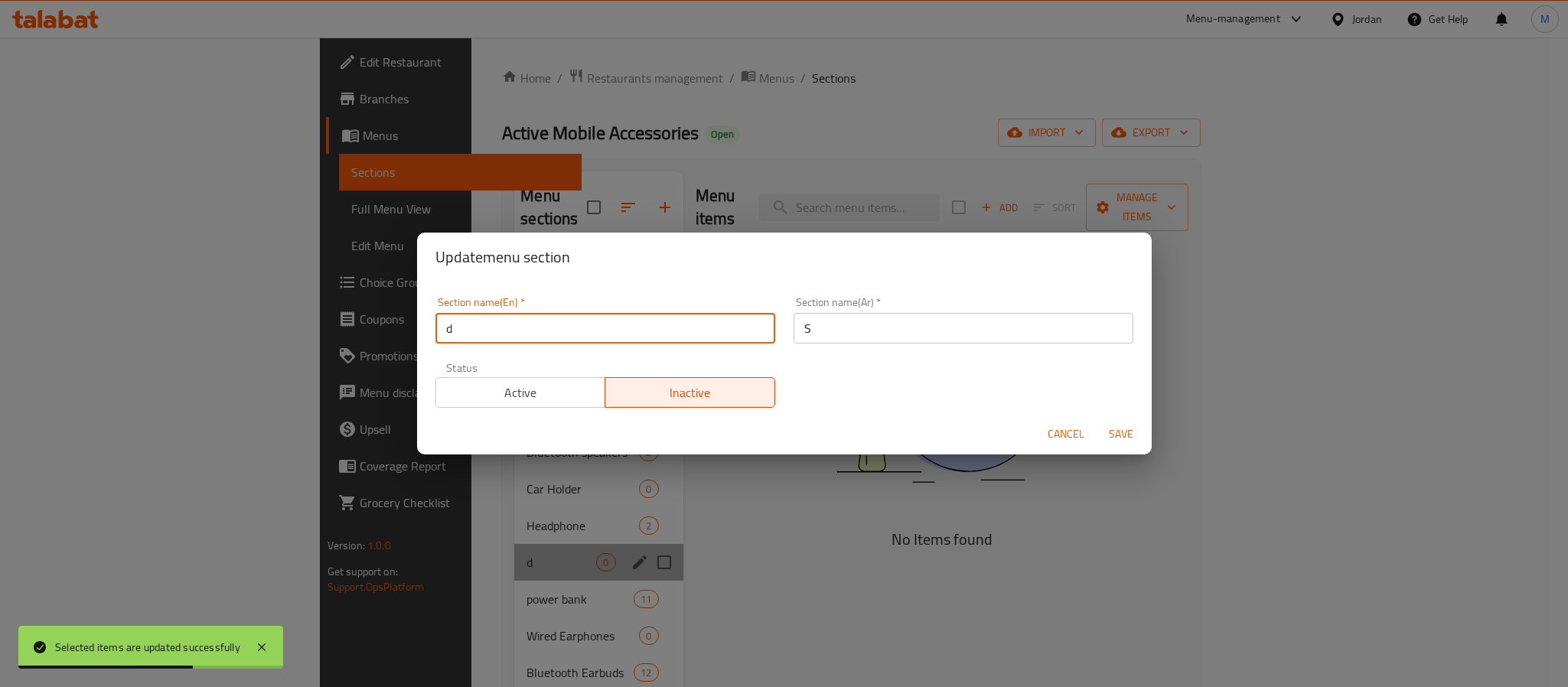
click at [703, 336] on input "d" at bounding box center [605, 328] width 340 height 31
click at [862, 344] on div "Section name(Ar)   * S Section name(Ar) *" at bounding box center [964, 321] width 359 height 65
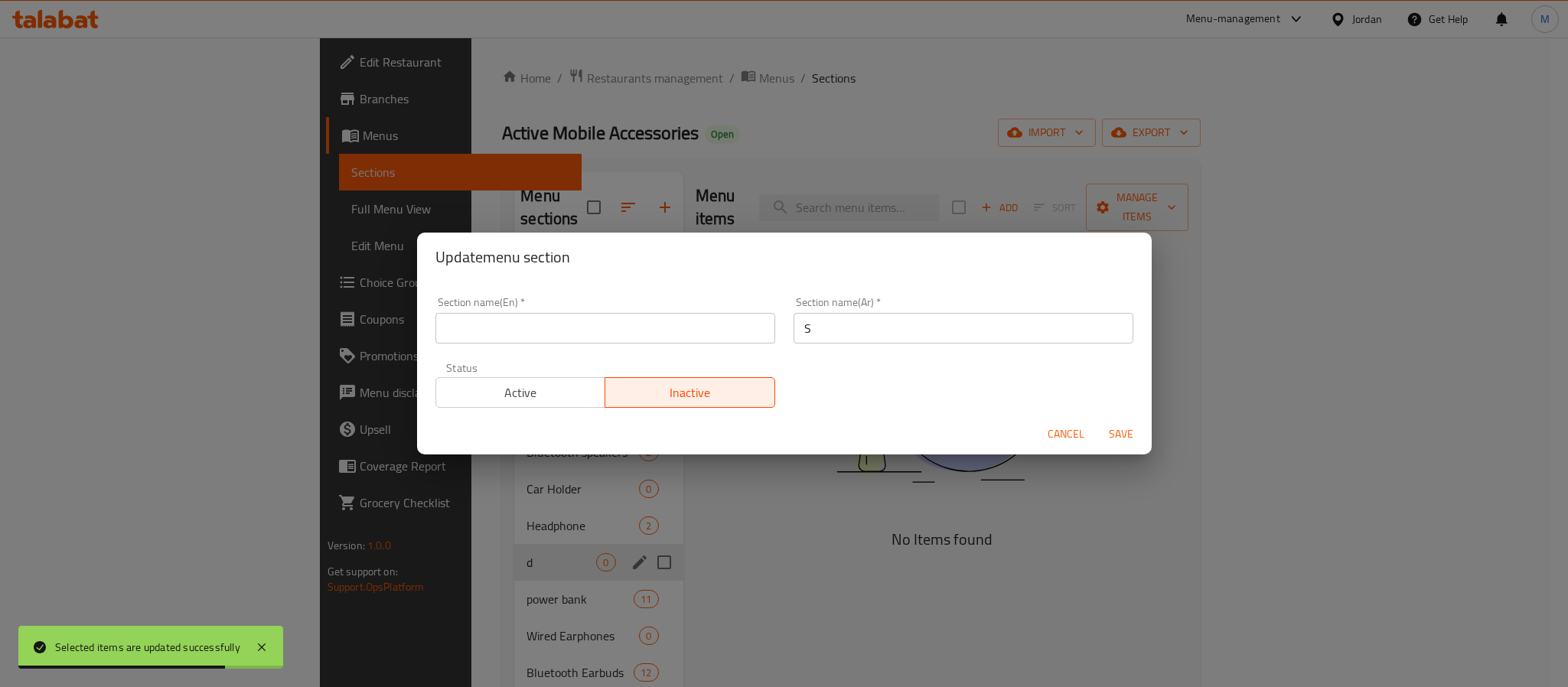
click at [873, 330] on input "S" at bounding box center [964, 328] width 340 height 31
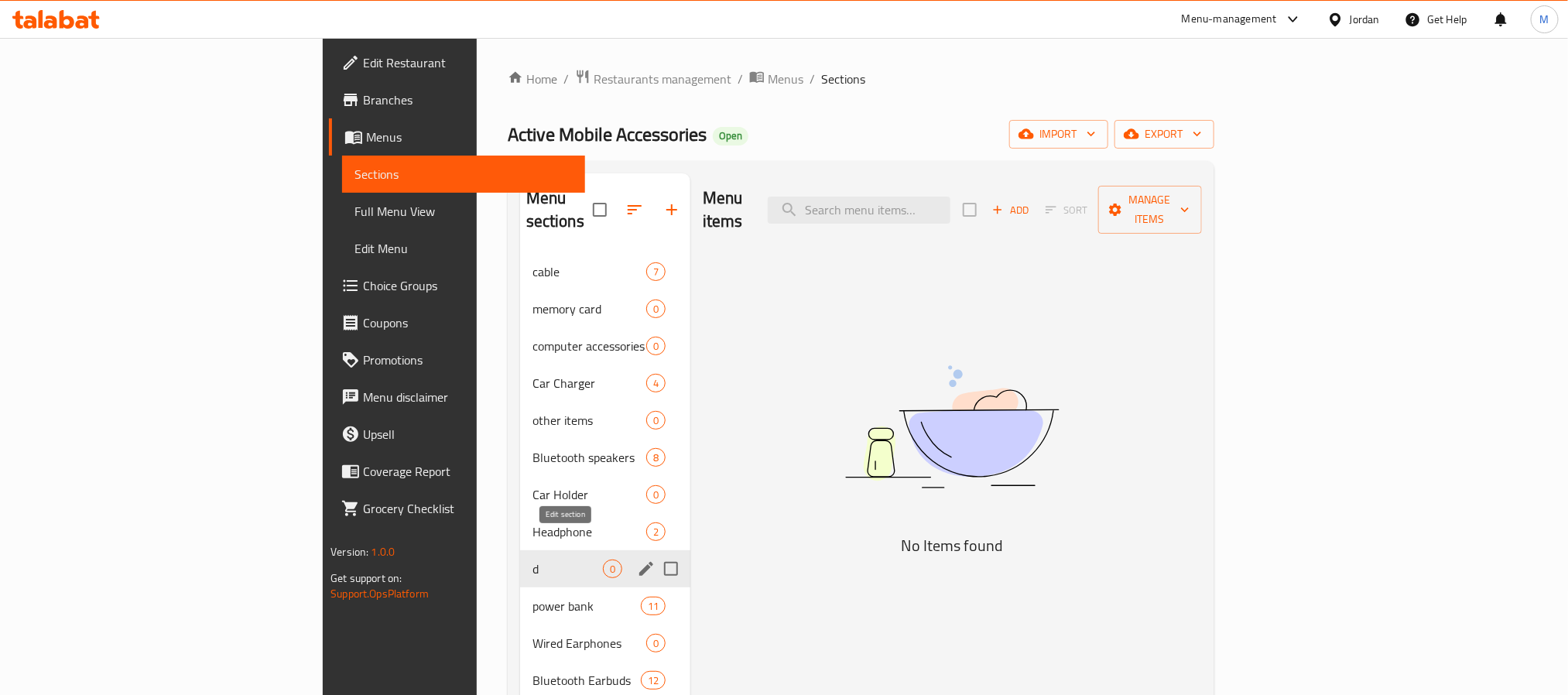
click at [637, 560] on icon "edit" at bounding box center [646, 568] width 19 height 19
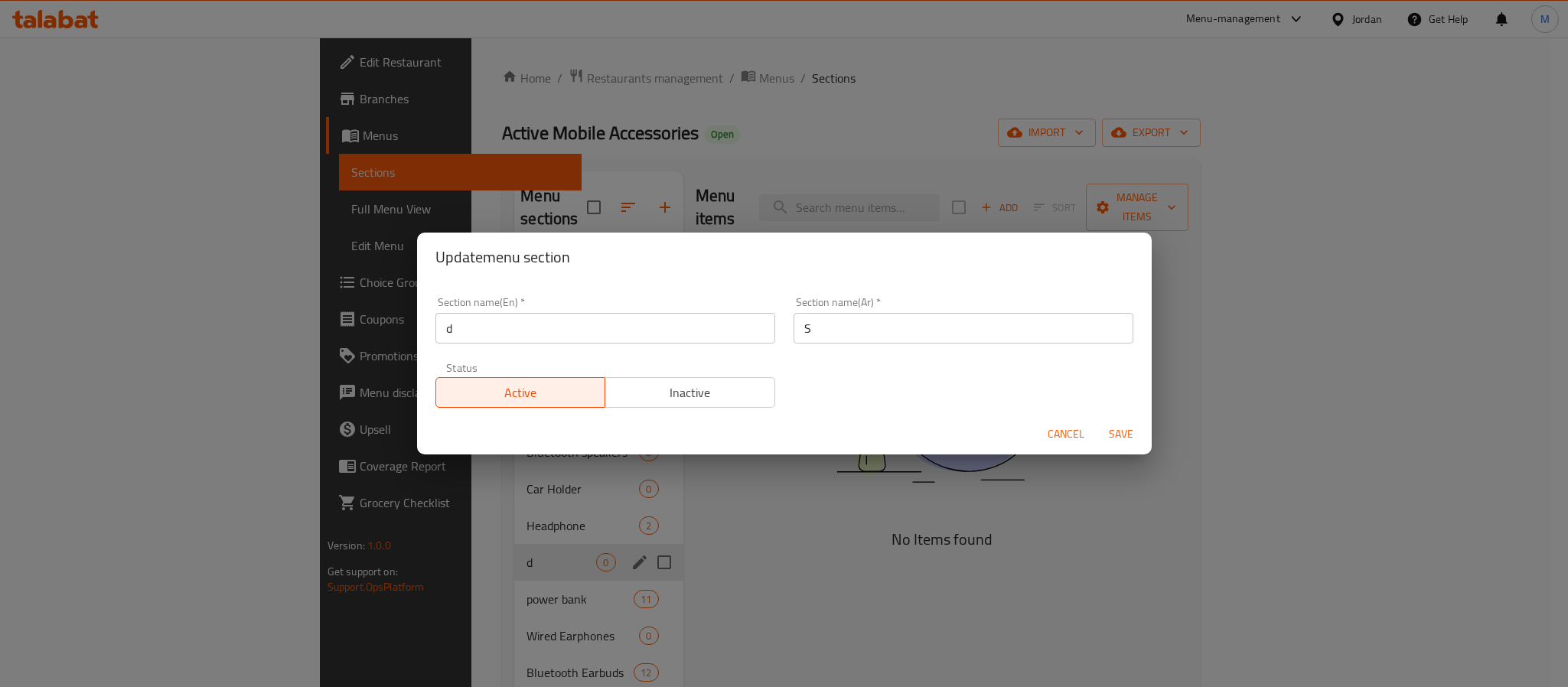
click at [570, 345] on div "Section name(En)   * d Section name(En) *" at bounding box center [605, 321] width 359 height 65
click at [573, 334] on input "d" at bounding box center [605, 328] width 340 height 31
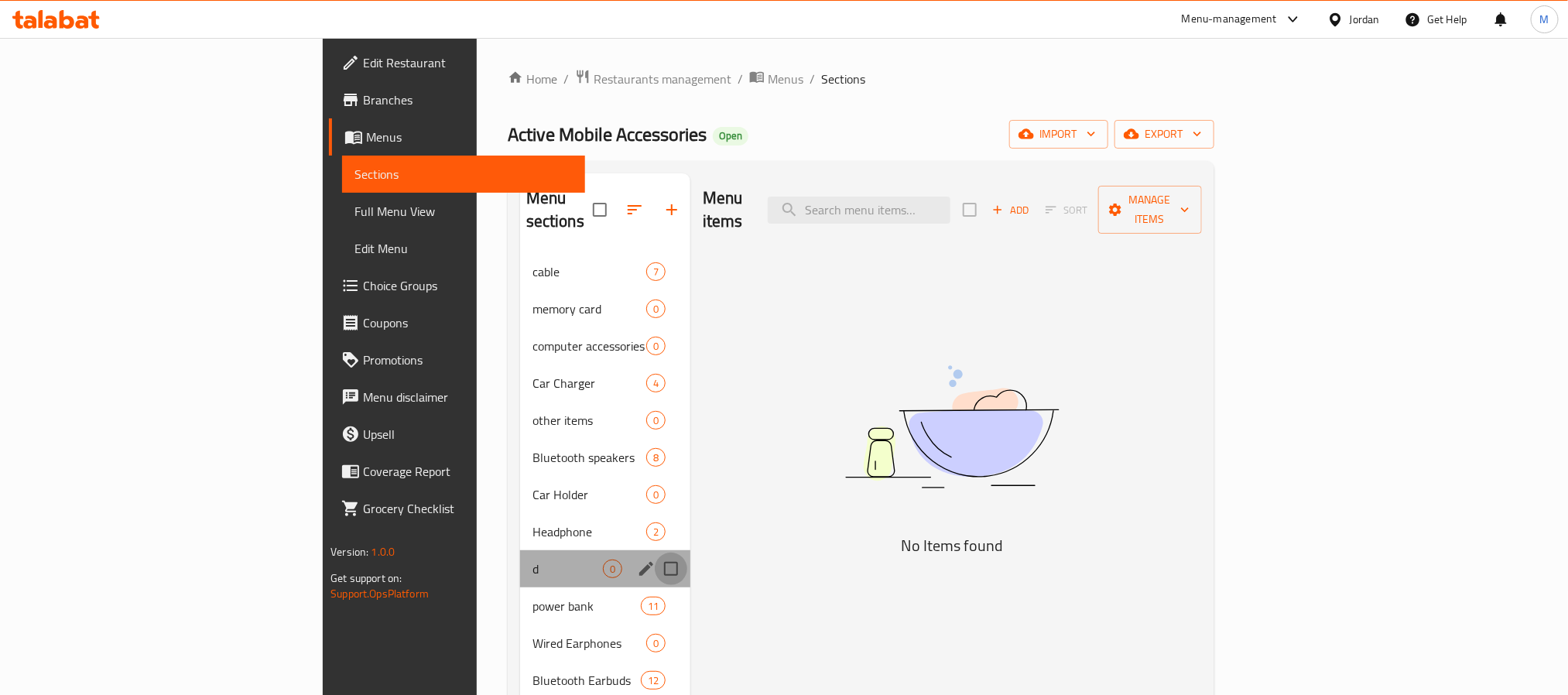
click at [655, 552] on input "Menu sections" at bounding box center [671, 568] width 32 height 32
checkbox input "true"
click at [637, 560] on icon "edit" at bounding box center [646, 568] width 19 height 19
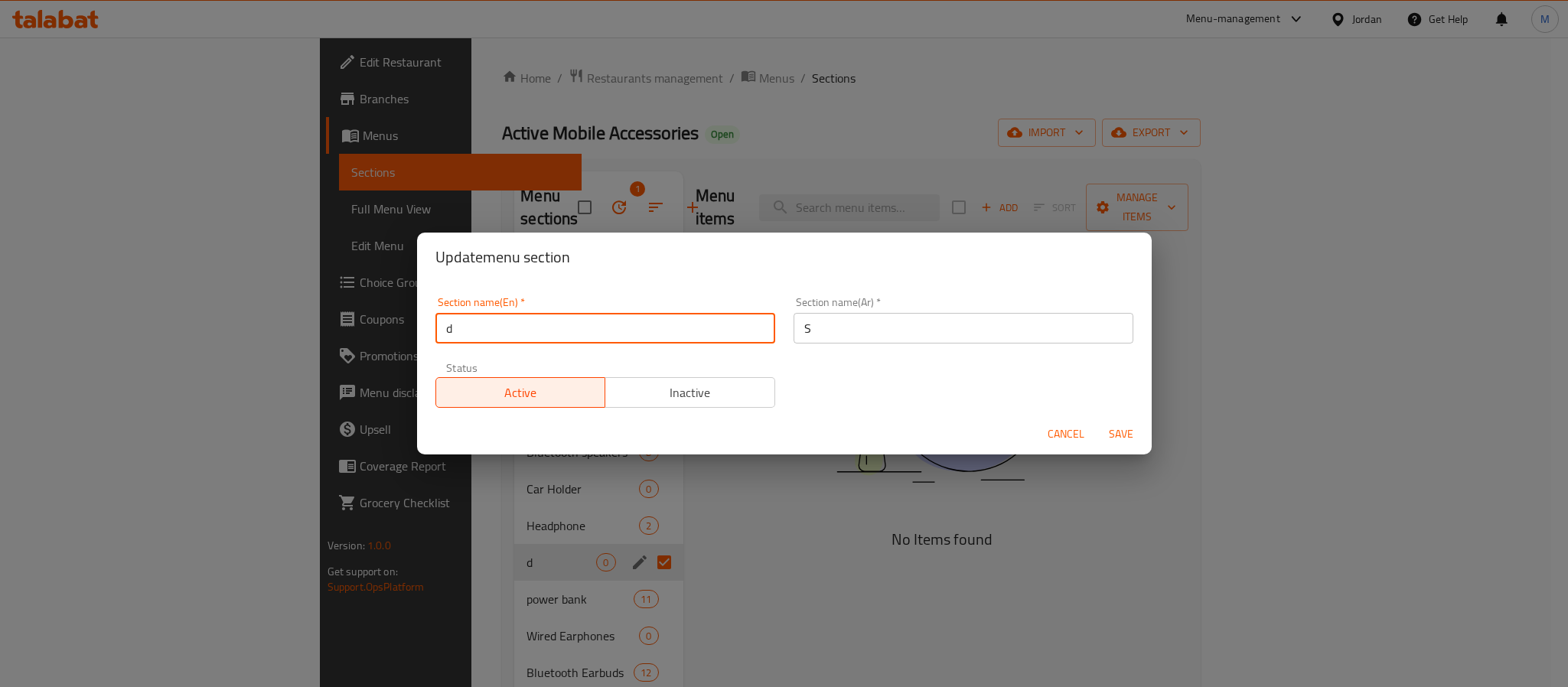
click at [627, 336] on input "d" at bounding box center [605, 328] width 340 height 31
click at [1128, 434] on span "Save" at bounding box center [1121, 434] width 37 height 19
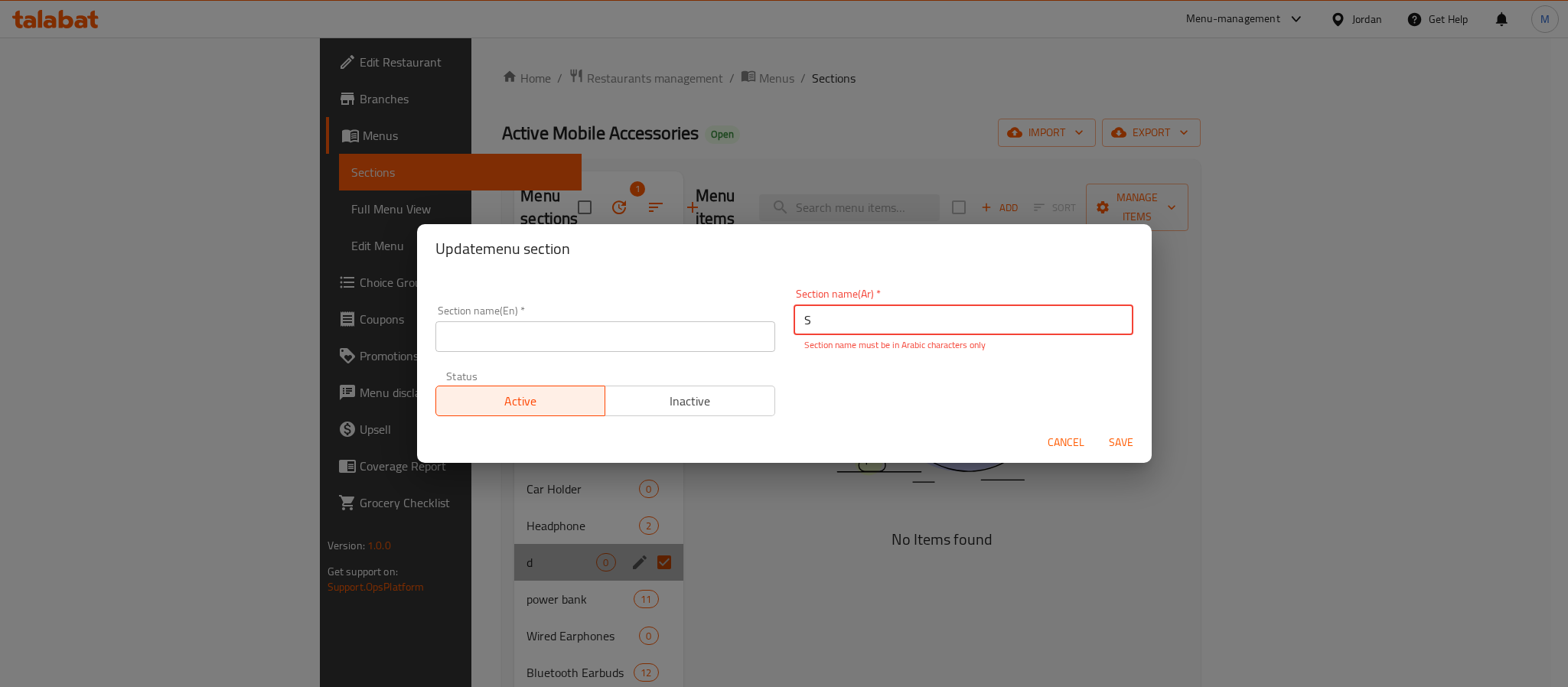
click at [894, 329] on input "S" at bounding box center [964, 320] width 340 height 31
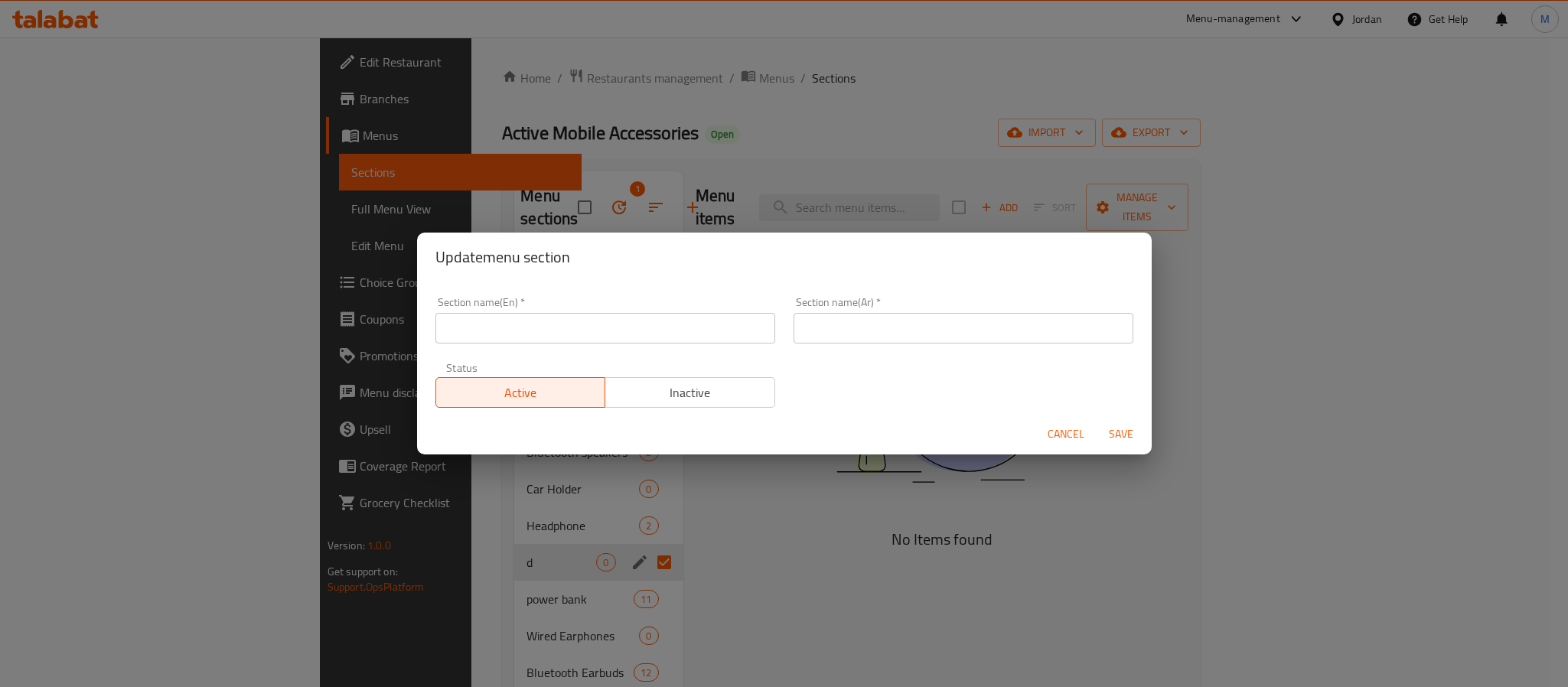
click at [803, 388] on div "Section name(En)   * Section name(En) * Section name(Ar)   * Section name(Ar) *…" at bounding box center [784, 352] width 716 height 129
click at [1133, 440] on span "Save" at bounding box center [1121, 434] width 37 height 19
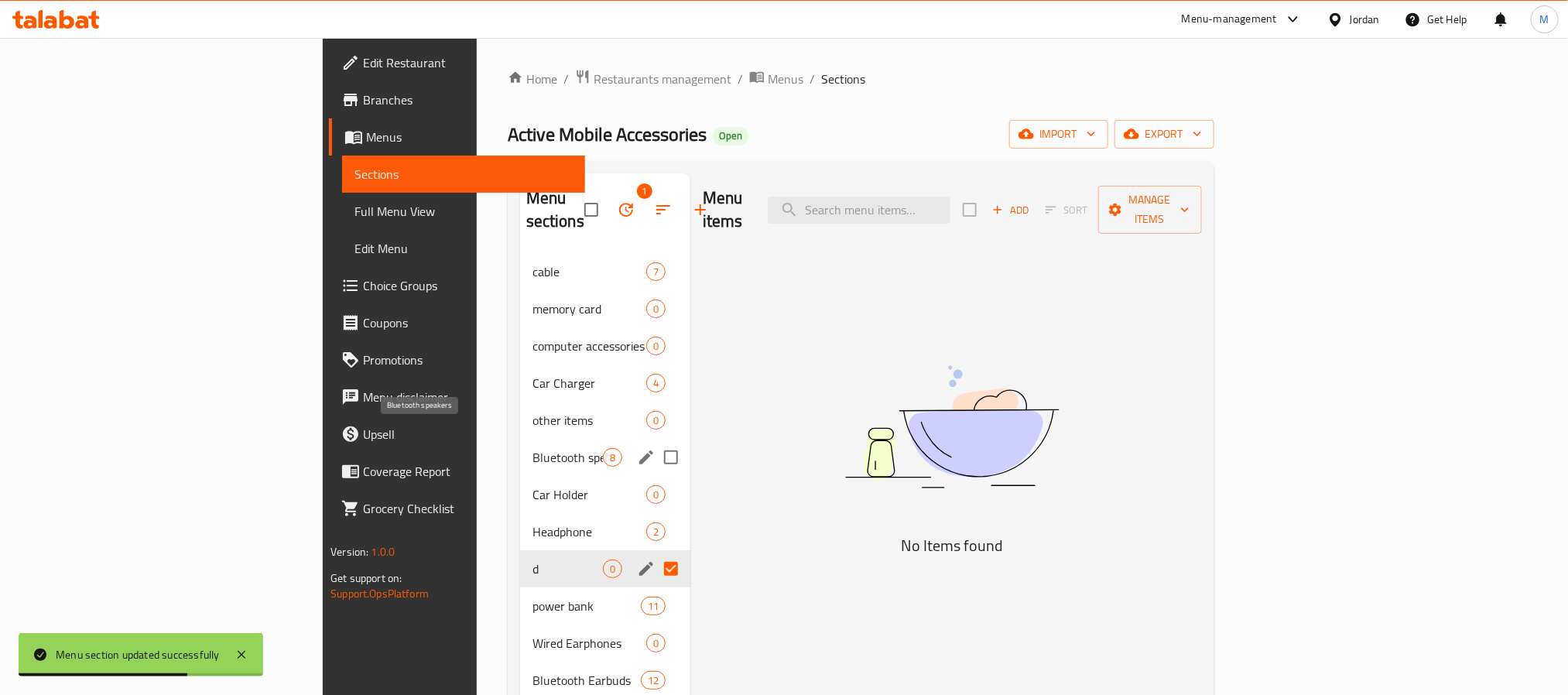
click at [533, 448] on span "Bluetooth speakers" at bounding box center [568, 457] width 70 height 19
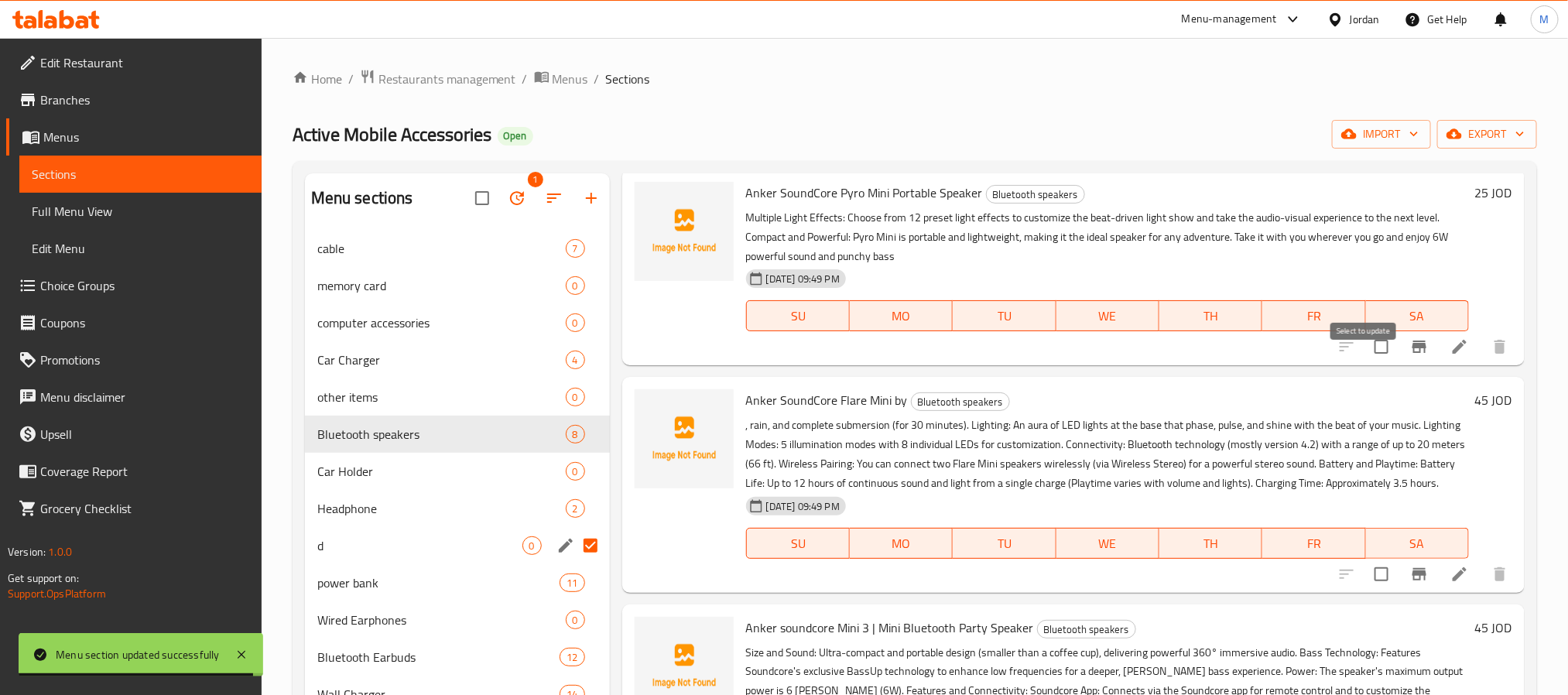
click at [1366, 363] on input "checkbox" at bounding box center [1382, 347] width 32 height 32
checkbox input "true"
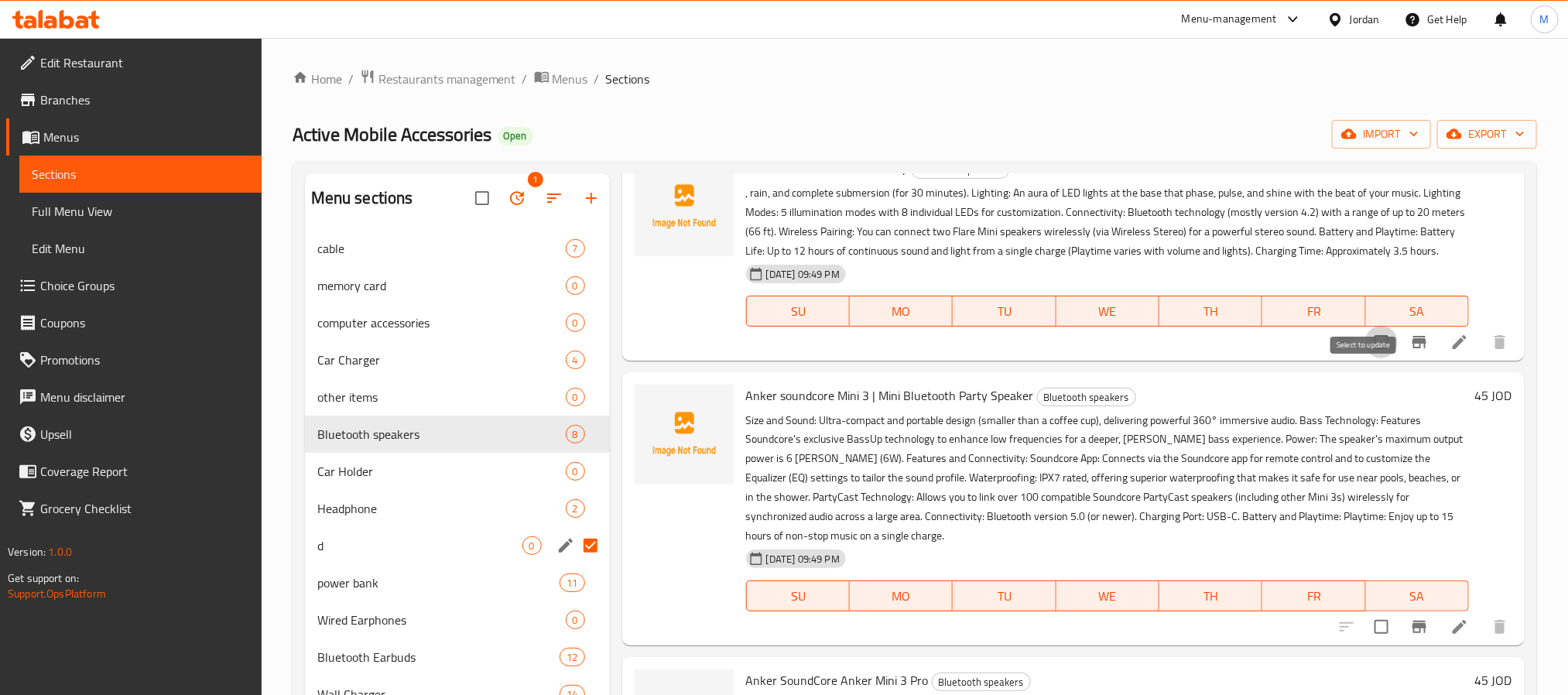
click at [1366, 358] on input "checkbox" at bounding box center [1382, 342] width 32 height 32
checkbox input "true"
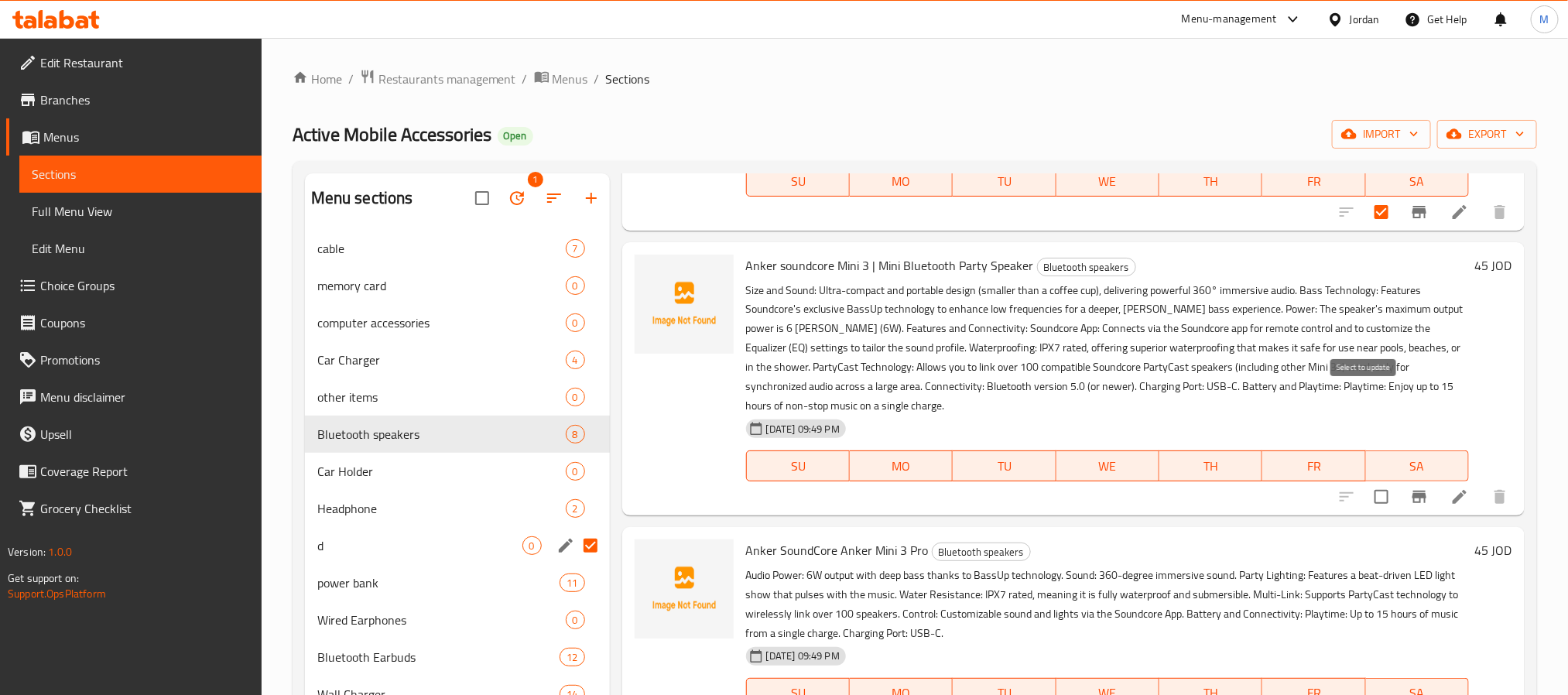
scroll to position [1333, 0]
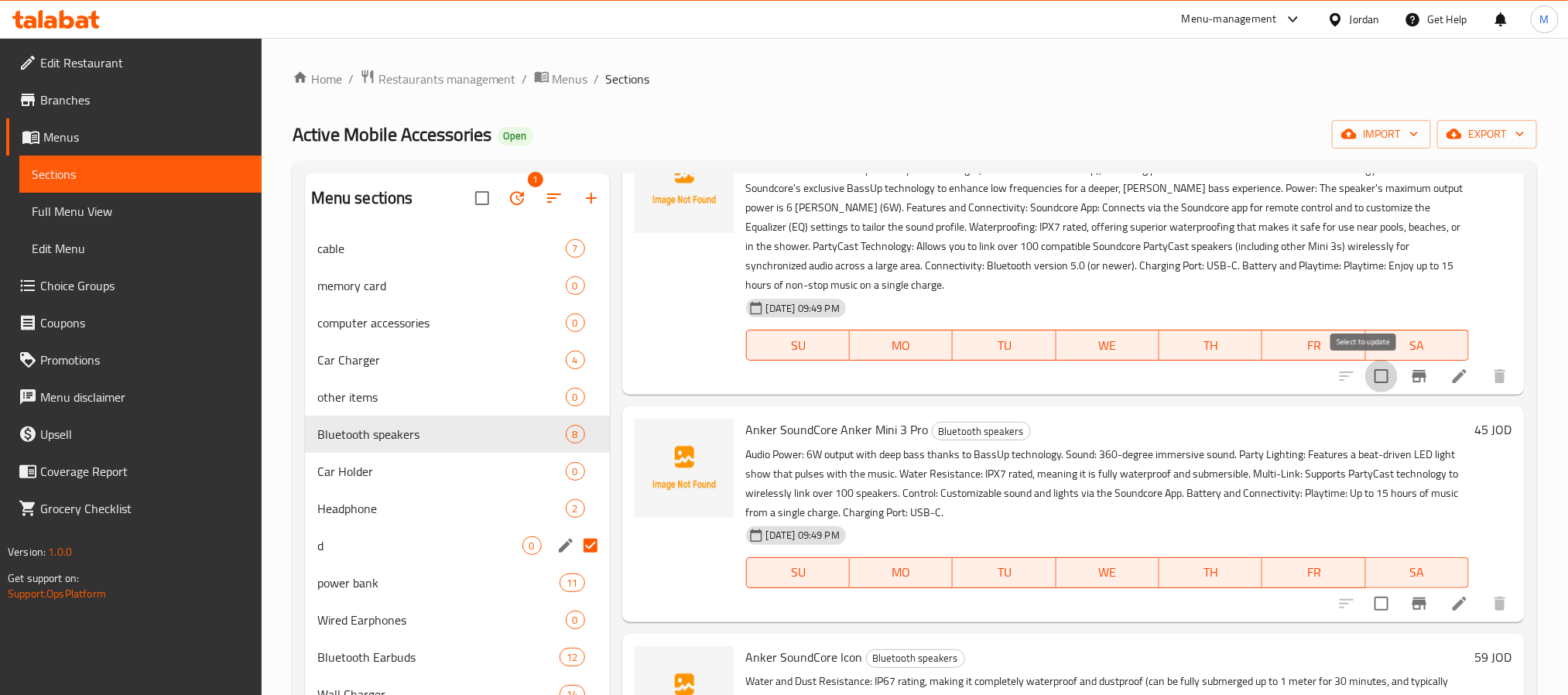
click at [1367, 380] on input "checkbox" at bounding box center [1382, 376] width 32 height 32
checkbox input "true"
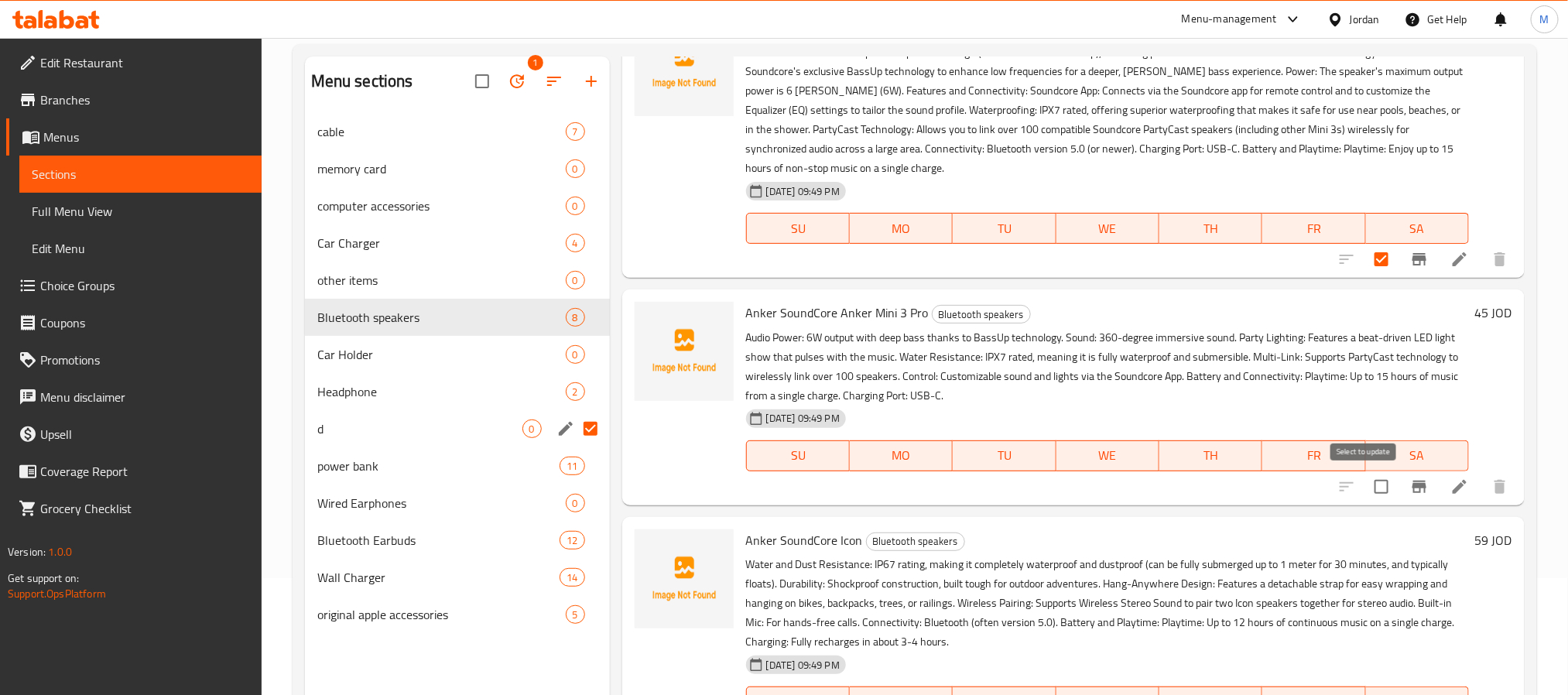
scroll to position [217, 0]
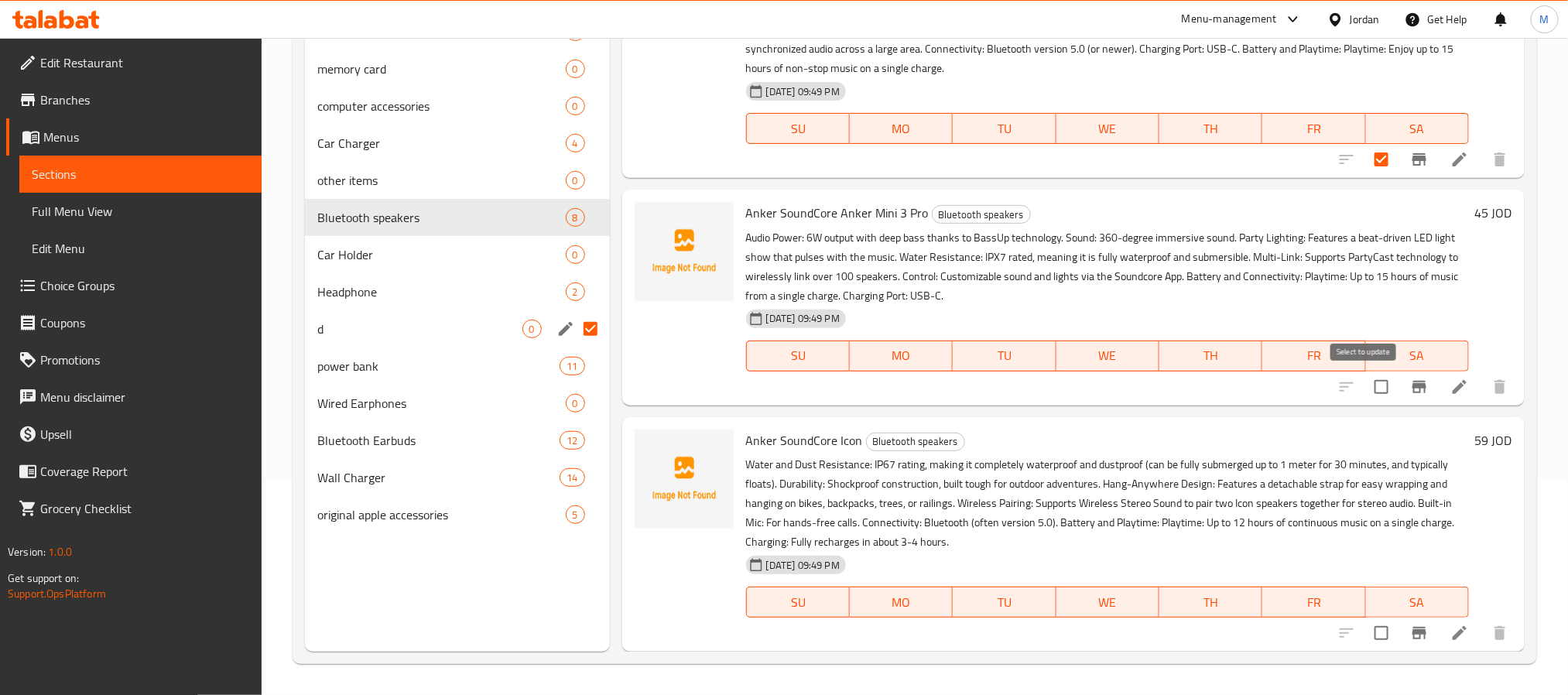
click at [1366, 380] on input "checkbox" at bounding box center [1382, 387] width 32 height 32
checkbox input "true"
click at [1366, 629] on input "checkbox" at bounding box center [1382, 633] width 32 height 32
checkbox input "true"
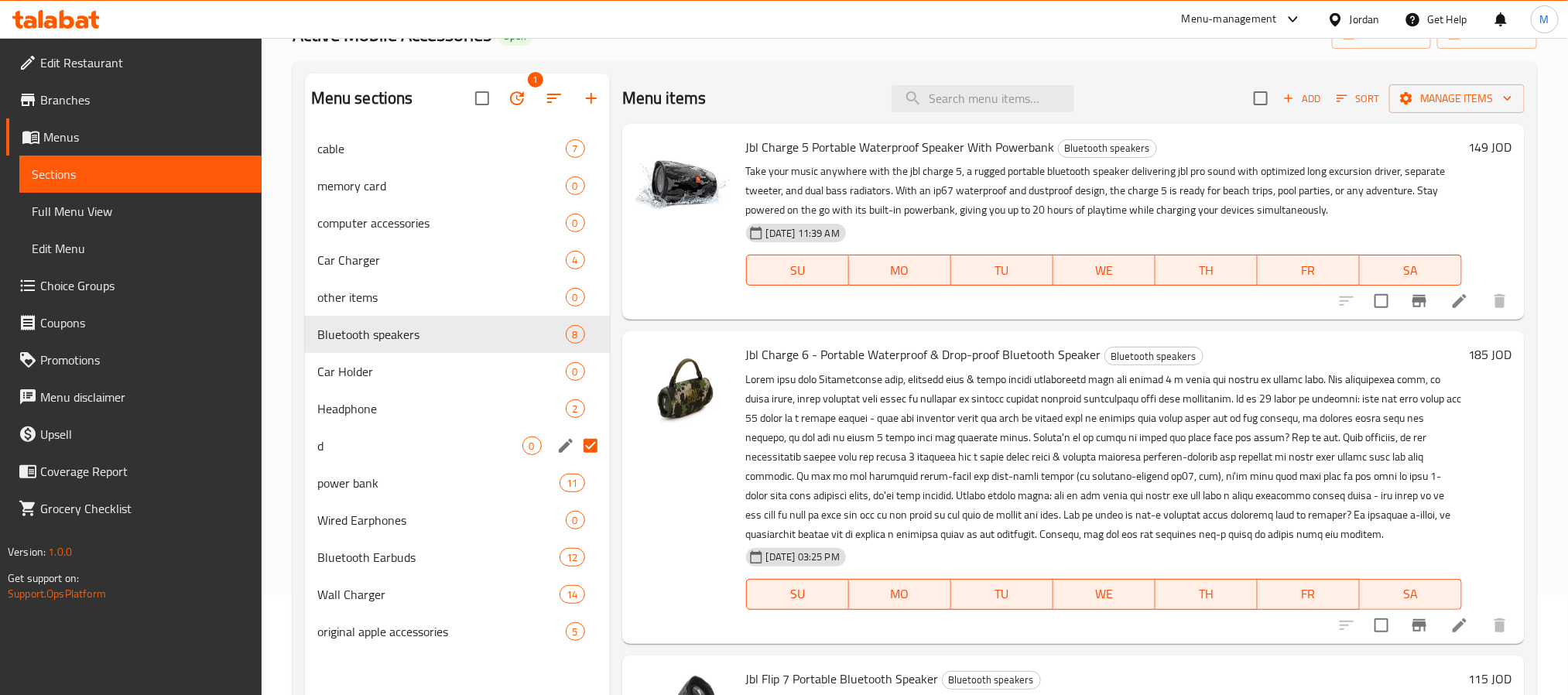
scroll to position [0, 0]
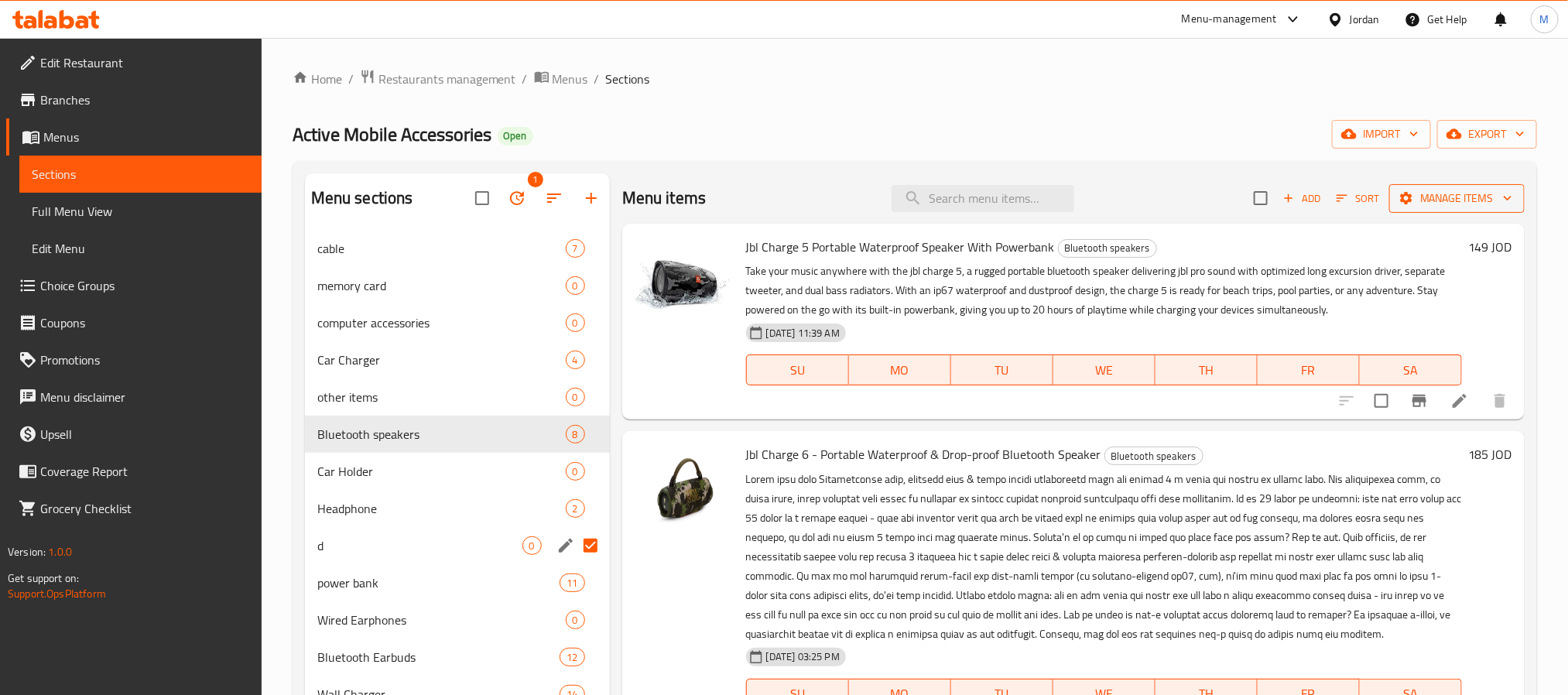
click at [1409, 200] on span "Manage items" at bounding box center [1458, 199] width 110 height 20
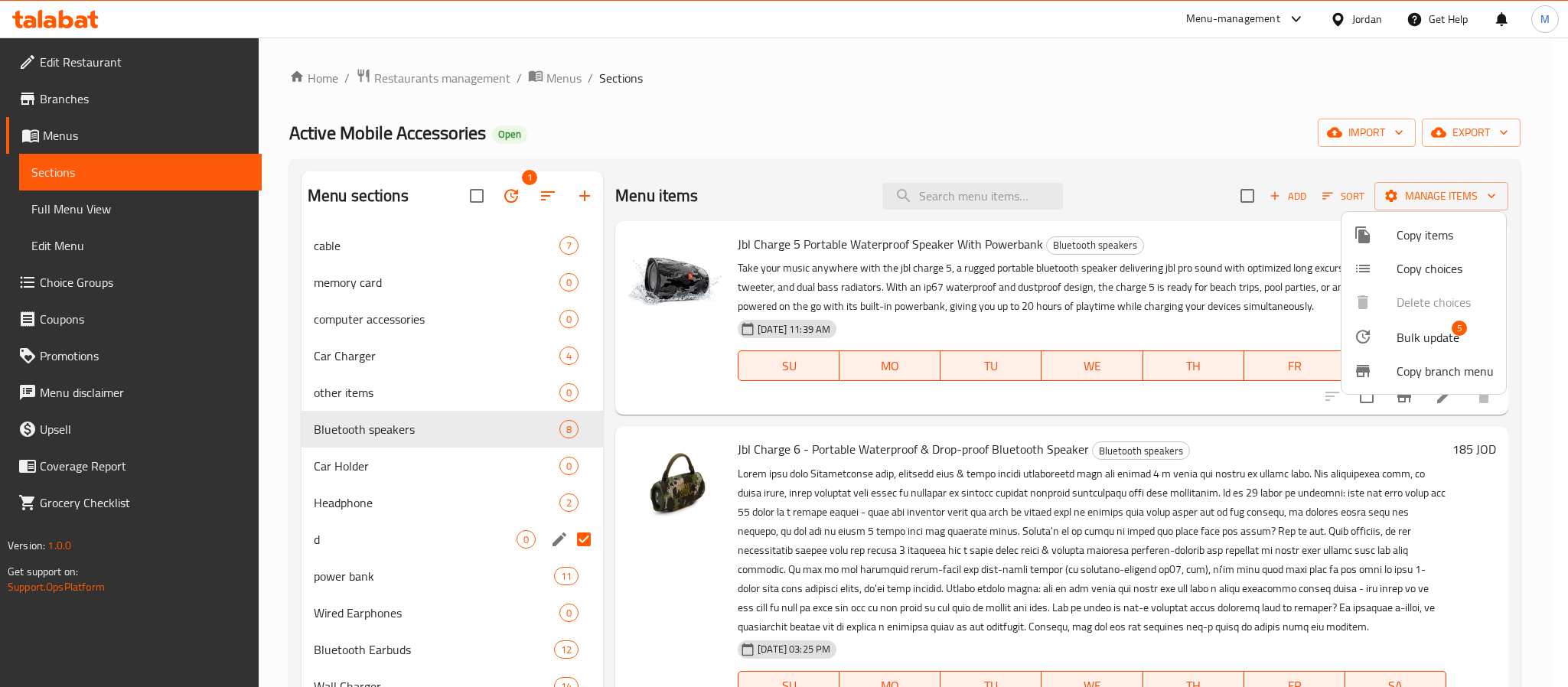
click at [1386, 324] on li "Bulk update 5" at bounding box center [1424, 336] width 165 height 35
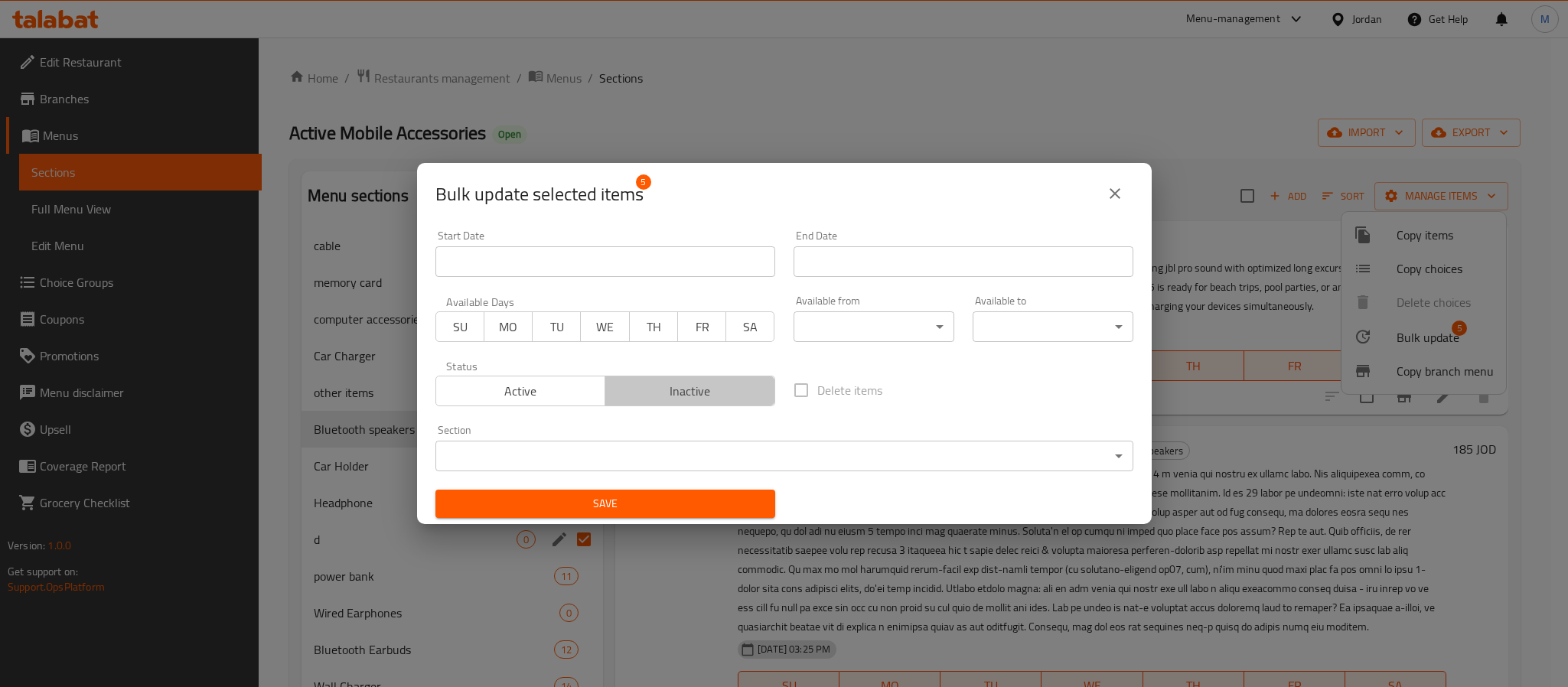
click at [710, 384] on span "Inactive" at bounding box center [690, 391] width 158 height 22
click at [664, 507] on span "Save" at bounding box center [605, 504] width 315 height 19
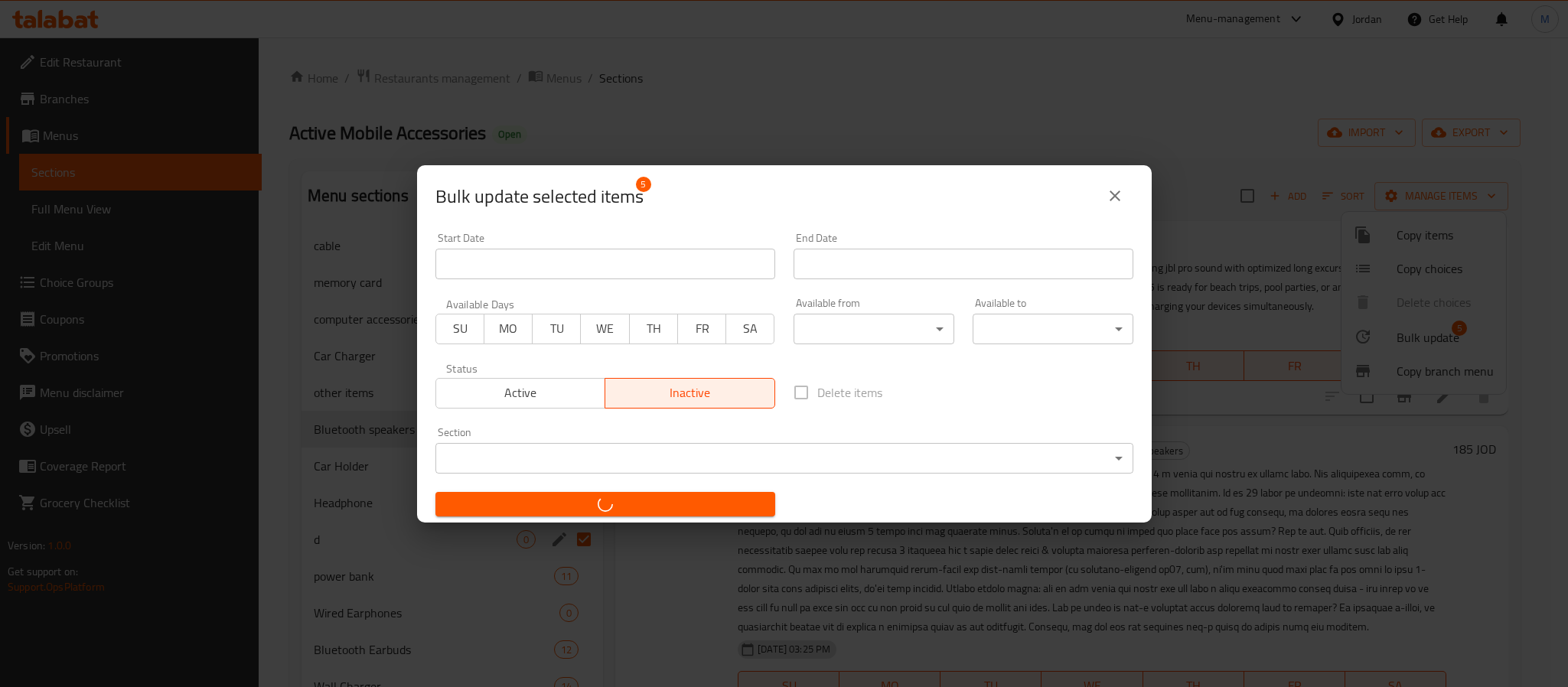
checkbox input "false"
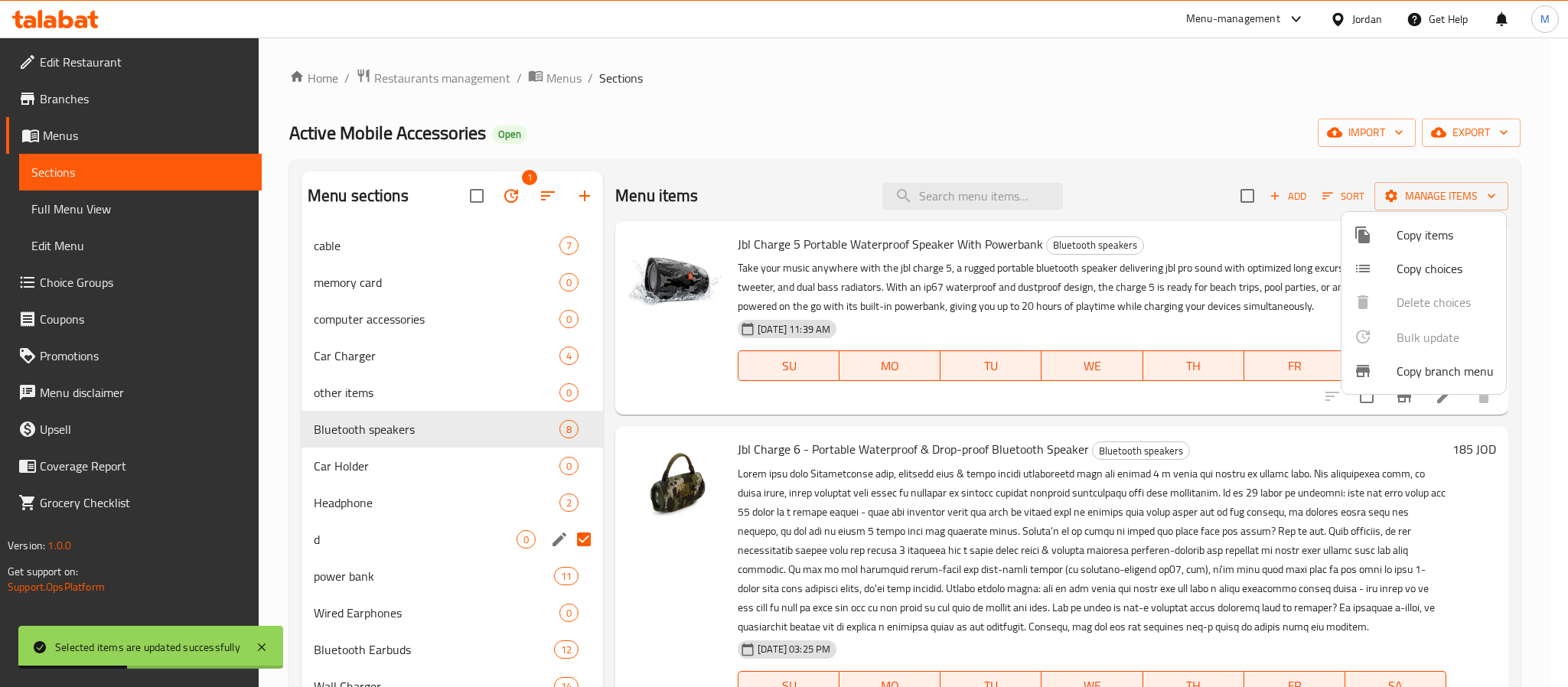
click at [372, 572] on div at bounding box center [784, 344] width 1568 height 687
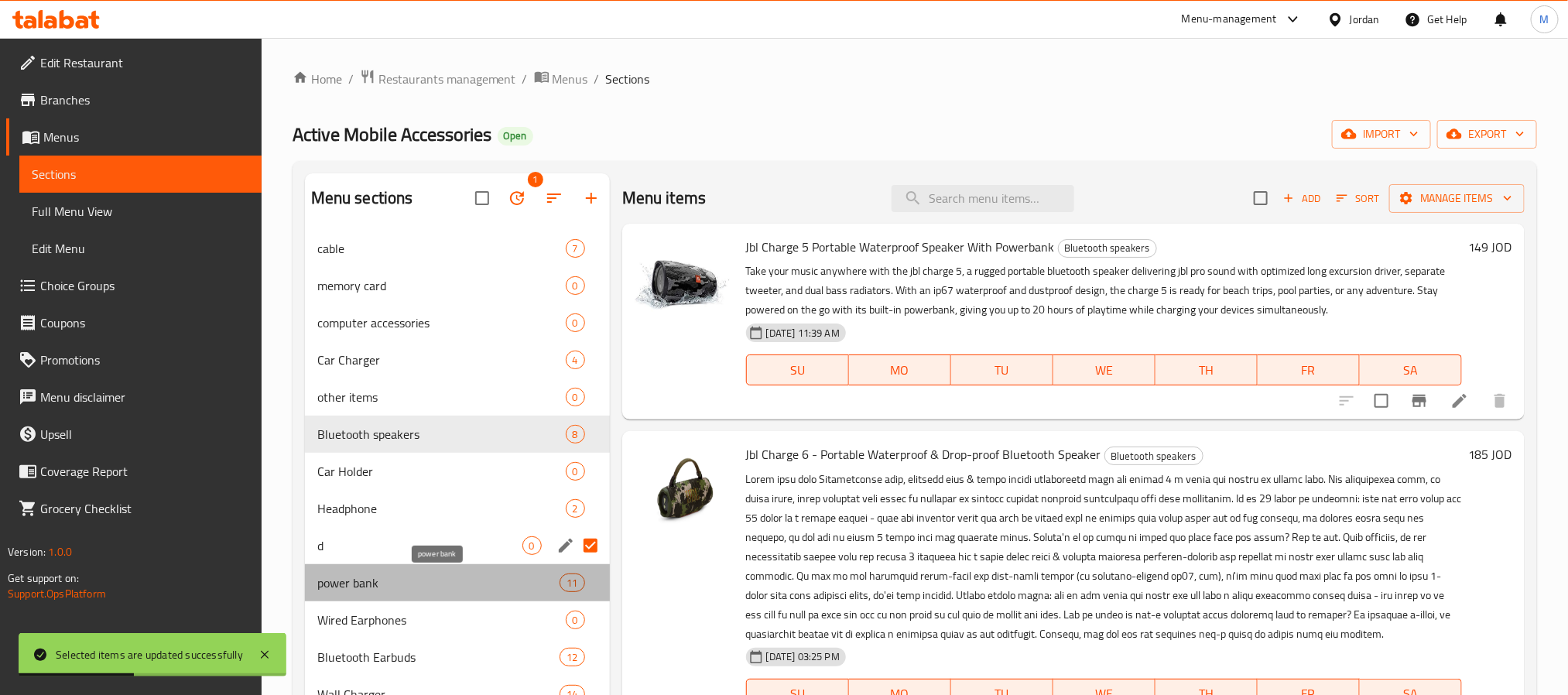
click at [376, 578] on span "power bank" at bounding box center [438, 583] width 243 height 19
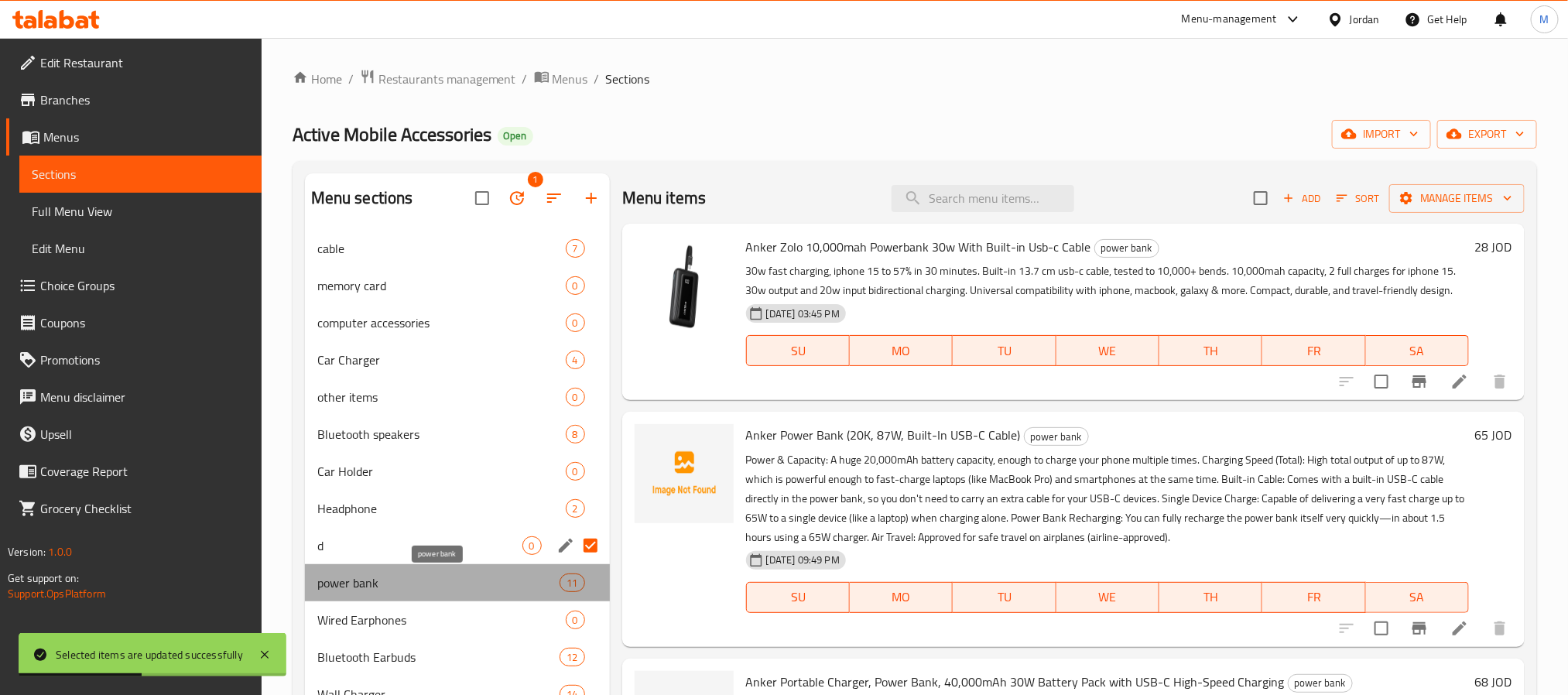
click at [376, 578] on span "power bank" at bounding box center [438, 583] width 243 height 19
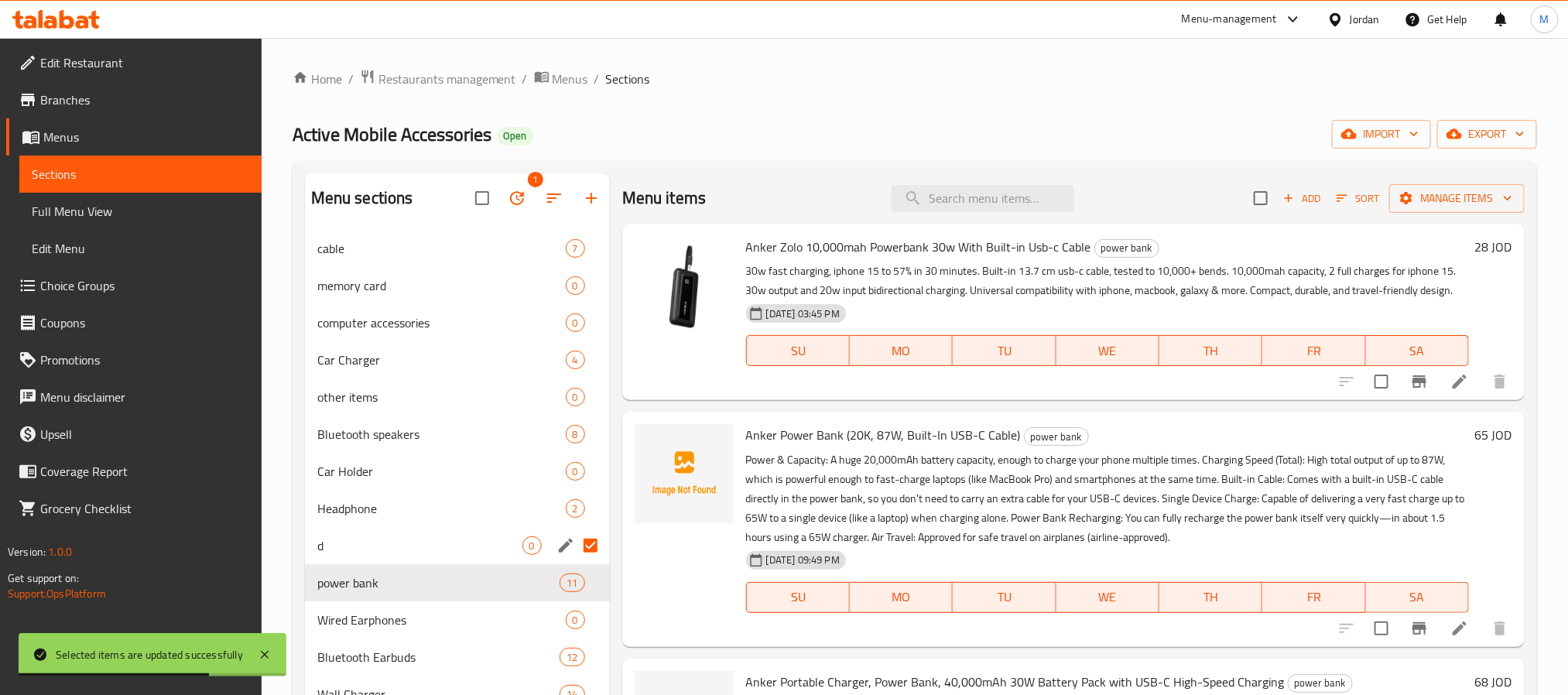
drag, startPoint x: 1248, startPoint y: 193, endPoint x: 1249, endPoint y: 205, distance: 12.0
click at [1247, 193] on input "checkbox" at bounding box center [1261, 198] width 32 height 32
checkbox input "true"
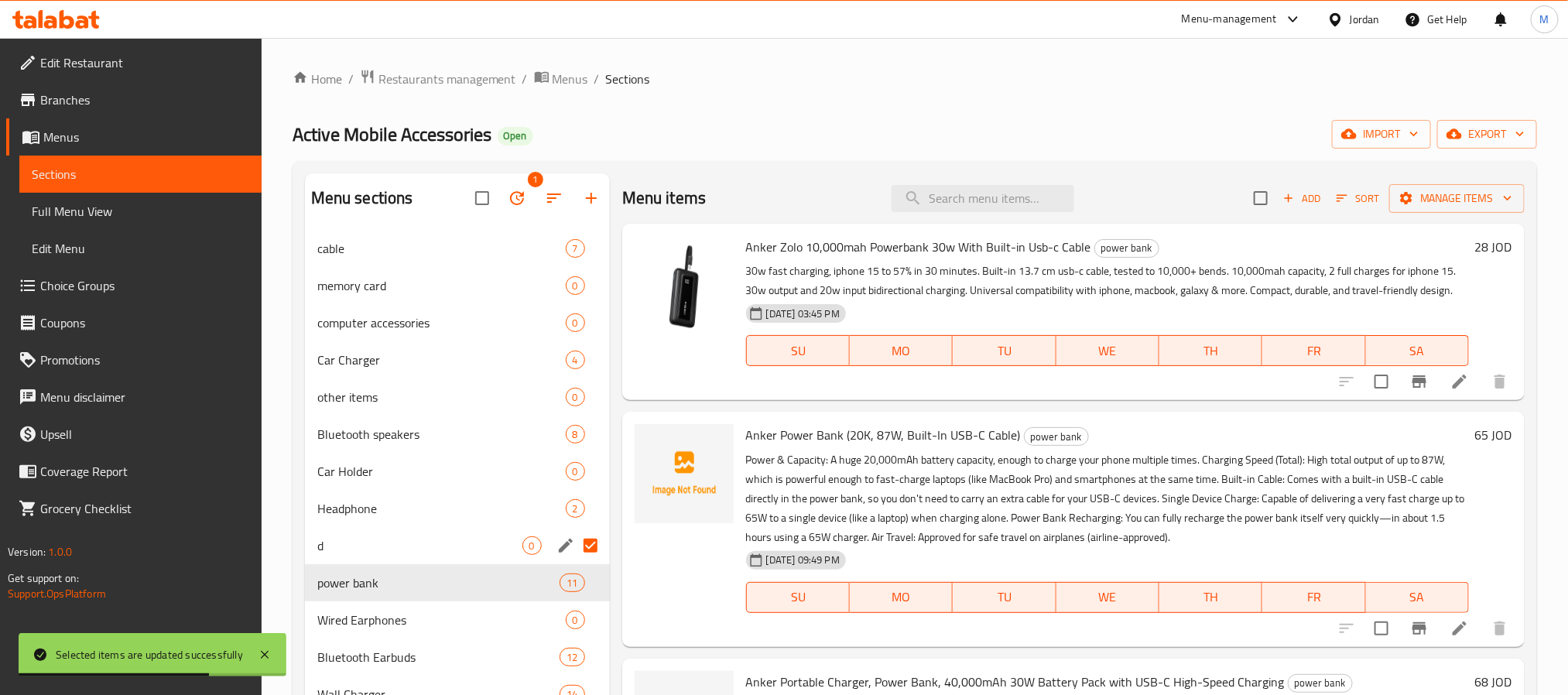
checkbox input "true"
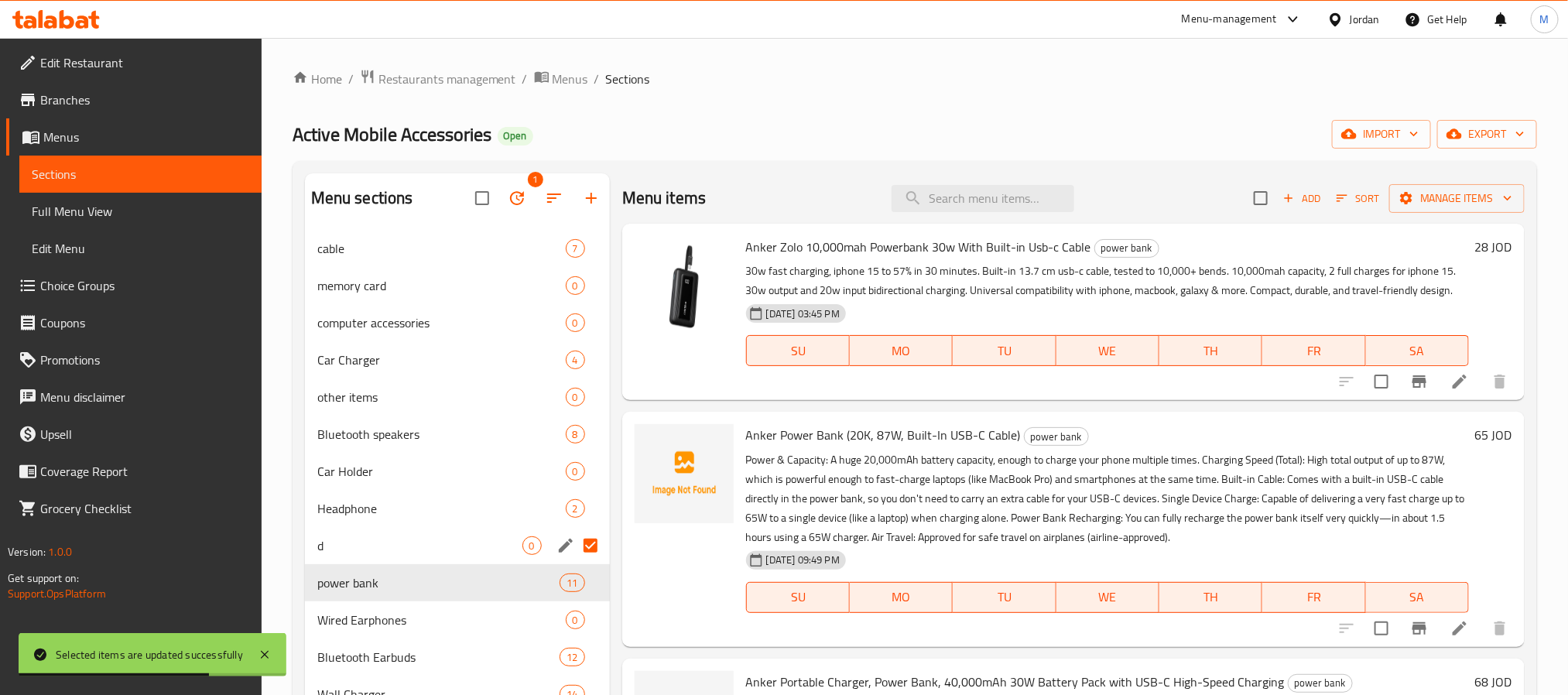
checkbox input "true"
click at [1366, 398] on input "checkbox" at bounding box center [1382, 381] width 32 height 32
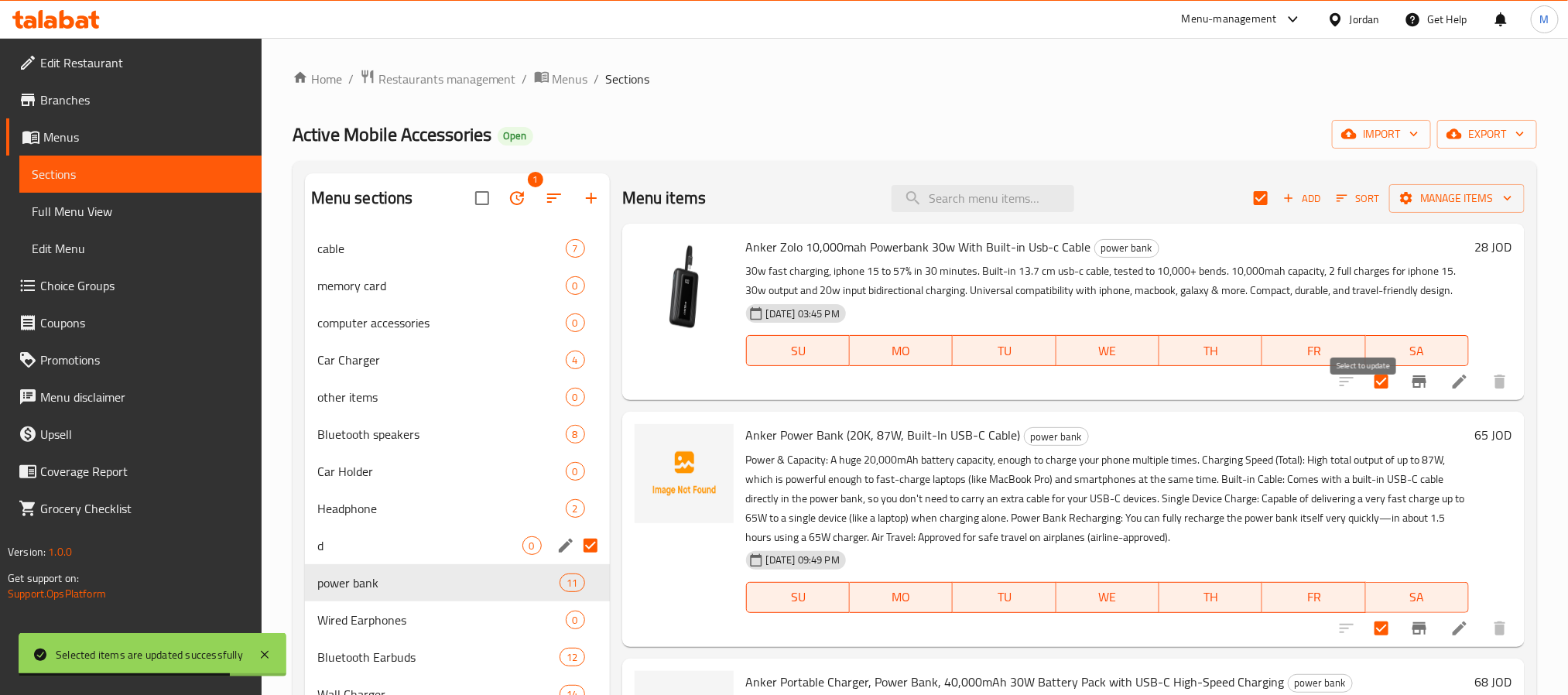
checkbox input "false"
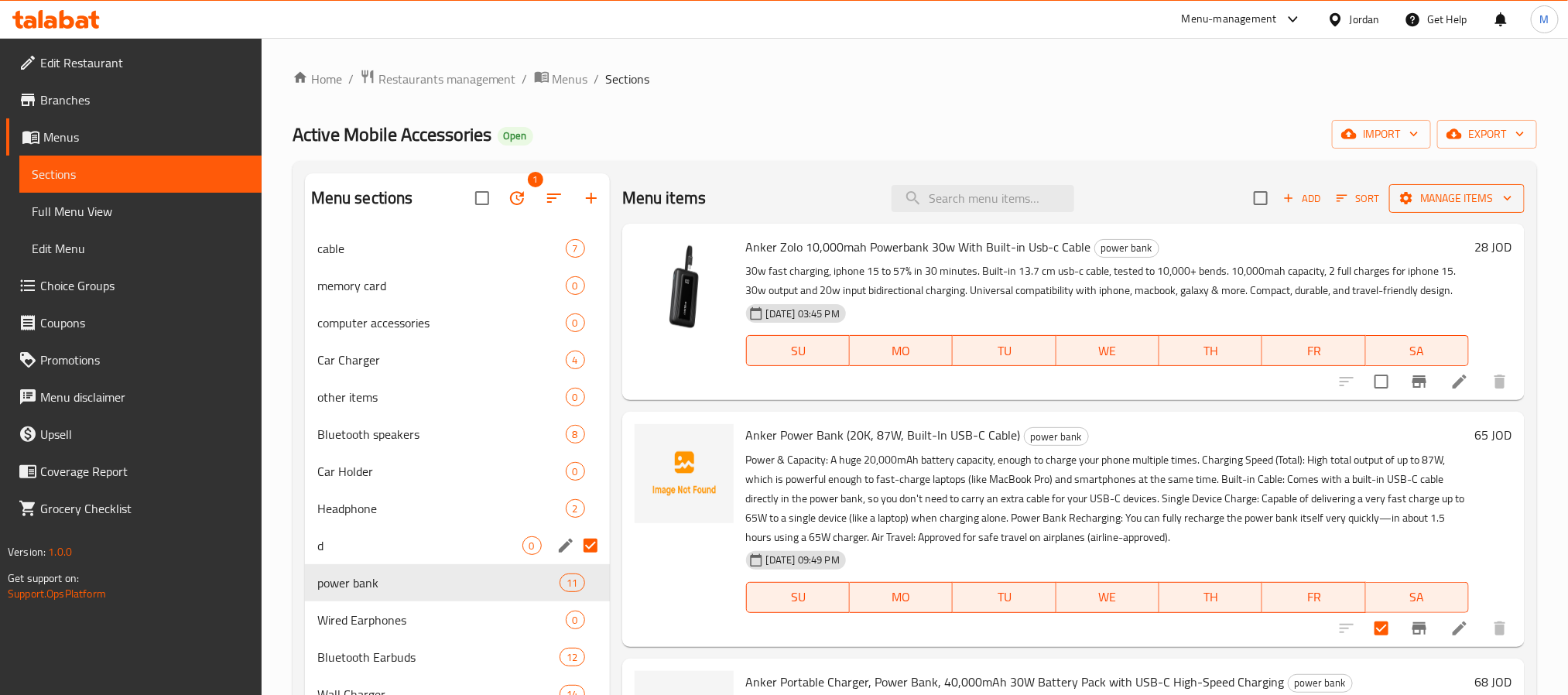
click at [1417, 193] on span "Manage items" at bounding box center [1458, 199] width 110 height 20
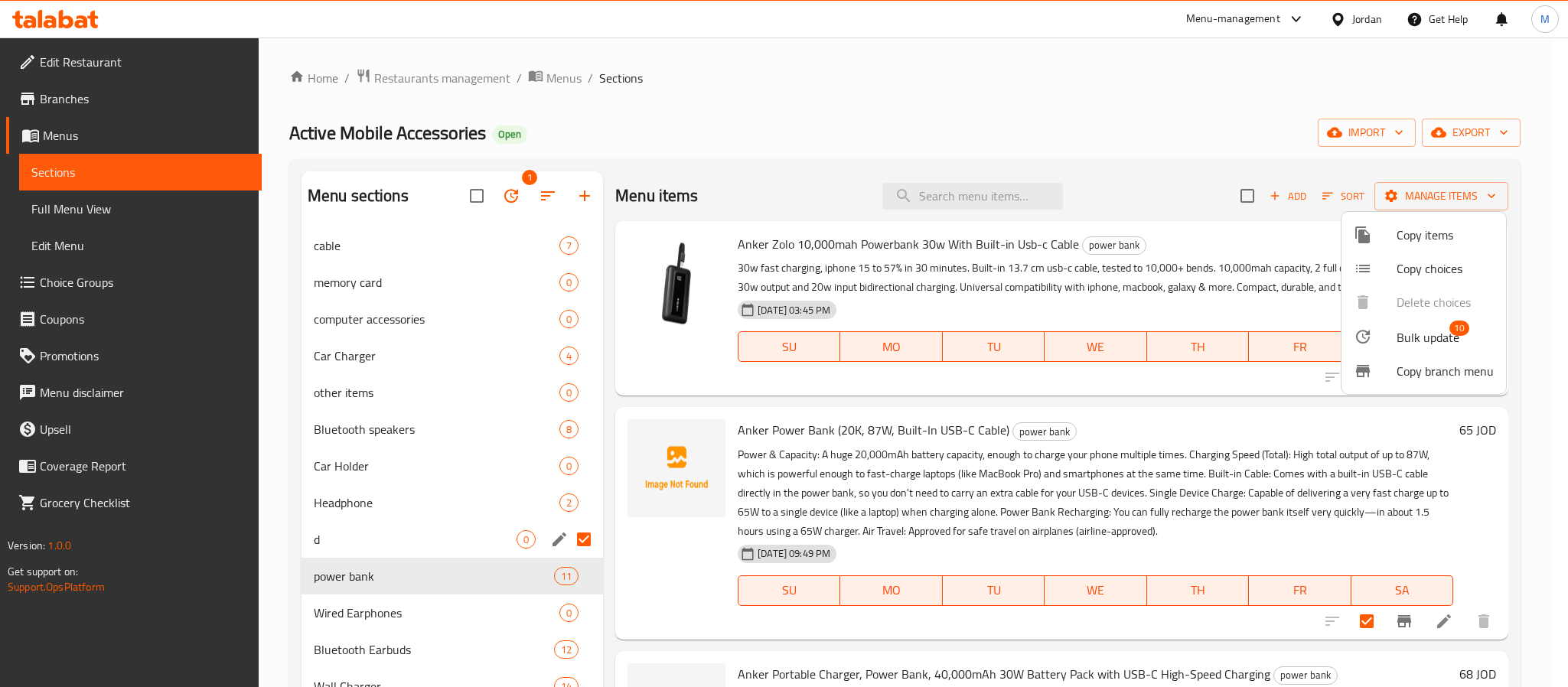
click at [1440, 329] on span "Bulk update" at bounding box center [1428, 337] width 63 height 18
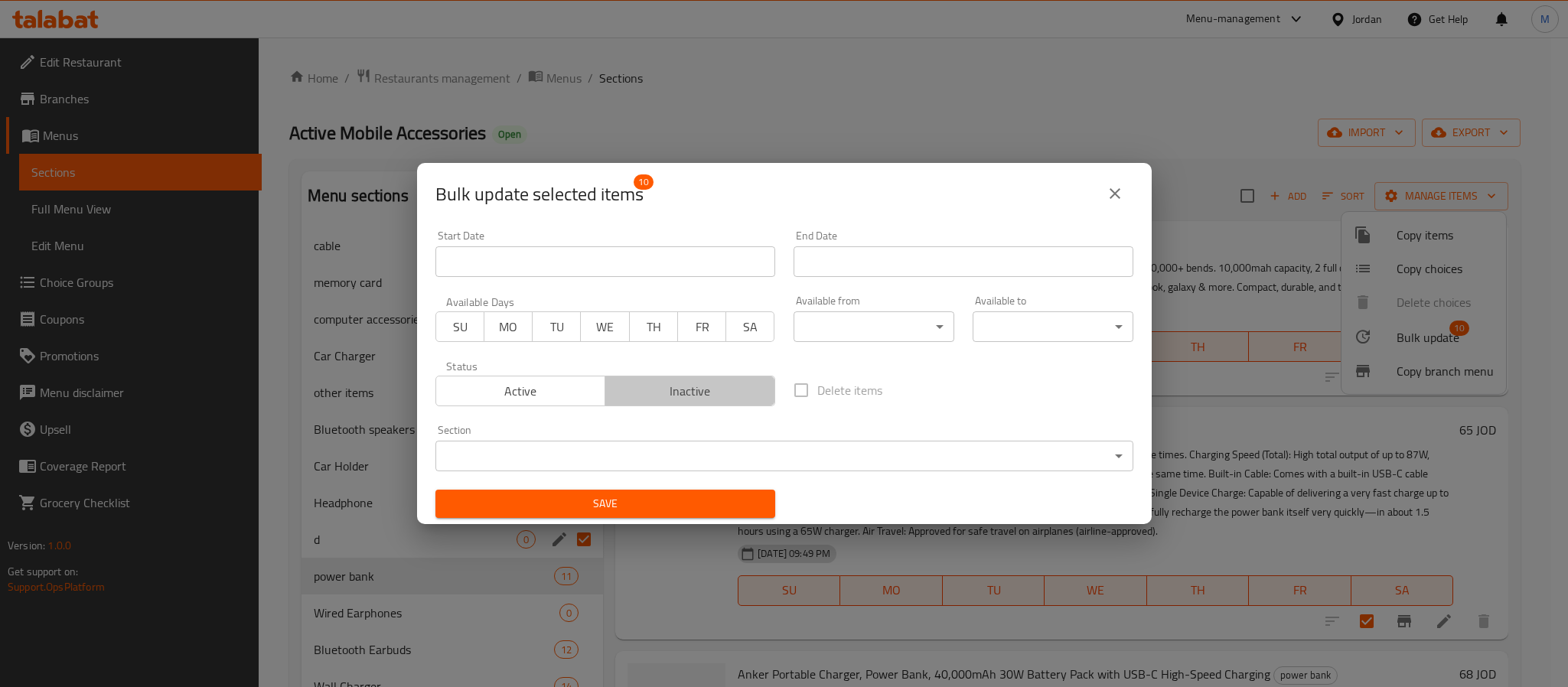
click at [715, 400] on span "Inactive" at bounding box center [690, 391] width 158 height 22
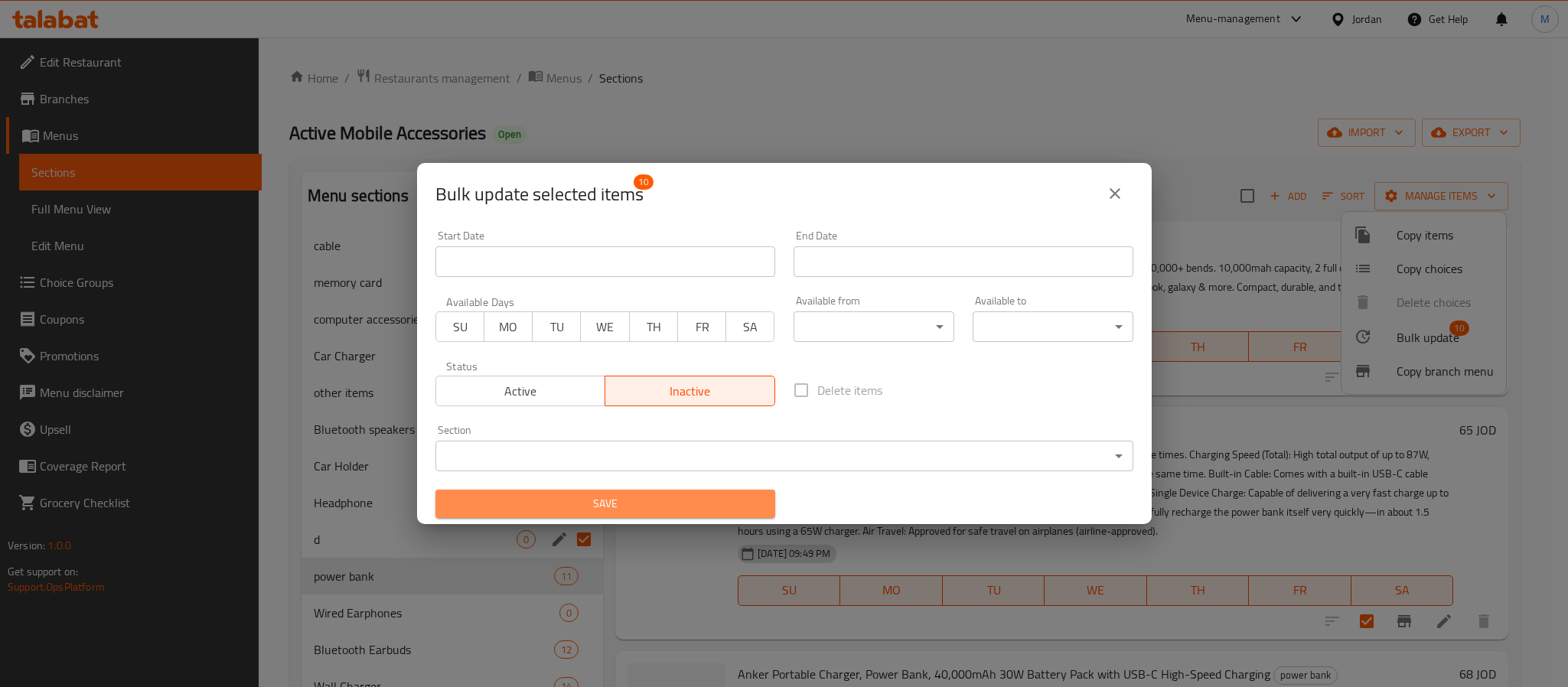
click at [671, 499] on span "Save" at bounding box center [605, 504] width 315 height 19
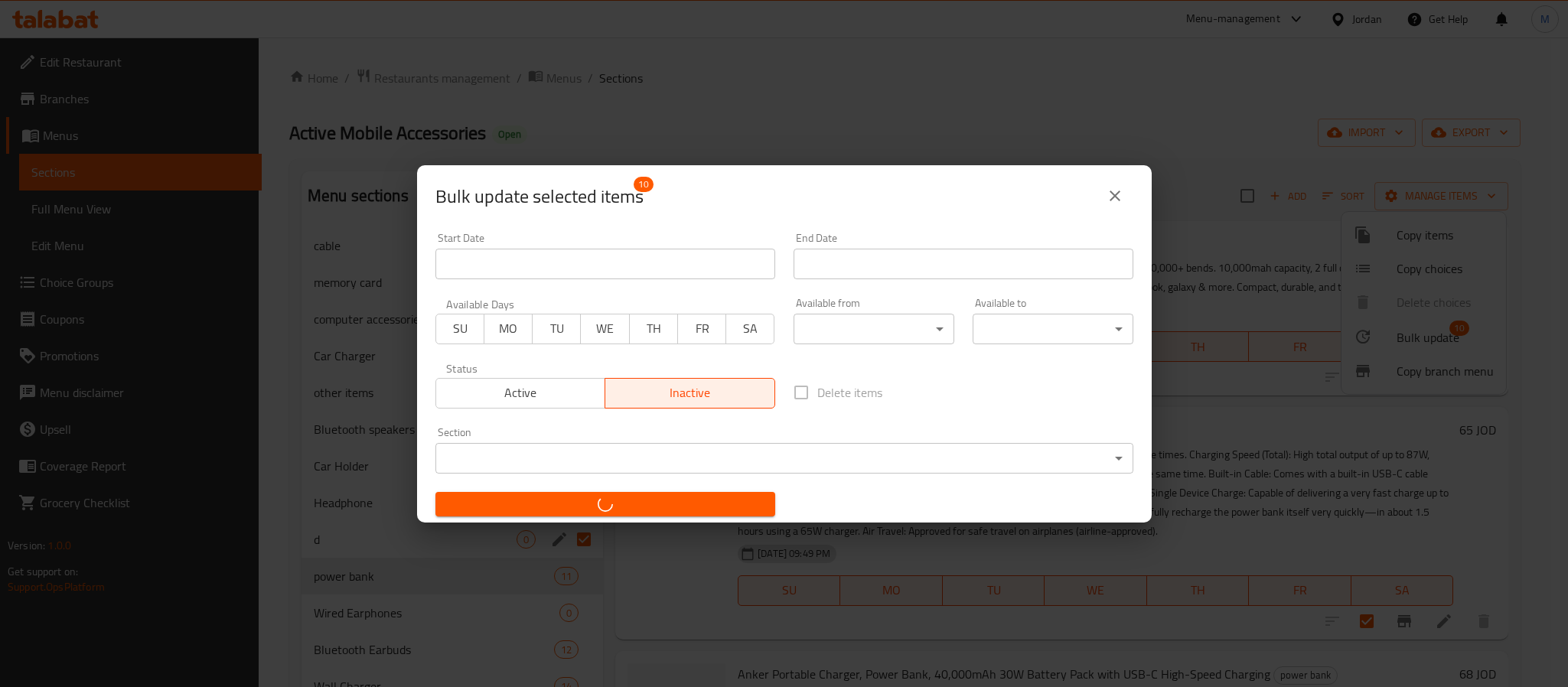
checkbox input "false"
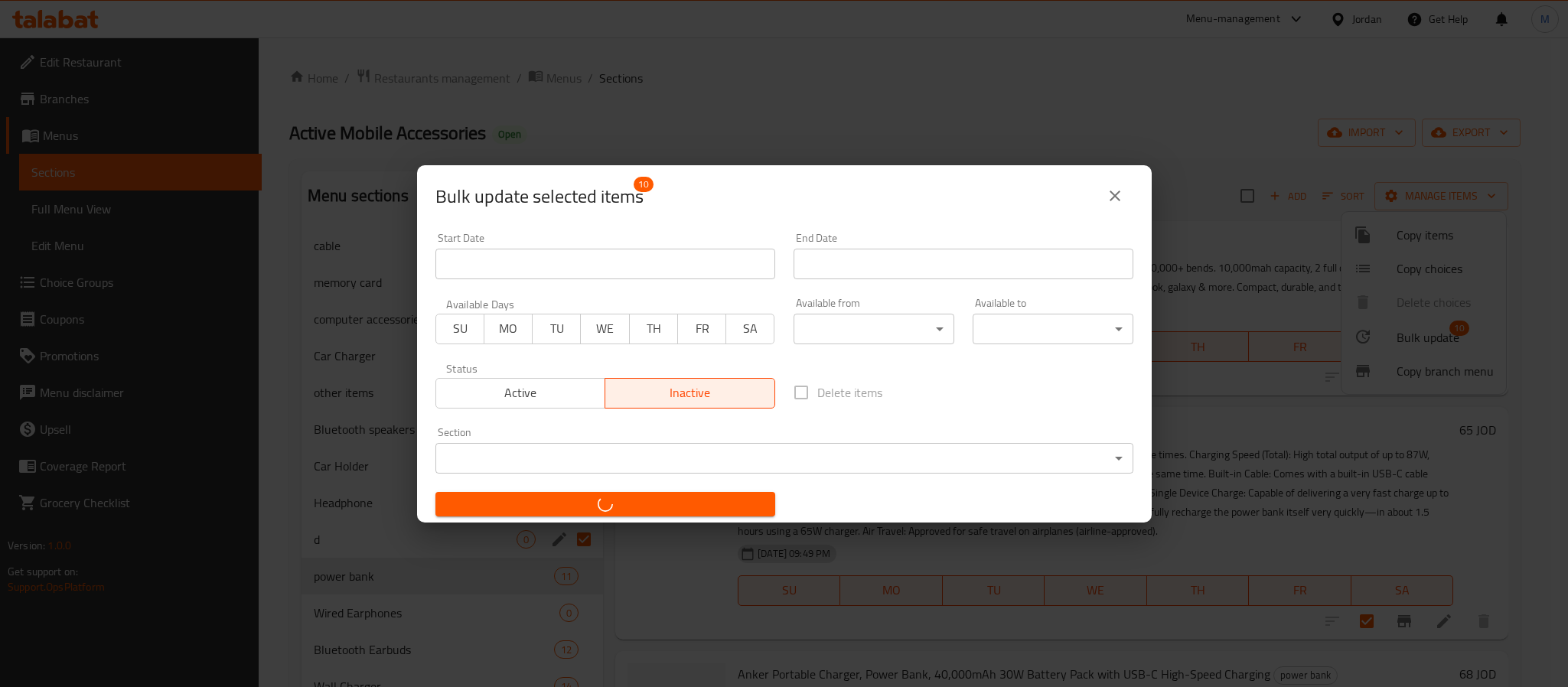
checkbox input "false"
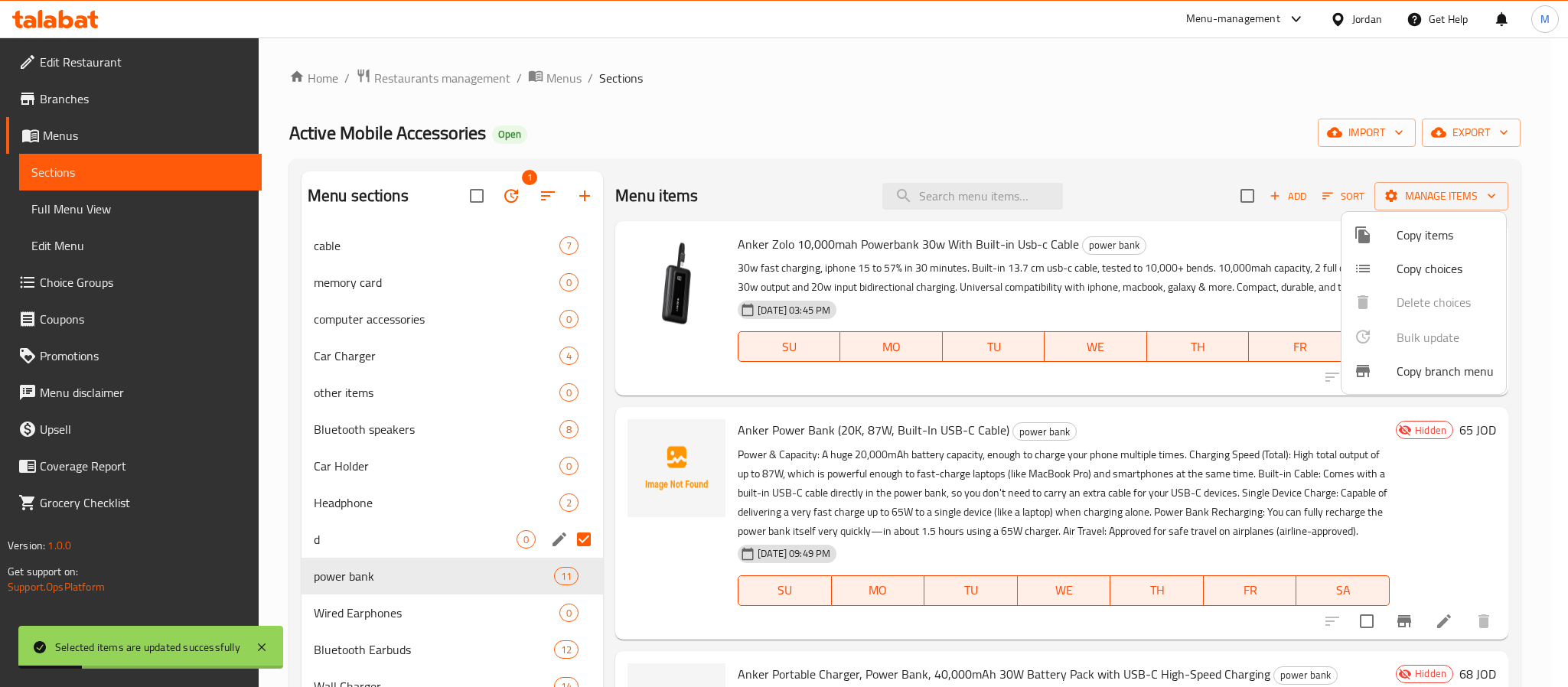
click at [94, 202] on div at bounding box center [784, 344] width 1568 height 687
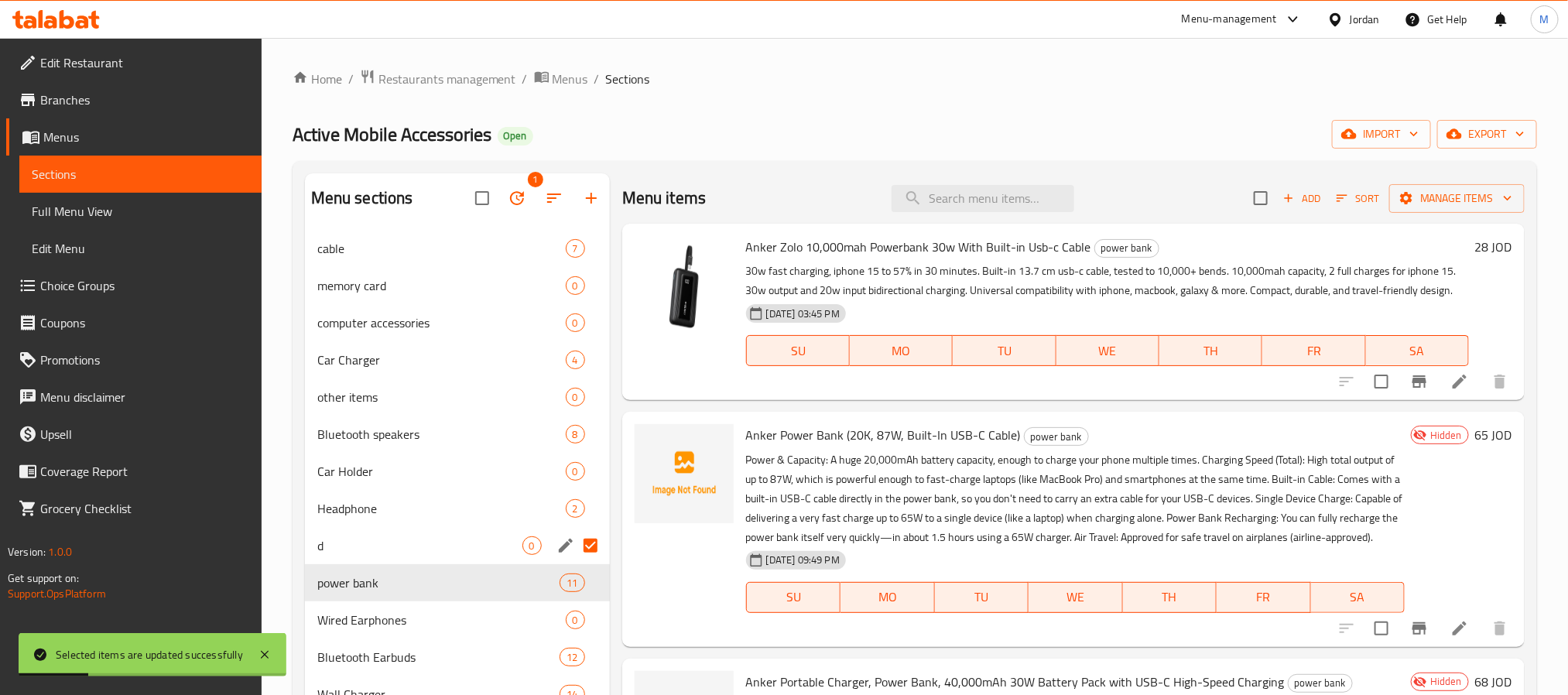
click at [95, 204] on span "Full Menu View" at bounding box center [141, 211] width 217 height 19
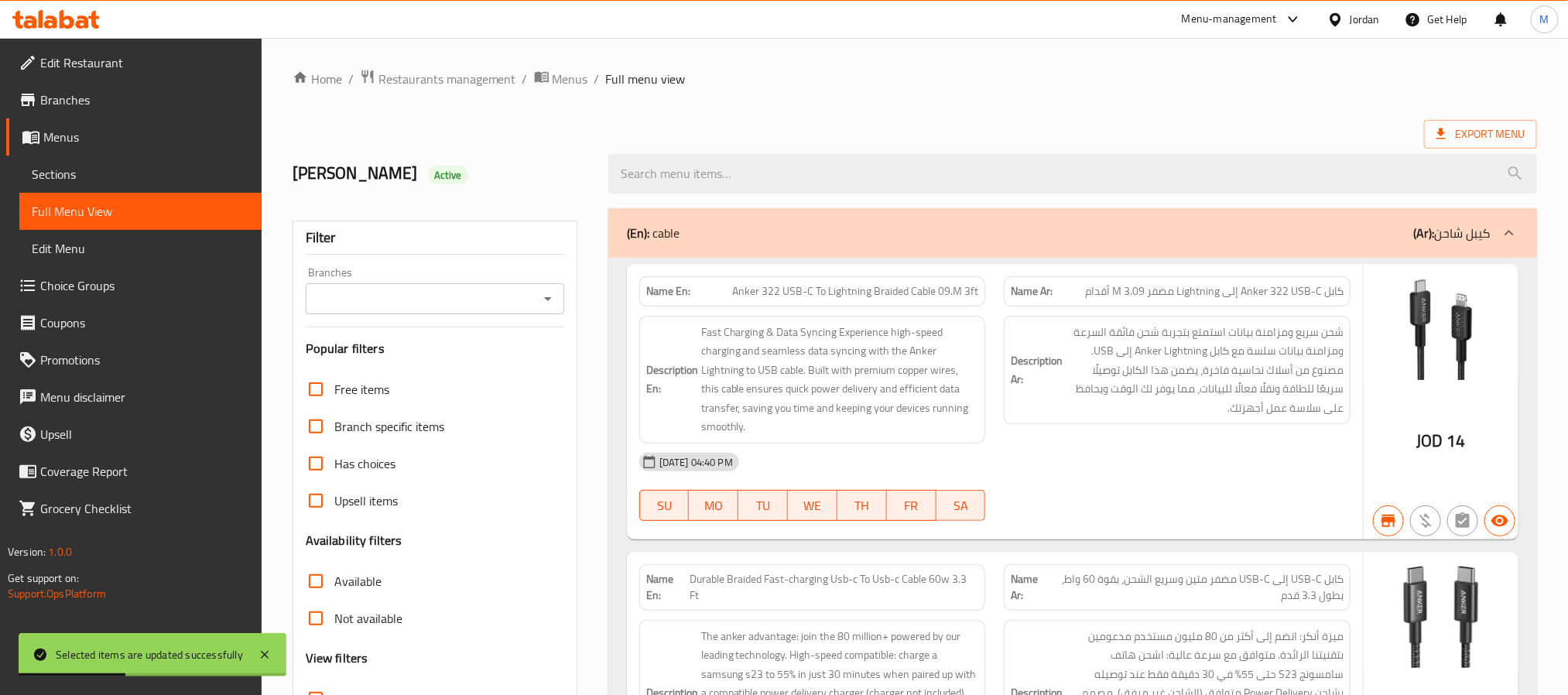
click at [451, 315] on div "Filter Branches Branches Popular filters Free items Branch specific items Has c…" at bounding box center [435, 507] width 285 height 572
click at [451, 314] on div "Branches" at bounding box center [435, 298] width 258 height 31
click at [470, 302] on input "Branches" at bounding box center [421, 298] width 224 height 21
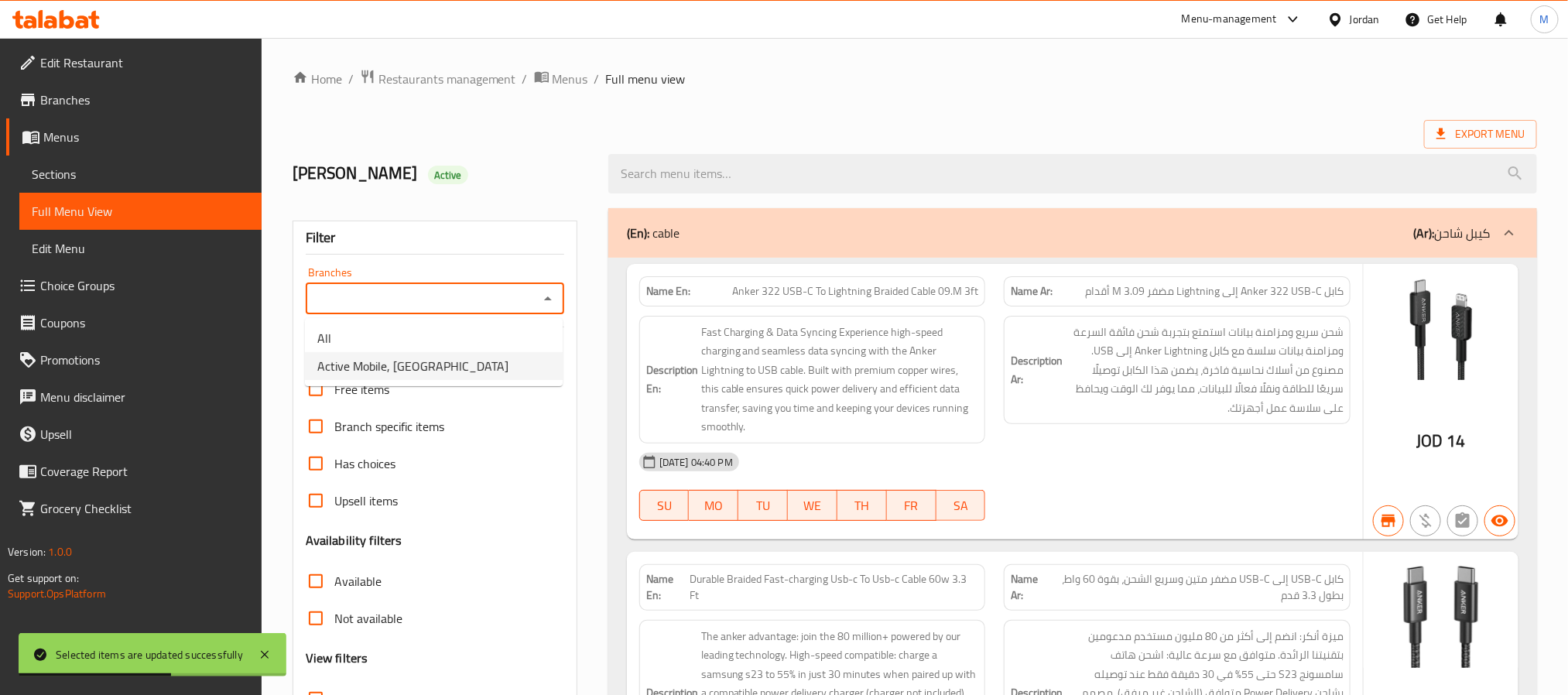
click at [474, 358] on li "Active Mobile, Al Rawabi" at bounding box center [433, 365] width 257 height 28
type input "Active Mobile, Al Rawabi"
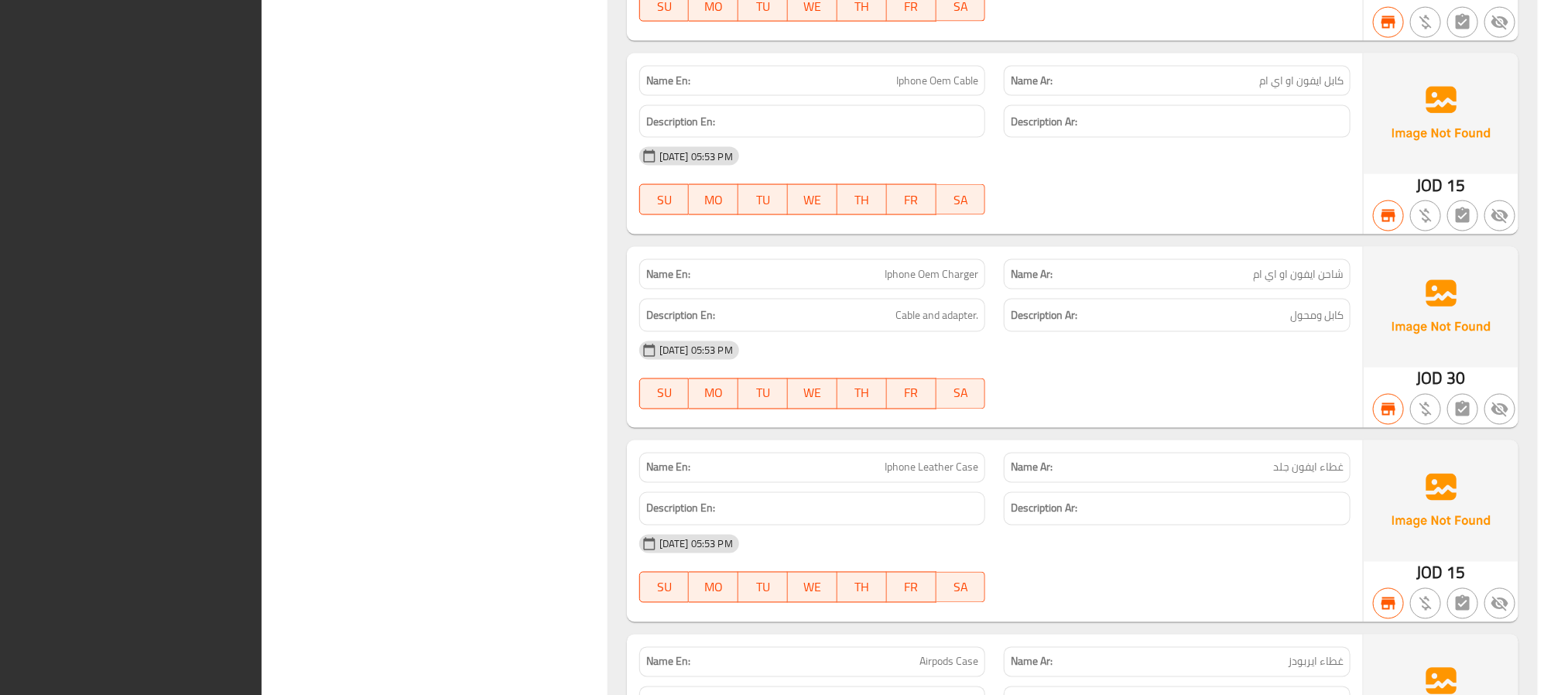
scroll to position [23413, 0]
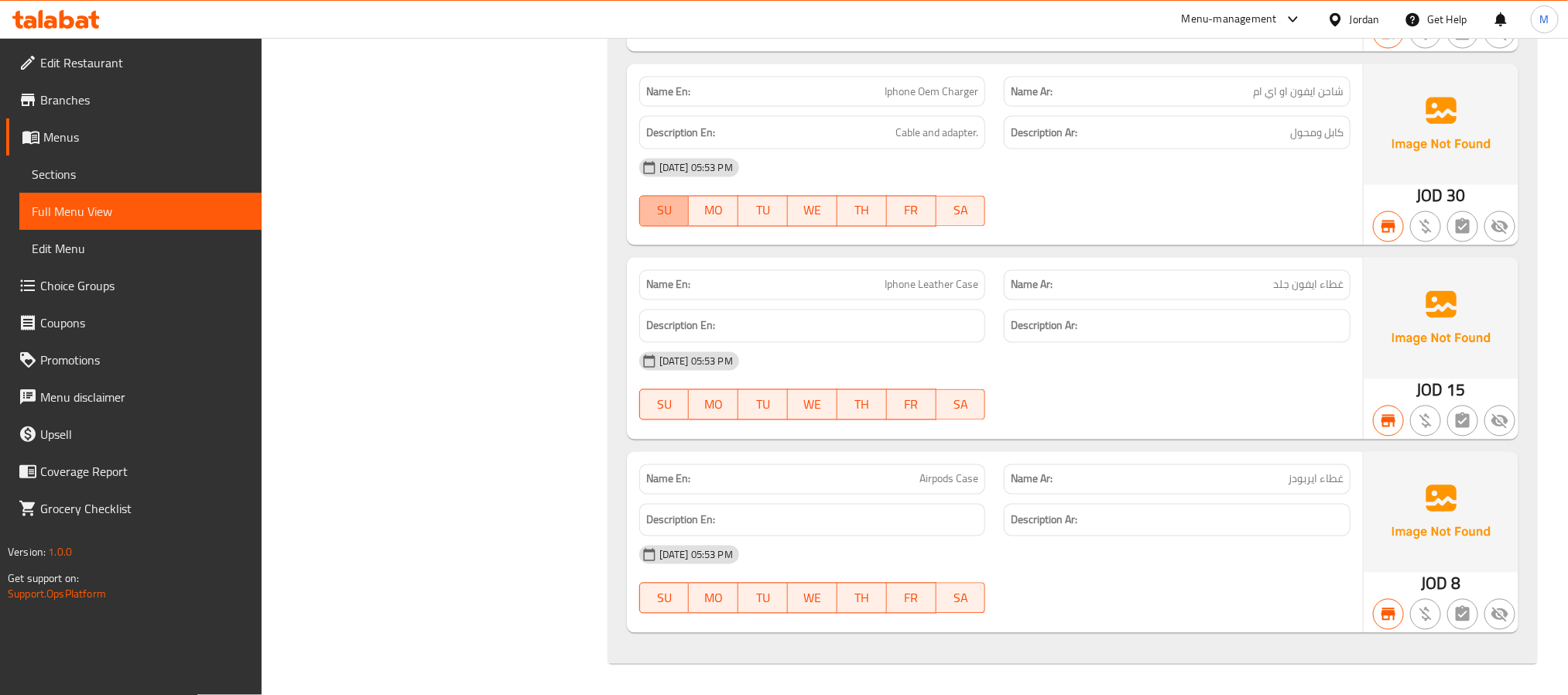
click at [646, 212] on span "SU" at bounding box center [665, 210] width 37 height 22
type button "0"
click at [720, 133] on h6 "Description En: Cable and adapter." at bounding box center [813, 133] width 333 height 20
click at [1368, 12] on div "Jordan" at bounding box center [1365, 19] width 30 height 17
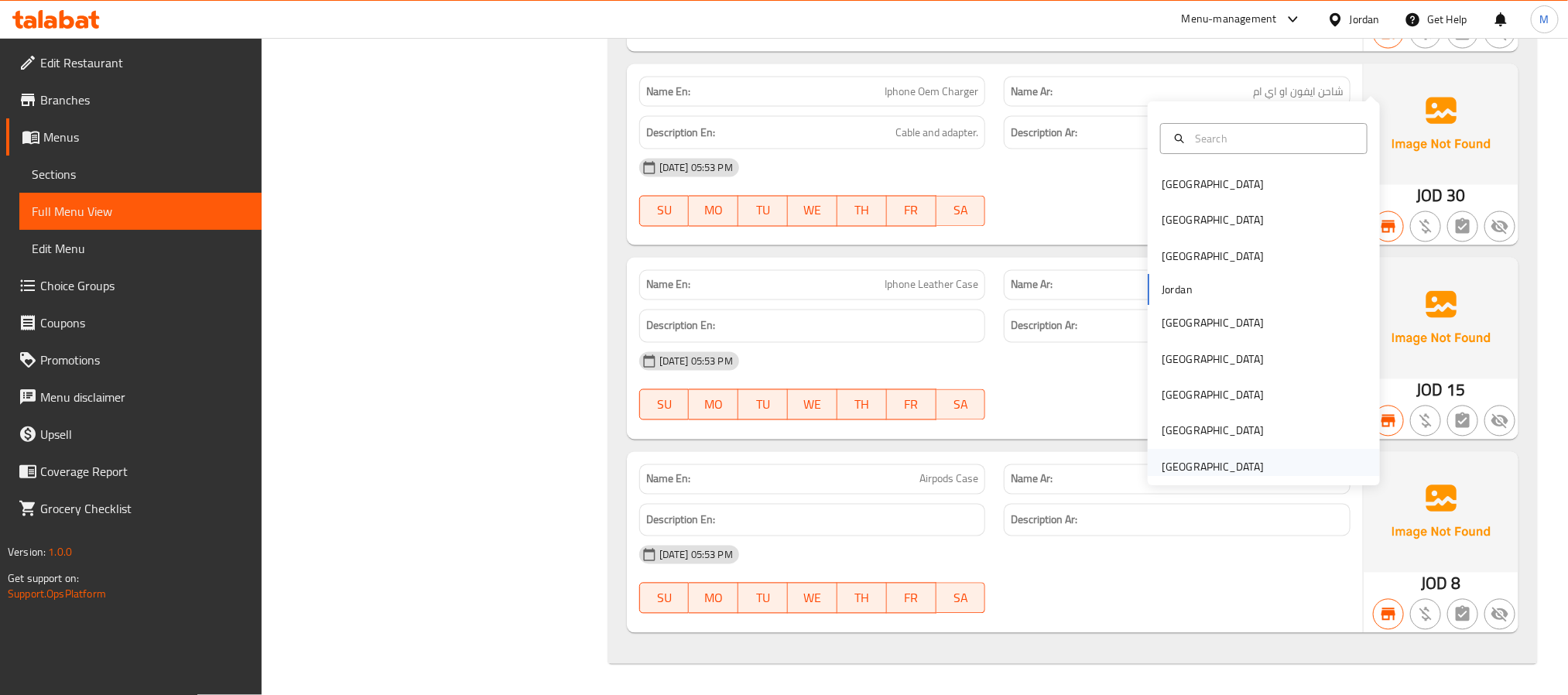
click at [1180, 458] on div "[GEOGRAPHIC_DATA]" at bounding box center [1213, 466] width 102 height 17
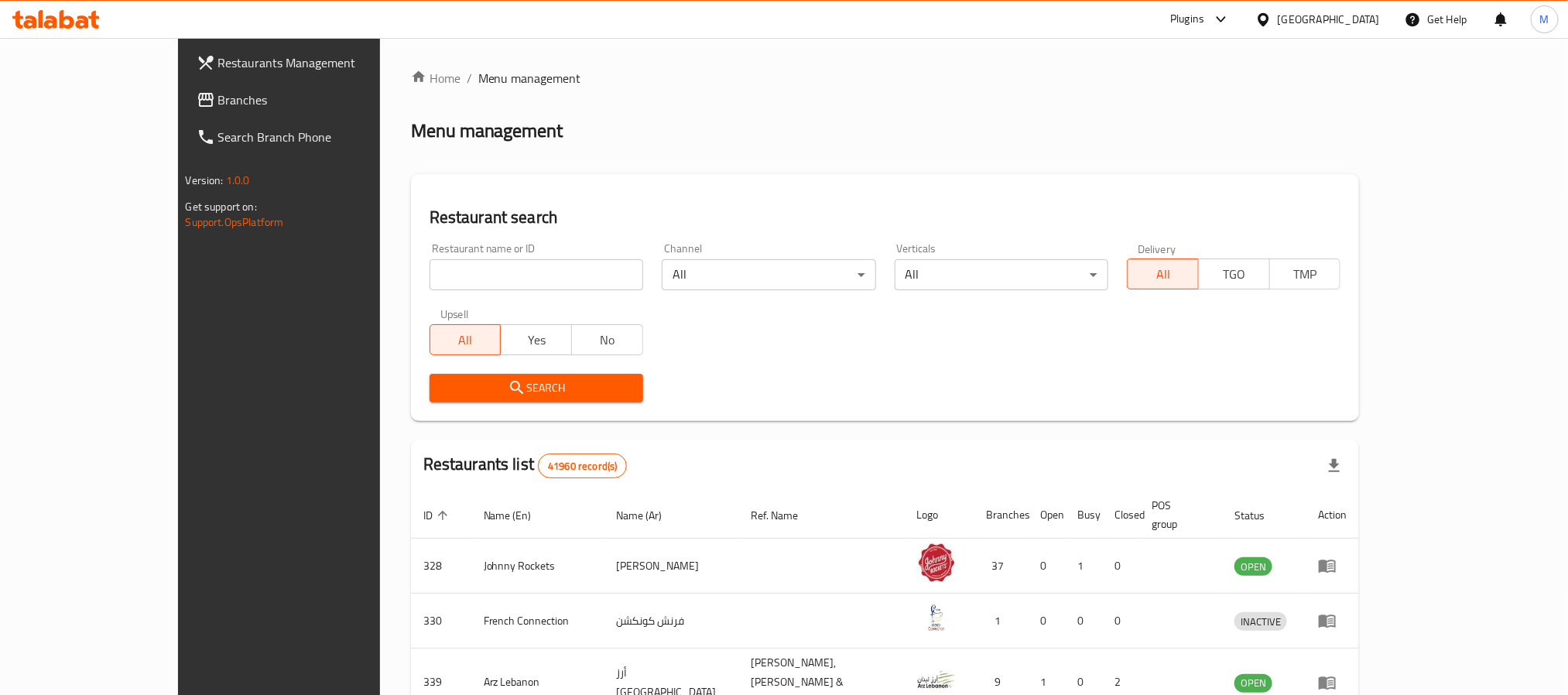
click at [429, 284] on input "search" at bounding box center [536, 274] width 214 height 31
paste input "620352"
type input "620352"
click button "Search" at bounding box center [536, 388] width 214 height 29
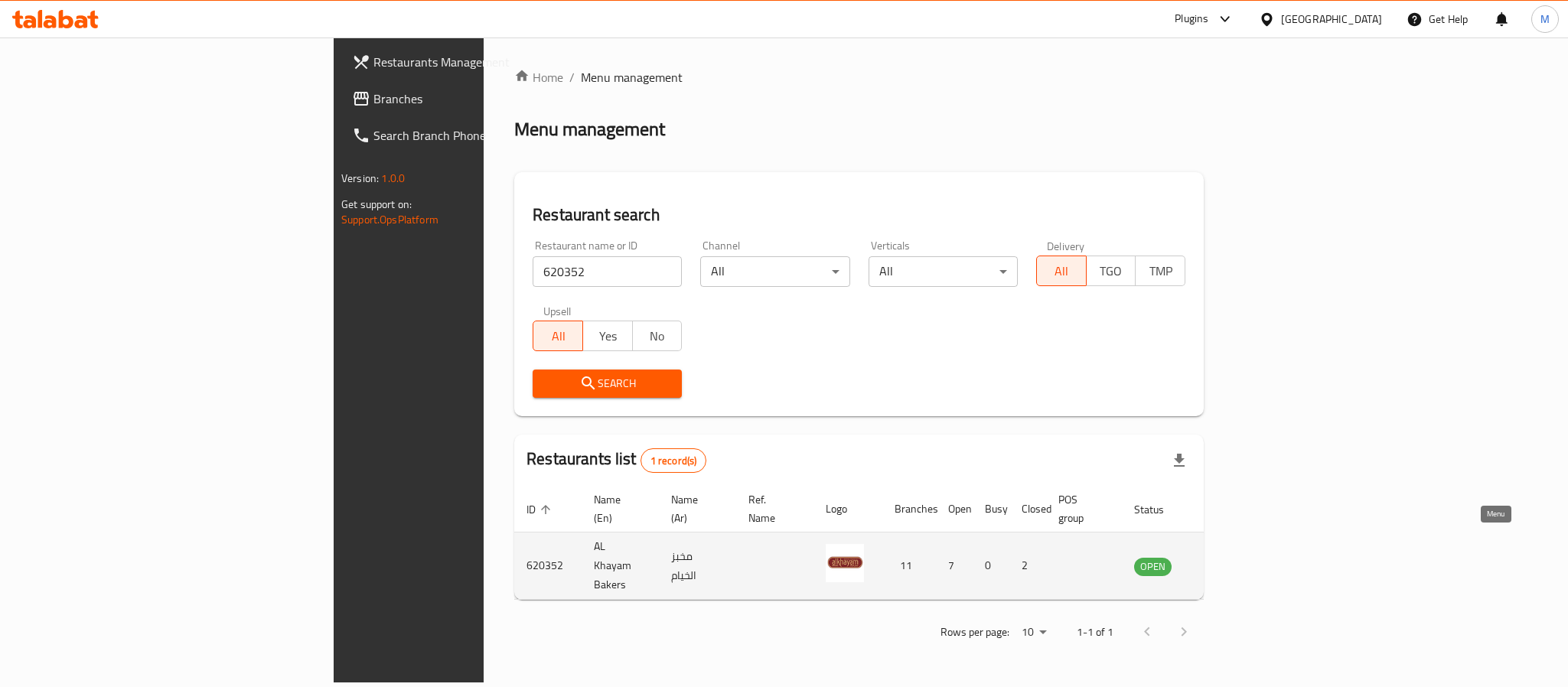
click at [1233, 558] on icon "enhanced table" at bounding box center [1224, 566] width 18 height 18
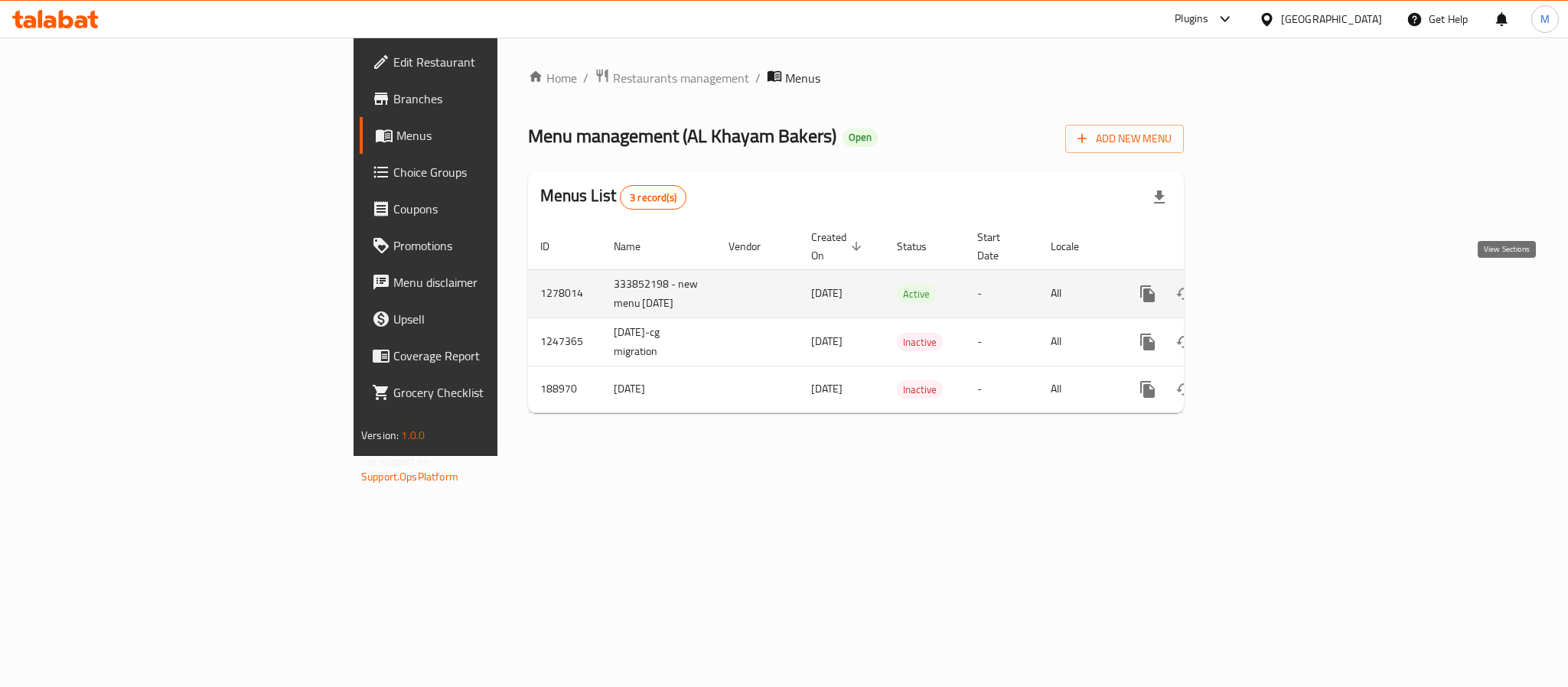
click at [1265, 292] on icon "enhanced table" at bounding box center [1259, 294] width 14 height 14
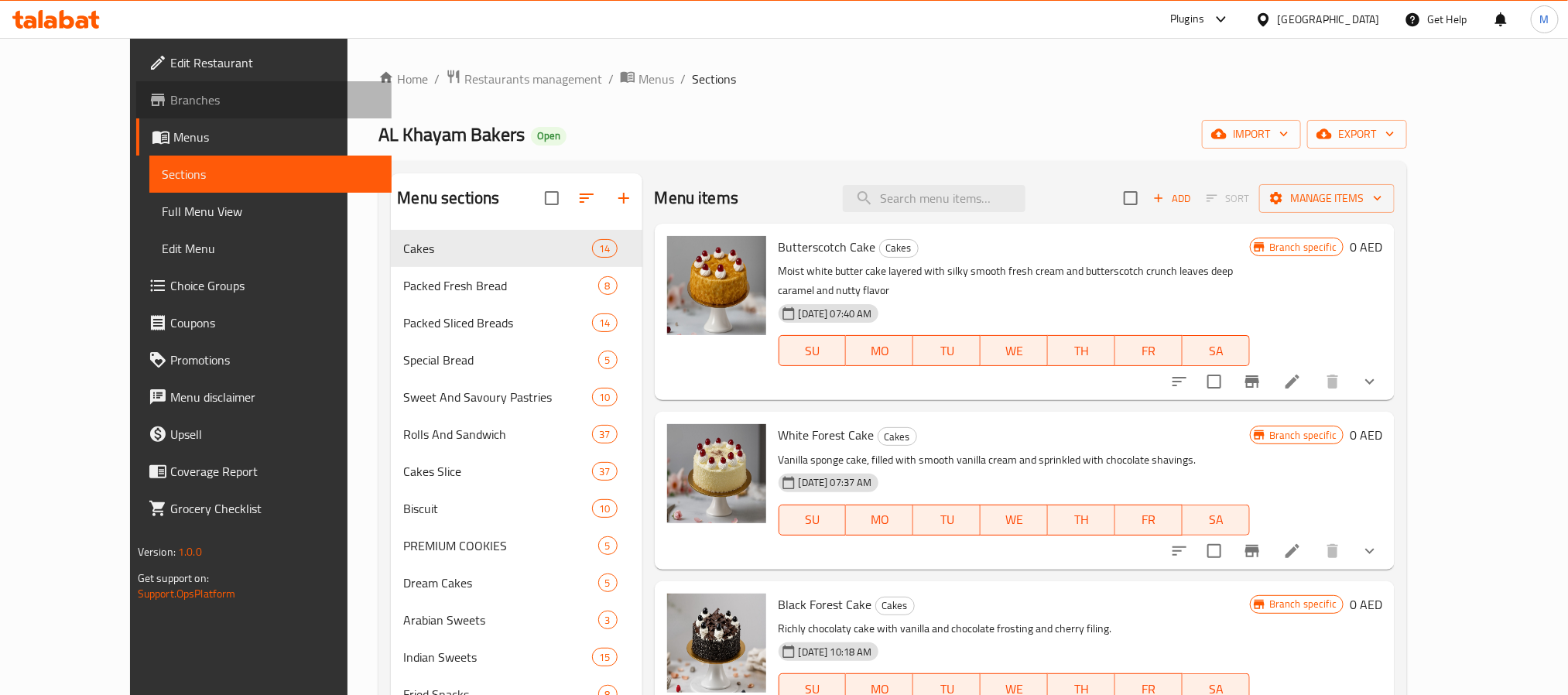
click at [170, 102] on span "Branches" at bounding box center [274, 100] width 209 height 19
